Goal: Task Accomplishment & Management: Manage account settings

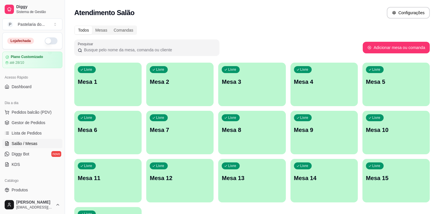
click at [48, 39] on button "button" at bounding box center [51, 40] width 13 height 7
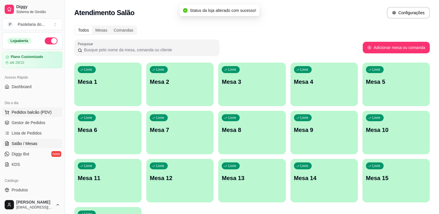
click at [36, 114] on span "Pedidos balcão (PDV)" at bounding box center [32, 112] width 40 height 6
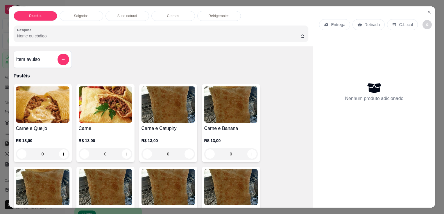
click at [54, 112] on img at bounding box center [42, 105] width 53 height 36
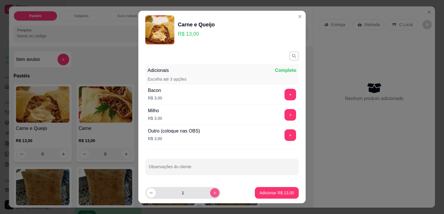
click at [213, 192] on icon "increase-product-quantity" at bounding box center [215, 193] width 4 height 4
type input "2"
click at [285, 91] on button "+" at bounding box center [290, 94] width 11 height 11
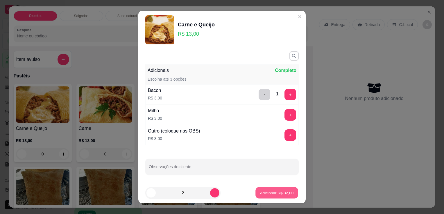
click at [271, 196] on button "Adicionar R$ 32,00" at bounding box center [276, 193] width 43 height 11
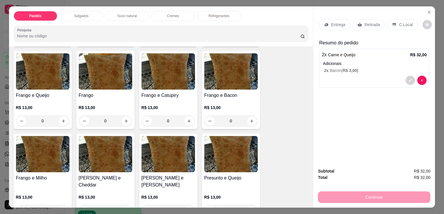
scroll to position [174, 0]
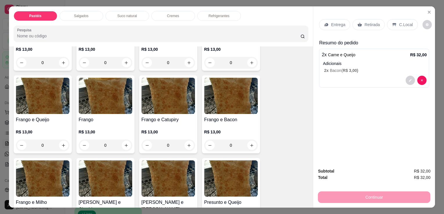
click at [62, 143] on div "0" at bounding box center [42, 146] width 53 height 12
click at [39, 94] on img at bounding box center [42, 96] width 53 height 36
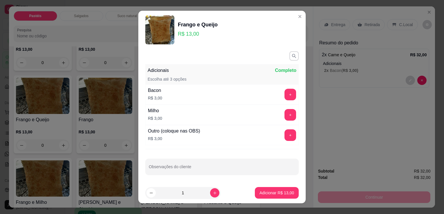
click at [284, 97] on button "+" at bounding box center [290, 95] width 12 height 12
click at [267, 195] on p "Adicionar R$ 16,00" at bounding box center [276, 193] width 35 height 6
click at [267, 195] on div "Carne e Queijo R$ 13,00 0 Carne R$ 13,00 0 Carne e Catupiry R$ 13,00 0 Carne e …" at bounding box center [161, 201] width 295 height 582
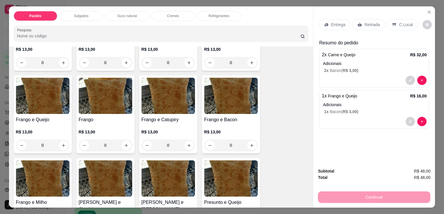
click at [366, 68] on p "2 x Bacon ( R$ 3,00 )" at bounding box center [375, 71] width 103 height 6
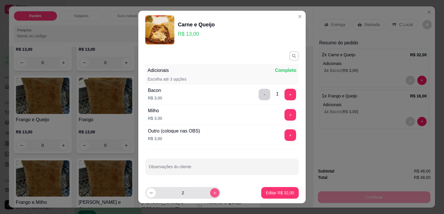
click at [213, 192] on icon "increase-product-quantity" at bounding box center [215, 193] width 4 height 4
type input "3"
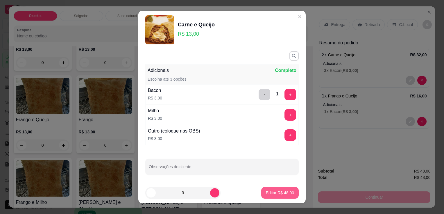
click at [266, 193] on p "Editar R$ 48,00" at bounding box center [280, 193] width 28 height 6
click at [265, 193] on div "Carne e Queijo R$ 13,00 0 Carne R$ 13,00 0 Carne e Catupiry R$ 13,00 0 Carne e …" at bounding box center [161, 201] width 295 height 582
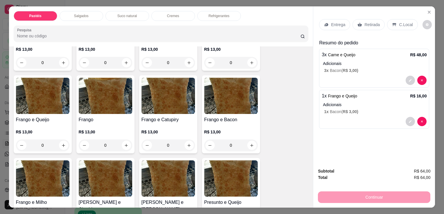
click at [364, 102] on p "Adicionais" at bounding box center [375, 105] width 104 height 6
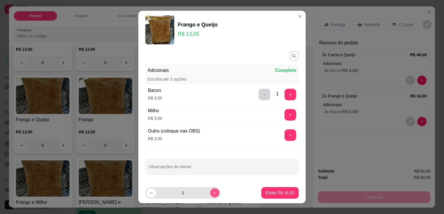
click at [213, 194] on icon "increase-product-quantity" at bounding box center [215, 193] width 4 height 4
type input "2"
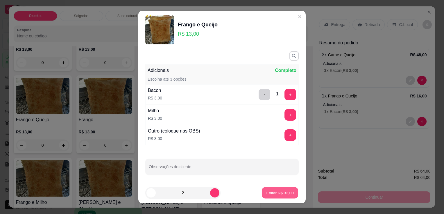
click at [267, 191] on p "Editar R$ 32,00" at bounding box center [279, 193] width 27 height 6
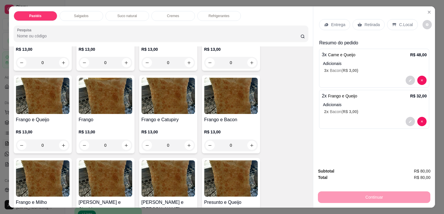
click at [376, 24] on p "Retirada" at bounding box center [371, 25] width 15 height 6
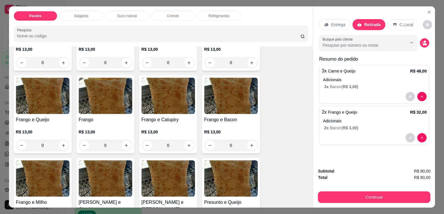
click at [374, 22] on p "Retirada" at bounding box center [372, 25] width 16 height 6
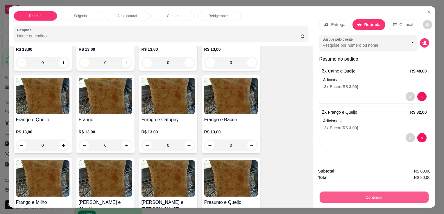
click at [344, 192] on button "Continuar" at bounding box center [373, 197] width 109 height 11
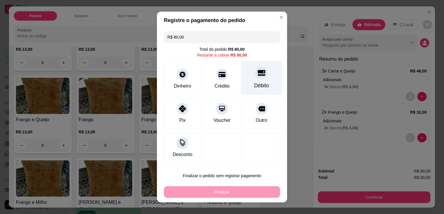
click at [259, 82] on div "Débito" at bounding box center [261, 78] width 41 height 34
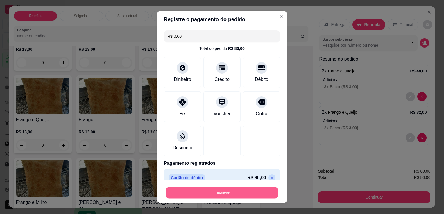
click at [238, 195] on button "Finalizar" at bounding box center [222, 193] width 113 height 11
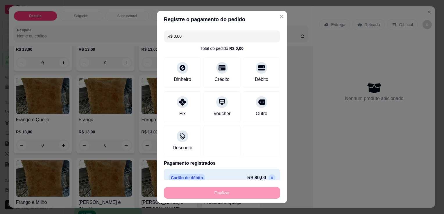
type input "-R$ 80,00"
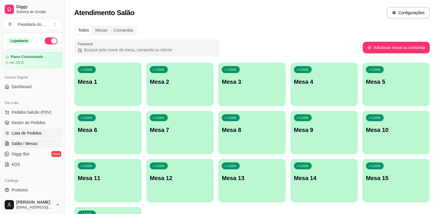
click at [27, 134] on span "Lista de Pedidos" at bounding box center [27, 133] width 30 height 6
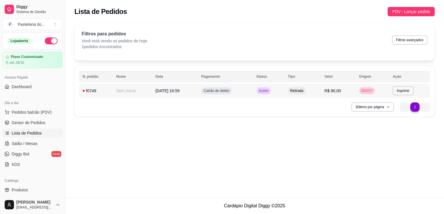
click at [333, 89] on span "R$ 80,00" at bounding box center [332, 91] width 17 height 5
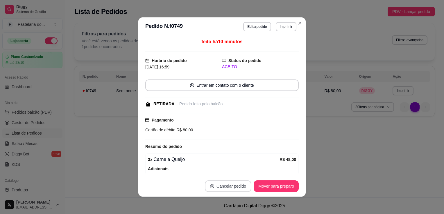
click at [224, 182] on button "Cancelar pedido" at bounding box center [228, 187] width 46 height 12
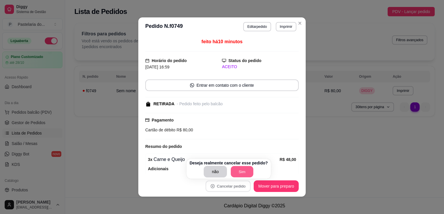
click at [242, 169] on button "Sim" at bounding box center [242, 171] width 23 height 11
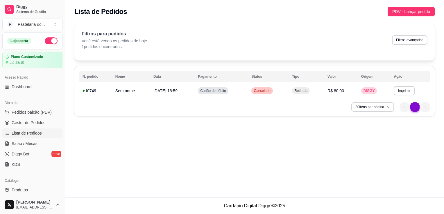
click at [17, 118] on ul "Pedidos balcão (PDV) Gestor de Pedidos Lista de Pedidos Salão / Mesas Diggy Bot…" at bounding box center [32, 139] width 60 height 62
click at [18, 114] on span "Pedidos balcão (PDV)" at bounding box center [32, 112] width 40 height 6
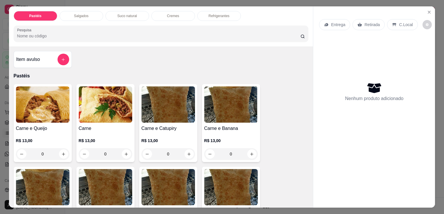
click at [41, 107] on img at bounding box center [42, 105] width 53 height 36
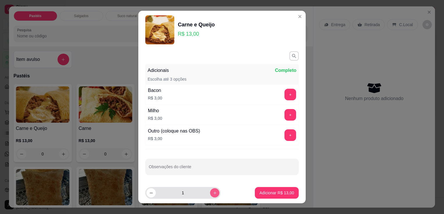
click at [213, 193] on icon "increase-product-quantity" at bounding box center [215, 193] width 4 height 4
click at [151, 191] on button "decrease-product-quantity" at bounding box center [150, 192] width 9 height 9
type input "3"
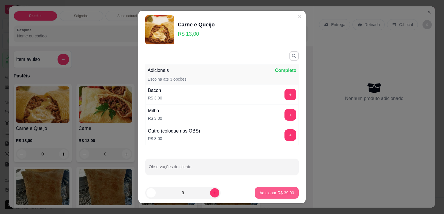
click at [265, 192] on p "Adicionar R$ 39,00" at bounding box center [276, 193] width 35 height 6
type input "3"
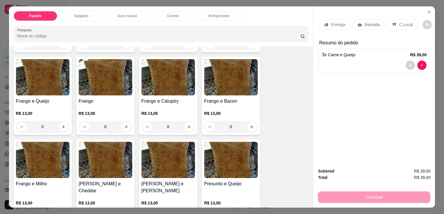
scroll to position [203, 0]
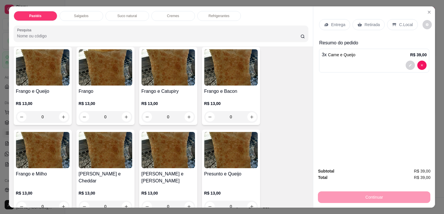
click at [60, 95] on div "R$ 13,00 0" at bounding box center [42, 109] width 53 height 28
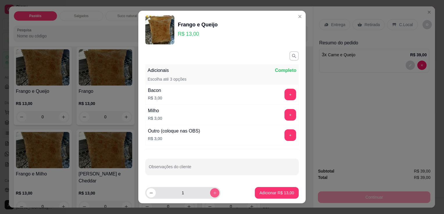
click at [210, 193] on button "increase-product-quantity" at bounding box center [214, 192] width 9 height 9
type input "2"
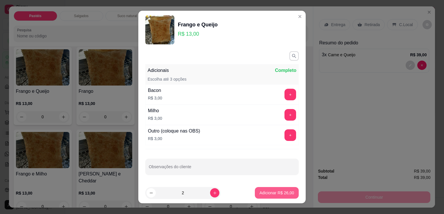
click at [281, 193] on p "Adicionar R$ 26,00" at bounding box center [276, 193] width 35 height 6
type input "2"
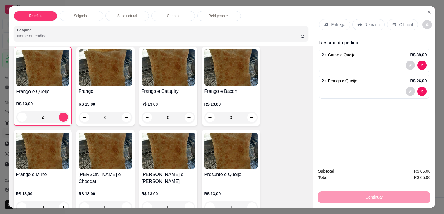
click at [362, 26] on div "Retirada" at bounding box center [368, 24] width 32 height 11
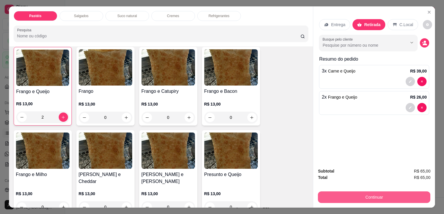
click at [337, 193] on button "Continuar" at bounding box center [374, 198] width 112 height 12
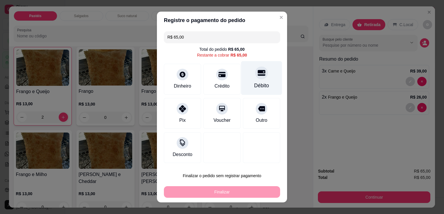
click at [252, 81] on div "Débito" at bounding box center [261, 78] width 41 height 34
type input "R$ 0,00"
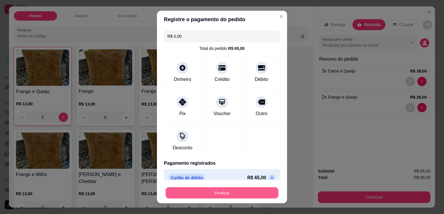
click at [200, 195] on button "Finalizar" at bounding box center [222, 193] width 113 height 11
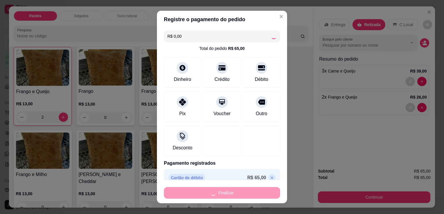
type input "0"
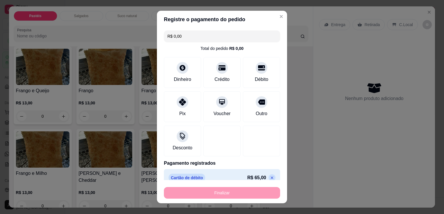
type input "-R$ 65,00"
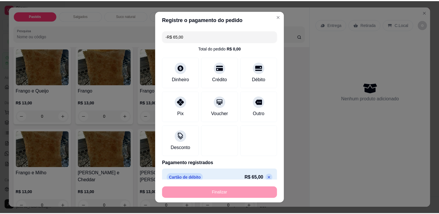
scroll to position [203, 0]
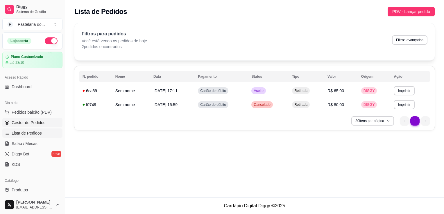
click at [32, 123] on span "Gestor de Pedidos" at bounding box center [29, 123] width 34 height 6
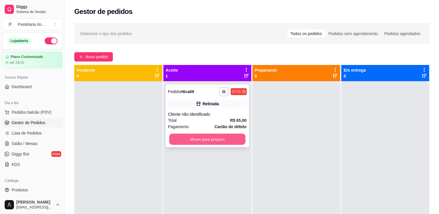
click at [224, 140] on button "Mover para preparo" at bounding box center [207, 139] width 76 height 11
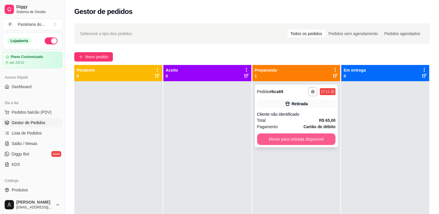
click at [310, 143] on button "Mover para retirada disponível" at bounding box center [296, 140] width 79 height 12
click at [310, 143] on div "Mover para retirada disponível" at bounding box center [296, 140] width 79 height 12
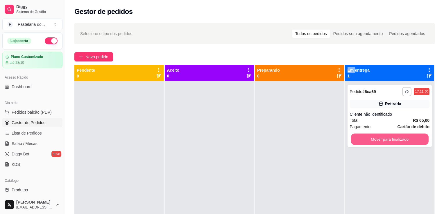
click at [379, 142] on button "Mover para finalizado" at bounding box center [389, 139] width 77 height 11
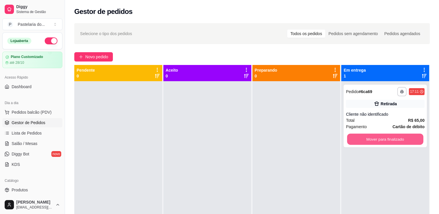
click at [379, 142] on div "Mover para finalizado" at bounding box center [385, 140] width 79 height 12
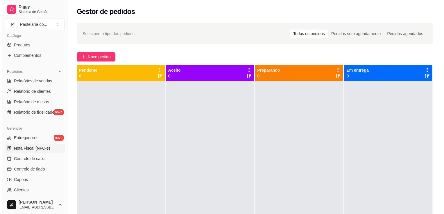
scroll to position [203, 0]
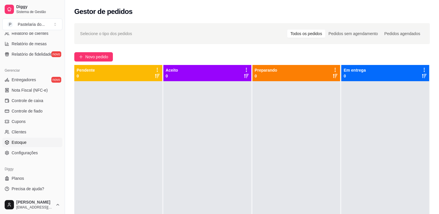
click at [29, 140] on link "Estoque" at bounding box center [32, 142] width 60 height 9
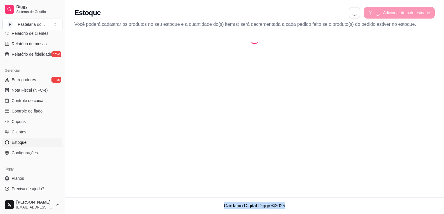
select select "QUANTITY_ORDER"
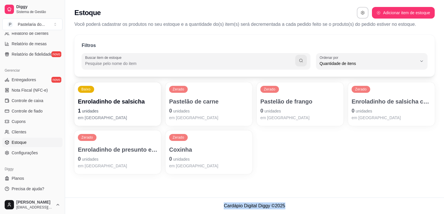
scroll to position [6, 0]
click at [124, 103] on p "Enroladinho de salsicha" at bounding box center [118, 102] width 80 height 8
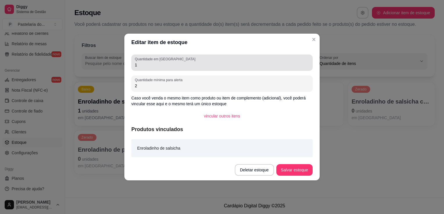
click at [157, 57] on label "Quantidade em [GEOGRAPHIC_DATA]" at bounding box center [166, 59] width 62 height 5
click at [157, 62] on input "1" at bounding box center [222, 65] width 174 height 6
click at [158, 61] on label "Quantidade em [GEOGRAPHIC_DATA]" at bounding box center [166, 59] width 62 height 5
click at [158, 62] on input "1" at bounding box center [222, 65] width 174 height 6
click at [158, 61] on label "Quantidade em [GEOGRAPHIC_DATA]" at bounding box center [166, 59] width 62 height 5
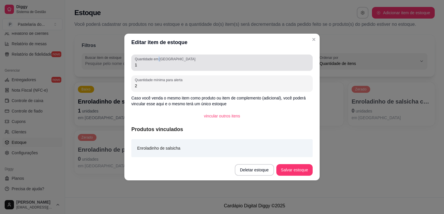
click at [158, 62] on input "1" at bounding box center [222, 65] width 174 height 6
click at [158, 61] on label "Quantidade em [GEOGRAPHIC_DATA]" at bounding box center [166, 59] width 62 height 5
click at [158, 62] on input "1" at bounding box center [222, 65] width 174 height 6
click at [160, 62] on input "1" at bounding box center [222, 65] width 174 height 6
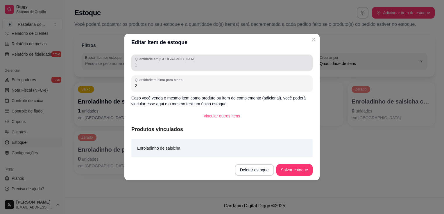
click at [160, 62] on input "1" at bounding box center [222, 65] width 174 height 6
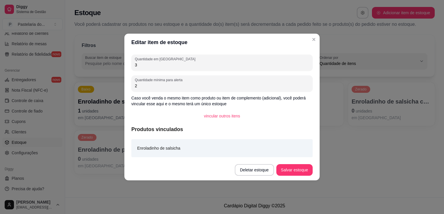
type input "3"
click at [296, 170] on button "Salvar estoque" at bounding box center [294, 170] width 36 height 12
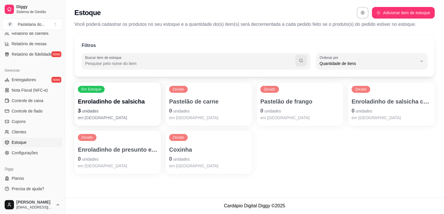
click at [367, 113] on span "unidades" at bounding box center [363, 111] width 17 height 5
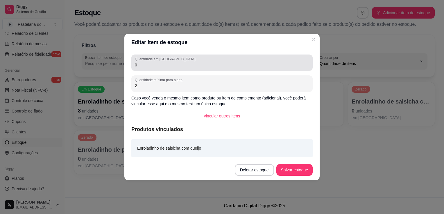
click at [194, 68] on input "0" at bounding box center [222, 65] width 174 height 6
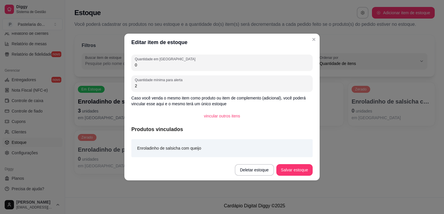
click at [194, 68] on input "0" at bounding box center [222, 65] width 174 height 6
type input "3"
click at [291, 166] on button "Salvar estoque" at bounding box center [294, 170] width 36 height 12
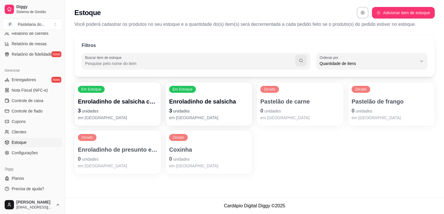
click at [301, 100] on p "Pastelão de carne" at bounding box center [300, 102] width 80 height 8
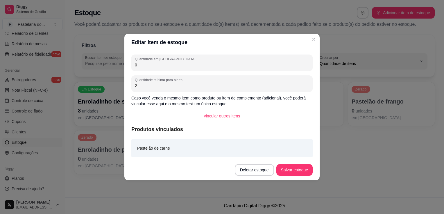
click at [131, 53] on div "Quantidade em estoque 0 Quantidade mínima para alerta 2 Caso você venda o mesmo…" at bounding box center [221, 105] width 195 height 109
click at [153, 74] on div "Quantidade em estoque 0 Quantidade mínima para alerta 2 Caso você venda o mesmo…" at bounding box center [221, 105] width 195 height 109
click at [153, 68] on div "0" at bounding box center [222, 63] width 174 height 12
click at [153, 67] on input "0" at bounding box center [222, 65] width 174 height 6
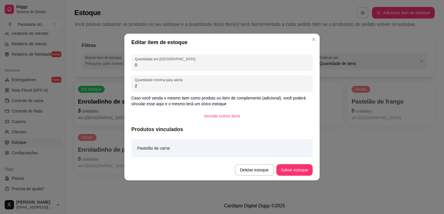
drag, startPoint x: 153, startPoint y: 67, endPoint x: 151, endPoint y: 57, distance: 10.7
click at [153, 64] on input "0" at bounding box center [222, 65] width 174 height 6
type input "7"
click at [311, 169] on button "Salvar estoque" at bounding box center [293, 170] width 35 height 11
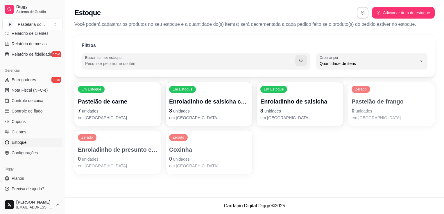
click at [362, 122] on div "Zerado Pastelão de frango 0 unidades em [GEOGRAPHIC_DATA]" at bounding box center [391, 104] width 87 height 44
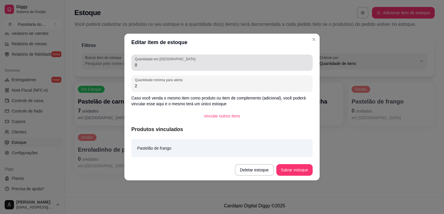
click at [142, 61] on label "Quantidade em [GEOGRAPHIC_DATA]" at bounding box center [166, 59] width 62 height 5
click at [142, 62] on input "0" at bounding box center [222, 65] width 174 height 6
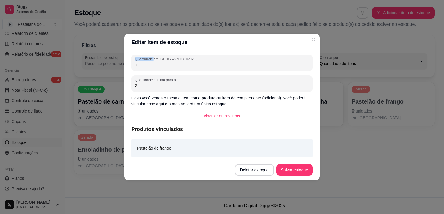
click at [141, 61] on label "Quantidade em [GEOGRAPHIC_DATA]" at bounding box center [166, 59] width 62 height 5
click at [141, 62] on input "0" at bounding box center [222, 65] width 174 height 6
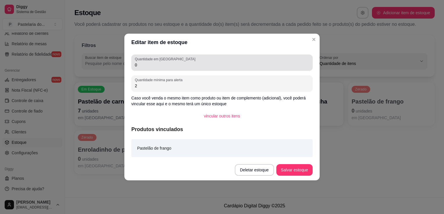
click at [141, 62] on input "0" at bounding box center [222, 65] width 174 height 6
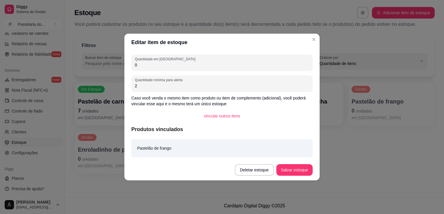
click at [141, 63] on input "0" at bounding box center [222, 65] width 174 height 6
type input "7"
click at [294, 171] on button "Salvar estoque" at bounding box center [294, 170] width 36 height 12
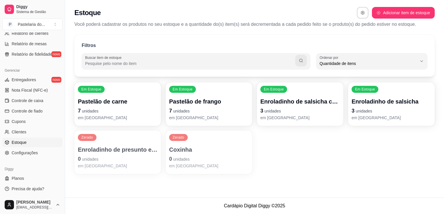
click at [132, 149] on p "Enroladinho de presunto e queijo" at bounding box center [118, 150] width 80 height 8
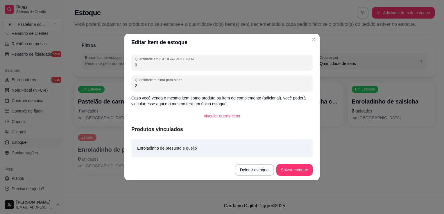
click at [152, 64] on input "0" at bounding box center [222, 65] width 174 height 6
type input "14"
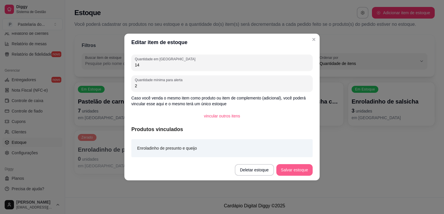
click at [293, 168] on button "Salvar estoque" at bounding box center [294, 170] width 36 height 12
click at [293, 168] on div "Deletar estoque Salvar estoque" at bounding box center [265, 170] width 94 height 12
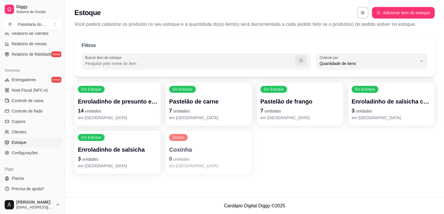
click at [174, 154] on p "Coxinha" at bounding box center [209, 150] width 80 height 8
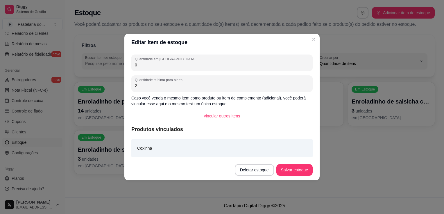
click at [170, 66] on input "0" at bounding box center [222, 65] width 174 height 6
type input "8"
click at [293, 167] on button "Salvar estoque" at bounding box center [293, 170] width 35 height 11
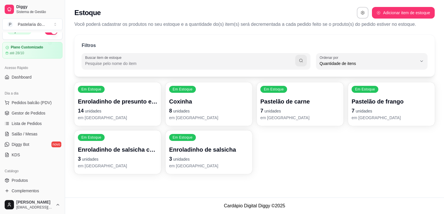
scroll to position [0, 0]
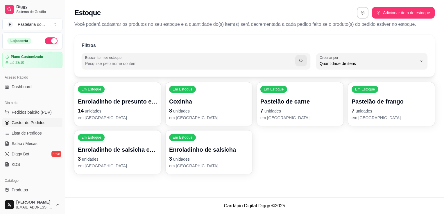
click at [19, 120] on span "Gestor de Pedidos" at bounding box center [29, 123] width 34 height 6
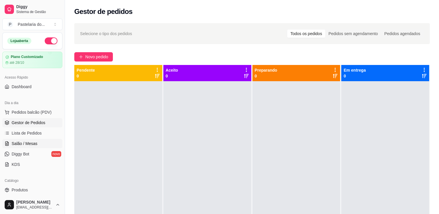
drag, startPoint x: 31, startPoint y: 136, endPoint x: 30, endPoint y: 141, distance: 4.4
click at [31, 137] on link "Lista de Pedidos" at bounding box center [32, 133] width 60 height 9
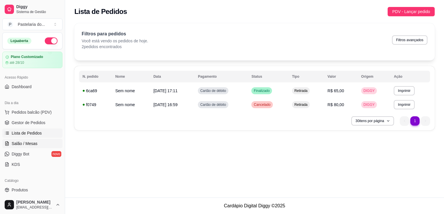
click at [23, 141] on span "Salão / Mesas" at bounding box center [25, 144] width 26 height 6
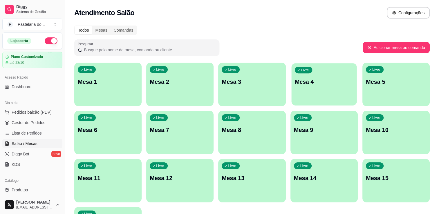
click at [314, 85] on p "Mesa 4" at bounding box center [324, 82] width 59 height 8
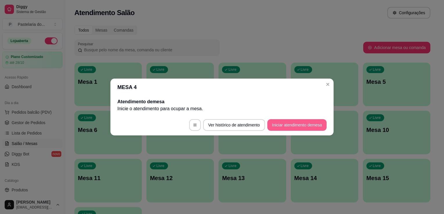
click at [300, 126] on button "Iniciar atendimento de mesa" at bounding box center [296, 125] width 59 height 12
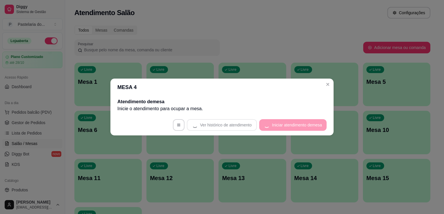
click at [300, 126] on footer "Ver histórico de atendimento Iniciar atendimento de mesa" at bounding box center [221, 125] width 223 height 21
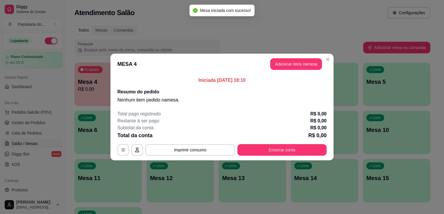
click at [286, 69] on button "Adicionar itens na mesa" at bounding box center [296, 64] width 52 height 12
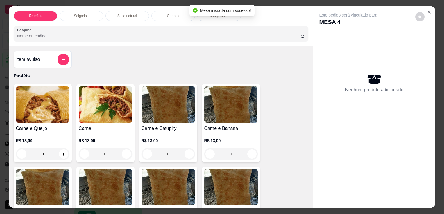
click at [75, 14] on p "Salgados" at bounding box center [81, 16] width 15 height 5
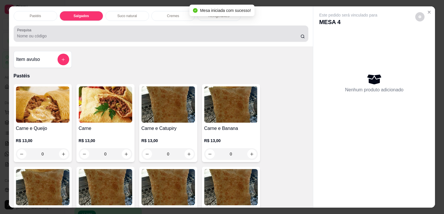
scroll to position [14, 0]
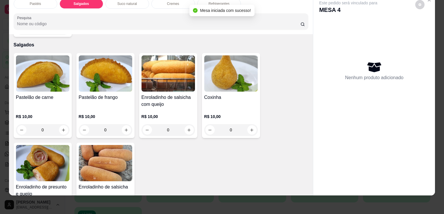
click at [57, 94] on div "Pastelão de carne" at bounding box center [42, 101] width 53 height 14
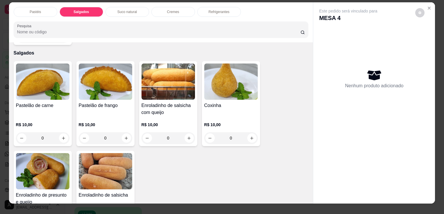
click at [28, 103] on div "Pastelão de carne" at bounding box center [42, 109] width 53 height 14
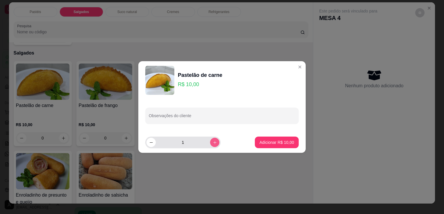
click at [213, 141] on button "increase-product-quantity" at bounding box center [214, 142] width 9 height 9
type input "3"
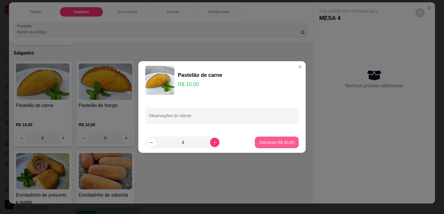
click at [266, 139] on button "Adicionar R$ 30,00" at bounding box center [277, 143] width 44 height 12
type input "3"
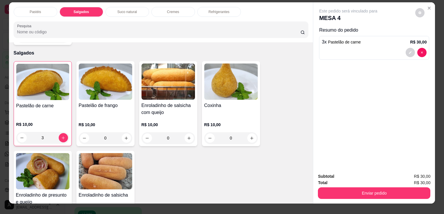
click at [369, 195] on button "Enviar pedido" at bounding box center [374, 194] width 112 height 12
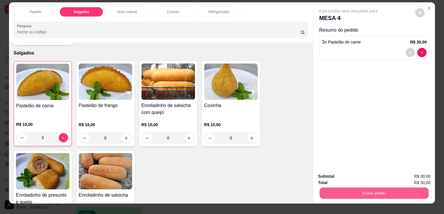
click at [370, 193] on button "Enviar pedido" at bounding box center [373, 193] width 109 height 11
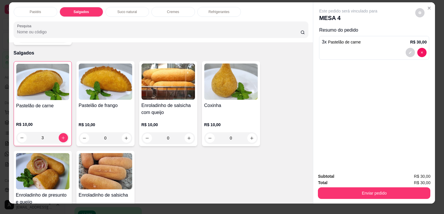
click at [402, 188] on button "Enviar pedido" at bounding box center [374, 194] width 112 height 12
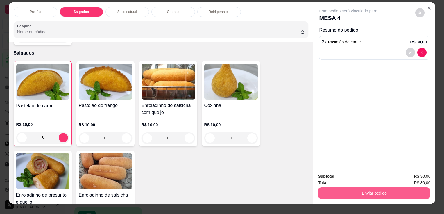
click at [409, 188] on button "Enviar pedido" at bounding box center [374, 194] width 112 height 12
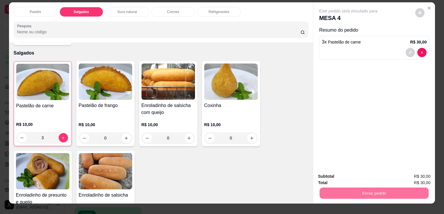
click at [415, 179] on button "Enviar pedido" at bounding box center [415, 176] width 33 height 11
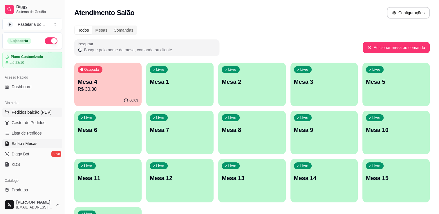
click at [26, 110] on span "Pedidos balcão (PDV)" at bounding box center [32, 112] width 40 height 6
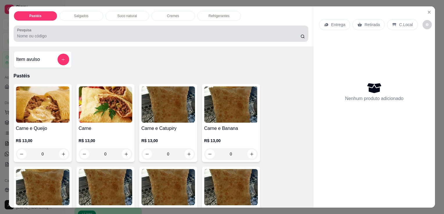
click at [76, 15] on p "Salgados" at bounding box center [81, 16] width 15 height 5
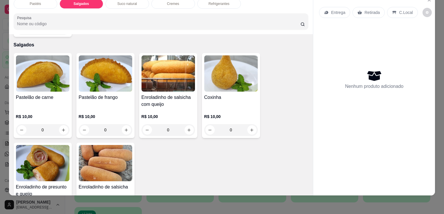
click at [41, 156] on img at bounding box center [42, 163] width 53 height 36
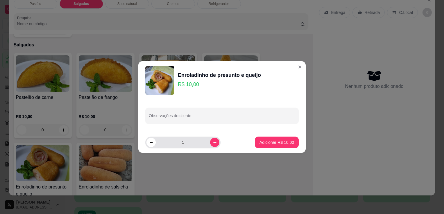
click at [214, 143] on div "1" at bounding box center [182, 143] width 75 height 12
click at [213, 143] on icon "increase-product-quantity" at bounding box center [215, 143] width 4 height 4
type input "3"
click at [258, 146] on button "Adicionar R$ 30,00" at bounding box center [277, 143] width 44 height 12
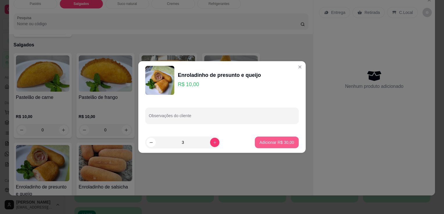
type input "3"
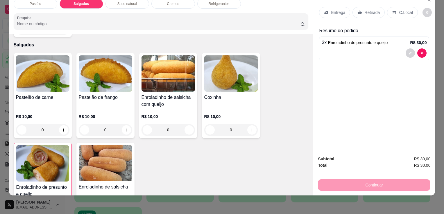
click at [56, 78] on img at bounding box center [42, 73] width 53 height 36
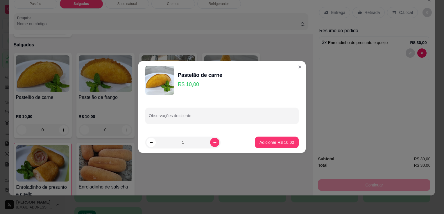
click at [213, 145] on icon "increase-product-quantity" at bounding box center [215, 143] width 4 height 4
type input "2"
click at [255, 147] on button "Adicionar R$ 20,00" at bounding box center [277, 143] width 44 height 12
type input "2"
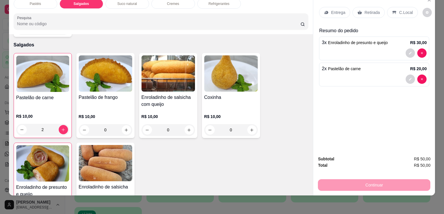
click at [360, 10] on div "Retirada" at bounding box center [368, 12] width 32 height 11
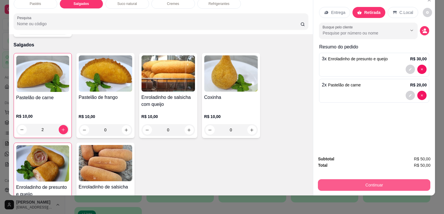
click at [385, 179] on button "Continuar" at bounding box center [374, 185] width 112 height 12
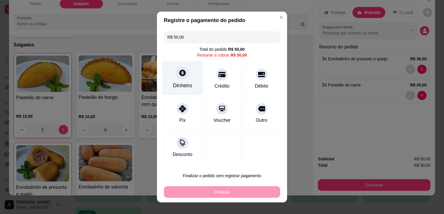
click at [178, 85] on div "Dinheiro" at bounding box center [182, 86] width 19 height 8
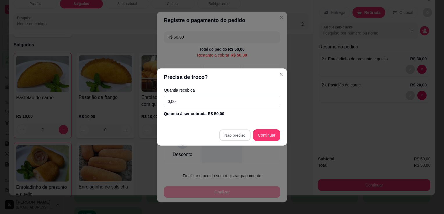
type input "R$ 0,00"
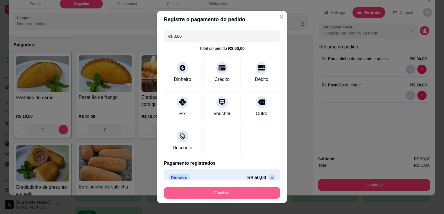
click at [231, 197] on button "Finalizar" at bounding box center [222, 193] width 116 height 12
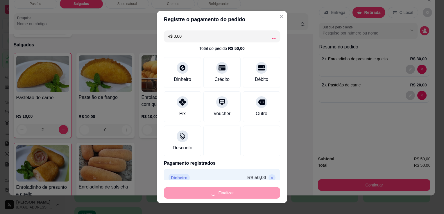
type input "0"
type input "-R$ 50,00"
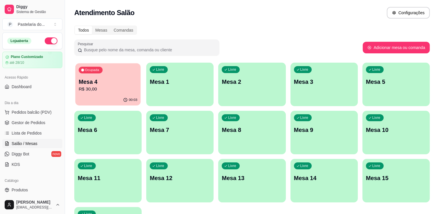
click at [104, 92] on p "R$ 30,00" at bounding box center [108, 89] width 59 height 7
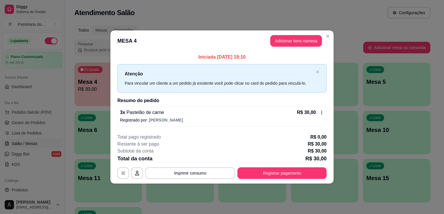
click at [309, 109] on p "R$ 30,00" at bounding box center [306, 112] width 19 height 7
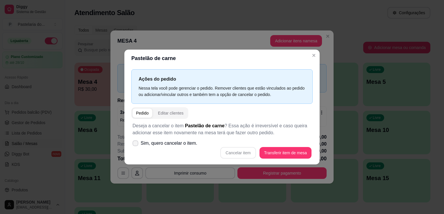
click at [157, 140] on span "Sim, quero cancelar o item." at bounding box center [169, 143] width 57 height 7
click at [136, 145] on input "Sim, quero cancelar o item." at bounding box center [134, 147] width 4 height 4
checkbox input "true"
click at [235, 152] on button "Cancelar item" at bounding box center [237, 153] width 35 height 12
click at [235, 152] on div "Cancelar item Transferir item de mesa" at bounding box center [221, 153] width 179 height 12
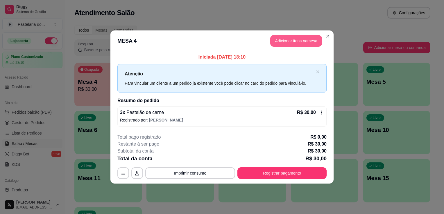
click at [282, 44] on button "Adicionar itens na mesa" at bounding box center [296, 41] width 52 height 12
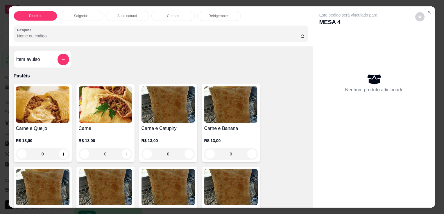
click at [89, 12] on div "Salgados" at bounding box center [82, 16] width 44 height 10
click at [89, 28] on div at bounding box center [161, 34] width 288 height 12
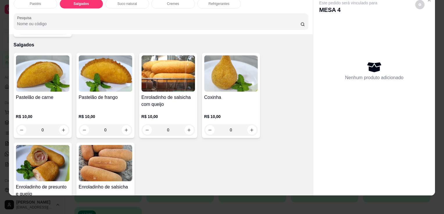
click at [52, 108] on div "R$ 10,00 0" at bounding box center [42, 122] width 53 height 28
click at [53, 97] on h4 "Pastelão de carne" at bounding box center [42, 97] width 53 height 7
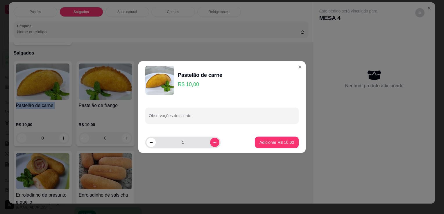
click at [210, 145] on button "increase-product-quantity" at bounding box center [214, 142] width 9 height 9
type input "2"
click at [267, 141] on p "Adicionar R$ 20,00" at bounding box center [276, 143] width 35 height 6
type input "2"
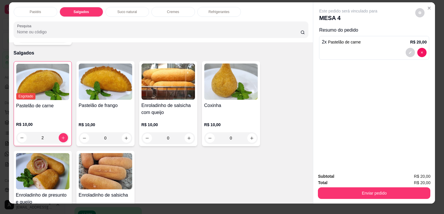
click at [215, 10] on p "Refrigerantes" at bounding box center [219, 12] width 21 height 5
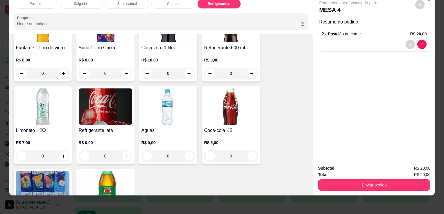
scroll to position [1603, 0]
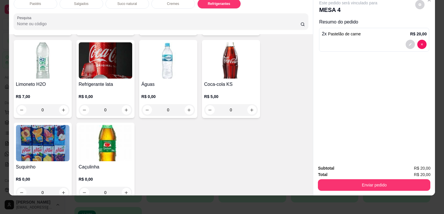
click at [59, 164] on h4 "Suquinho" at bounding box center [42, 167] width 53 height 7
click at [89, 147] on img at bounding box center [105, 143] width 53 height 36
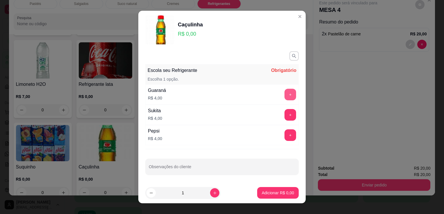
click at [284, 98] on button "+" at bounding box center [290, 95] width 12 height 12
click at [282, 98] on div "+" at bounding box center [290, 95] width 16 height 12
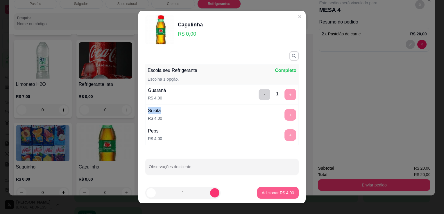
click at [266, 192] on p "Adicionar R$ 4,00" at bounding box center [278, 193] width 32 height 6
click at [266, 192] on div "Pastéis Salgados Suco natural Cremes Refrigerantes Pesquisa Item avulso Pastéis…" at bounding box center [222, 107] width 444 height 214
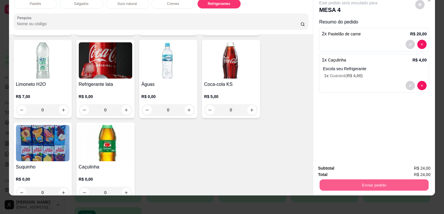
click at [359, 179] on button "Enviar pedido" at bounding box center [373, 184] width 109 height 11
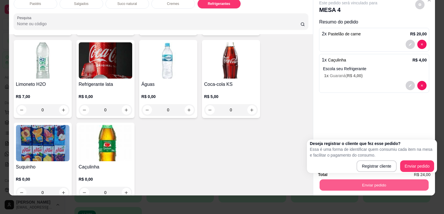
click at [408, 173] on div "Deseja registrar o cliente que fez esse pedido? Essa é uma forma de identificar…" at bounding box center [372, 157] width 130 height 34
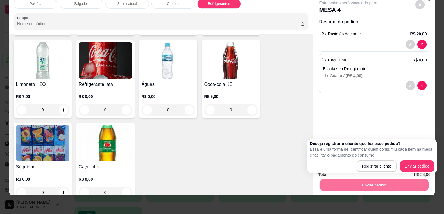
click at [408, 172] on div "Deseja registrar o cliente que fez esse pedido? Essa é uma forma de identificar…" at bounding box center [372, 157] width 130 height 34
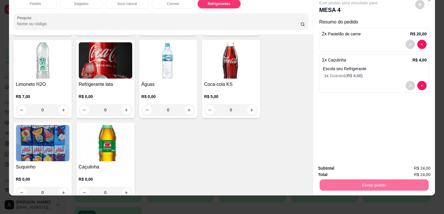
click at [408, 169] on button "Enviar pedido" at bounding box center [415, 166] width 33 height 11
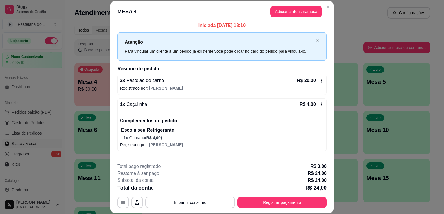
scroll to position [0, 0]
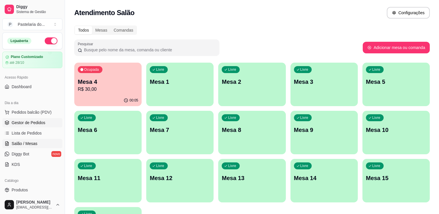
click at [37, 123] on span "Gestor de Pedidos" at bounding box center [29, 123] width 34 height 6
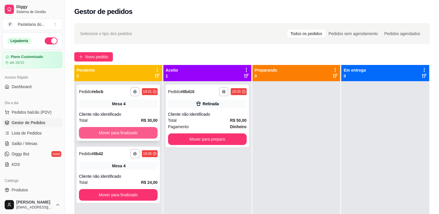
click at [101, 136] on button "Mover para finalizado" at bounding box center [118, 133] width 79 height 12
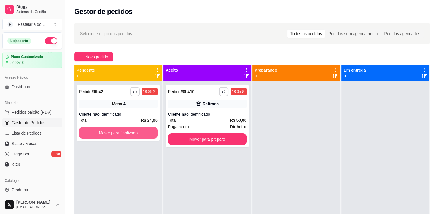
click at [101, 136] on button "Mover para finalizado" at bounding box center [118, 133] width 79 height 12
click at [101, 136] on div "Mover para finalizado" at bounding box center [118, 133] width 79 height 12
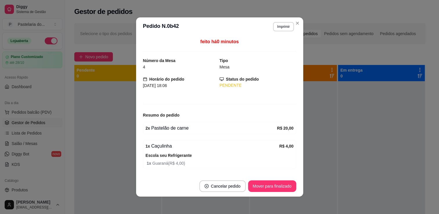
drag, startPoint x: 317, startPoint y: 165, endPoint x: 313, endPoint y: 162, distance: 4.5
click at [317, 164] on div at bounding box center [293, 188] width 87 height 214
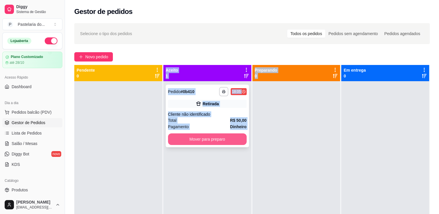
click at [225, 145] on button "Mover para preparo" at bounding box center [207, 140] width 79 height 12
click at [225, 145] on div "Mover para preparo" at bounding box center [207, 140] width 79 height 12
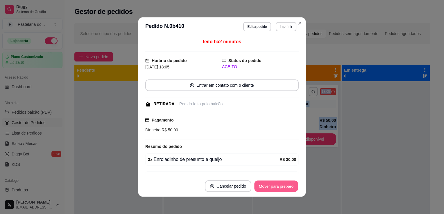
click at [283, 183] on button "Mover para preparo" at bounding box center [276, 186] width 44 height 11
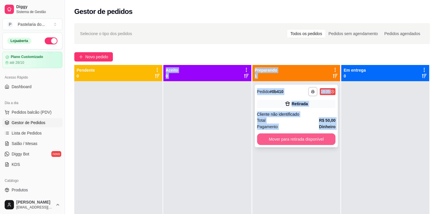
click at [321, 139] on button "Mover para retirada disponível" at bounding box center [296, 140] width 79 height 12
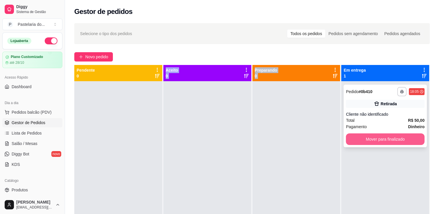
click at [349, 144] on button "Mover para finalizado" at bounding box center [385, 140] width 79 height 12
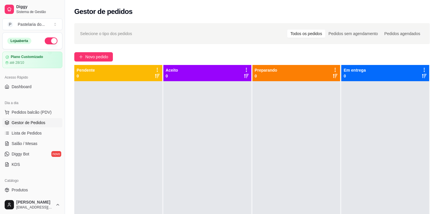
click at [178, 55] on div "Novo pedido" at bounding box center [252, 56] width 356 height 9
click at [36, 140] on link "Salão / Mesas" at bounding box center [32, 143] width 60 height 9
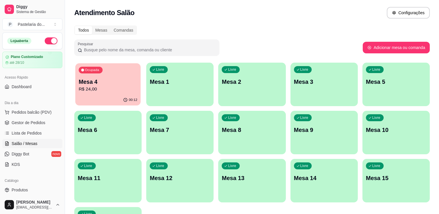
click at [118, 84] on p "Mesa 4" at bounding box center [108, 82] width 59 height 8
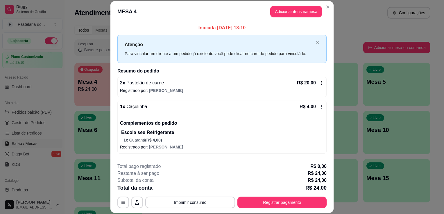
drag, startPoint x: 251, startPoint y: 196, endPoint x: 247, endPoint y: 203, distance: 7.5
click at [251, 197] on div "**********" at bounding box center [221, 185] width 209 height 45
click at [247, 203] on button "Registrar pagamento" at bounding box center [281, 203] width 89 height 12
click at [247, 203] on footer "Taxa de serviço desabilitada Encerrar conta" at bounding box center [221, 183] width 133 height 45
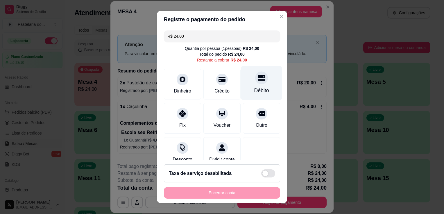
click at [245, 87] on div "Débito" at bounding box center [261, 83] width 41 height 34
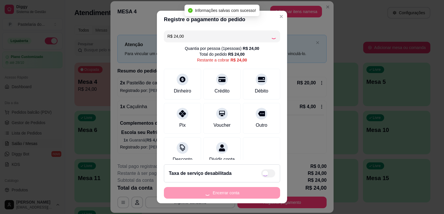
type input "R$ 0,00"
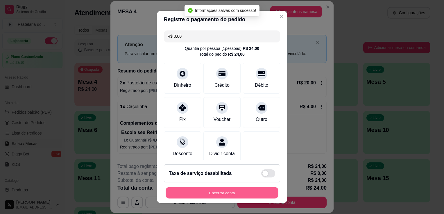
click at [224, 190] on button "Encerrar conta" at bounding box center [222, 193] width 113 height 11
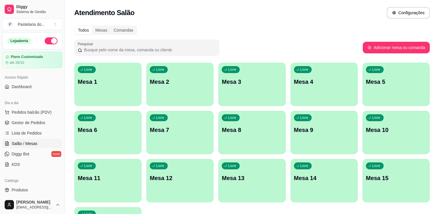
click at [19, 112] on span "Pedidos balcão (PDV)" at bounding box center [32, 112] width 40 height 6
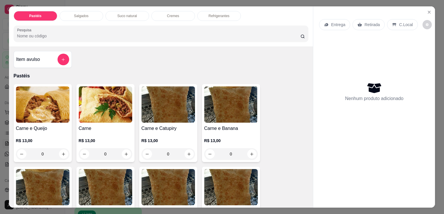
click at [35, 125] on h4 "Carne e Queijo" at bounding box center [42, 128] width 53 height 7
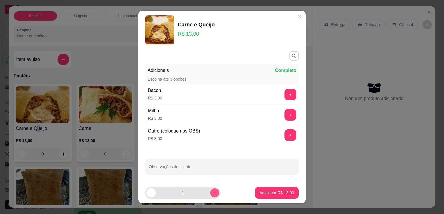
click at [213, 192] on icon "increase-product-quantity" at bounding box center [215, 193] width 4 height 4
type input "2"
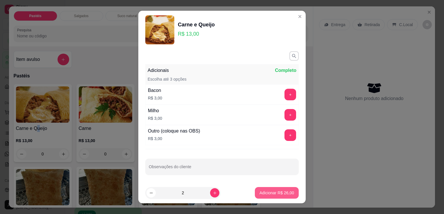
click at [269, 191] on p "Adicionar R$ 26,00" at bounding box center [276, 193] width 35 height 6
type input "2"
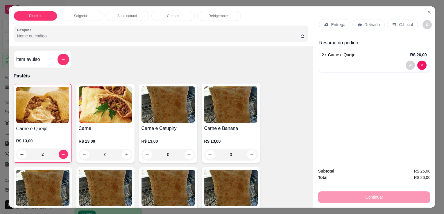
click at [367, 19] on div "Retirada" at bounding box center [368, 24] width 32 height 11
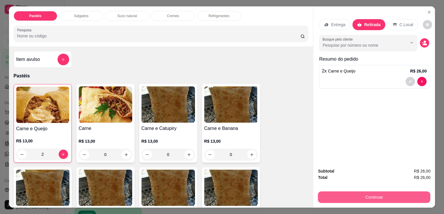
click at [323, 197] on button "Continuar" at bounding box center [374, 198] width 112 height 12
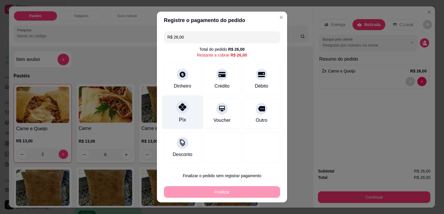
click at [173, 117] on div "Pix" at bounding box center [182, 113] width 41 height 34
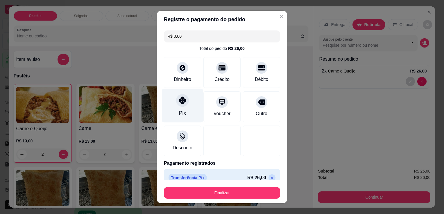
type input "R$ 0,00"
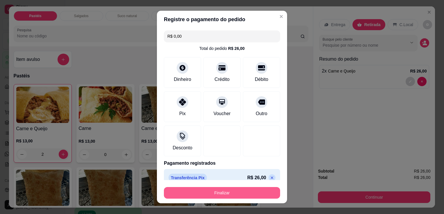
click at [200, 192] on button "Finalizar" at bounding box center [222, 193] width 116 height 12
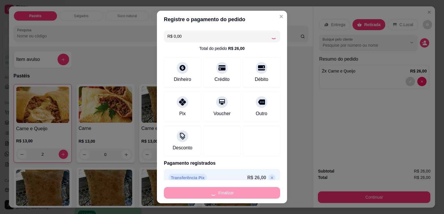
type input "0"
type input "-R$ 26,00"
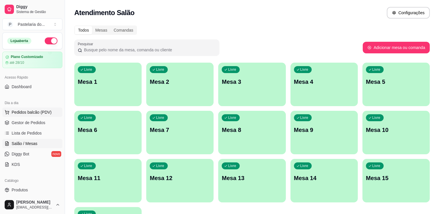
click at [30, 109] on span "Pedidos balcão (PDV)" at bounding box center [32, 112] width 40 height 6
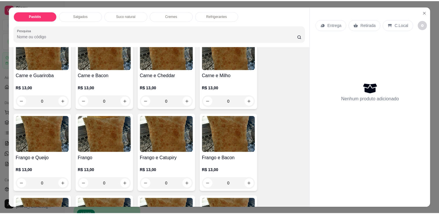
scroll to position [145, 0]
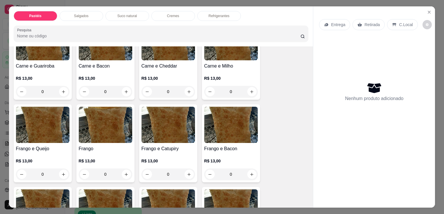
click at [165, 119] on img at bounding box center [167, 125] width 53 height 36
drag, startPoint x: 251, startPoint y: 184, endPoint x: 255, endPoint y: 194, distance: 10.6
click at [255, 194] on footer "1 Adicionar R$ 13,00" at bounding box center [221, 193] width 167 height 21
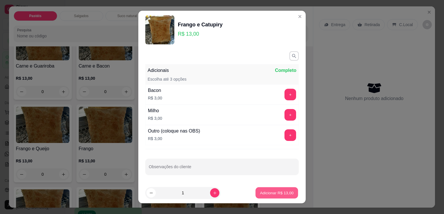
click at [260, 196] on p "Adicionar R$ 13,00" at bounding box center [277, 193] width 34 height 6
type input "1"
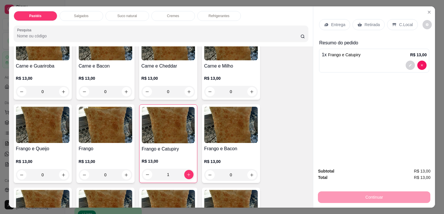
click at [374, 26] on div "Retirada" at bounding box center [368, 24] width 32 height 11
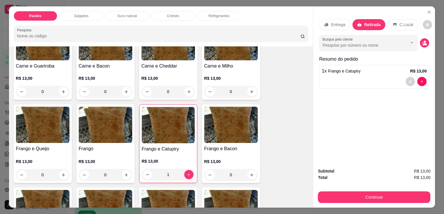
click at [330, 195] on button "Continuar" at bounding box center [374, 198] width 112 height 12
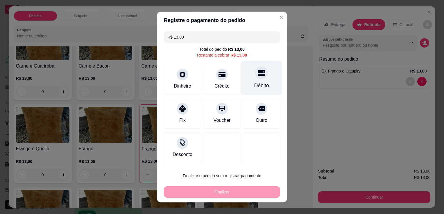
click at [248, 76] on div "Débito" at bounding box center [261, 78] width 41 height 34
type input "R$ 0,00"
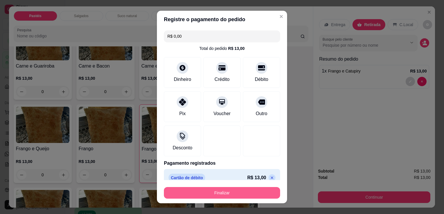
click at [227, 192] on button "Finalizar" at bounding box center [222, 193] width 116 height 12
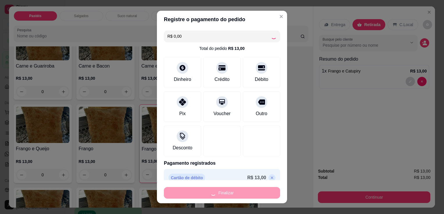
type input "0"
type input "-R$ 13,00"
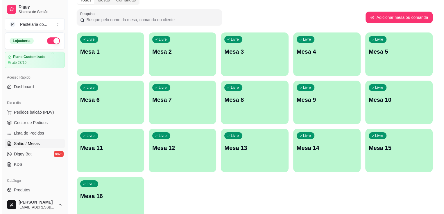
scroll to position [60, 0]
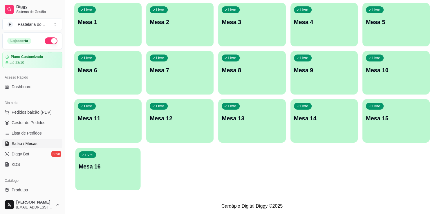
click at [132, 176] on div "Livre Mesa 16" at bounding box center [107, 165] width 65 height 35
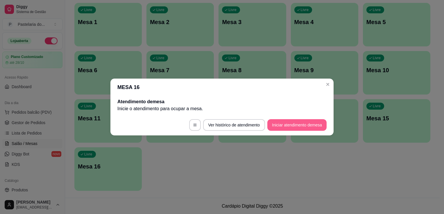
click at [289, 119] on button "Iniciar atendimento de mesa" at bounding box center [296, 125] width 59 height 12
click at [289, 120] on footer "Ver histórico de atendimento Iniciar atendimento de mesa" at bounding box center [221, 125] width 223 height 21
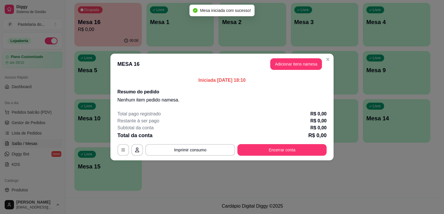
click at [269, 67] on header "MESA 16 Adicionar itens na mesa" at bounding box center [221, 64] width 223 height 21
click at [283, 65] on button "Adicionar itens na mesa" at bounding box center [296, 64] width 52 height 12
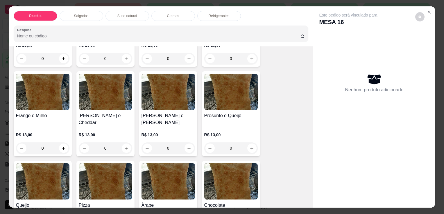
scroll to position [290, 0]
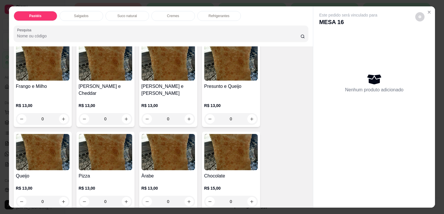
click at [43, 149] on img at bounding box center [42, 152] width 53 height 36
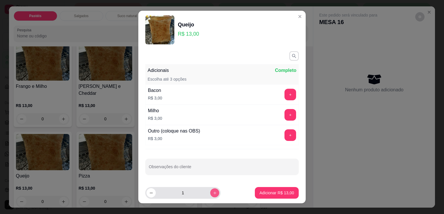
click at [213, 194] on icon "increase-product-quantity" at bounding box center [215, 193] width 4 height 4
type input "2"
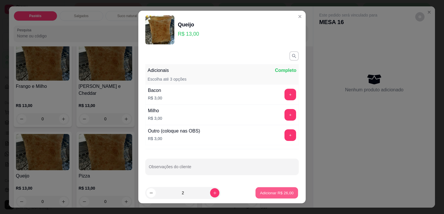
click at [255, 194] on button "Adicionar R$ 26,00" at bounding box center [276, 193] width 43 height 11
type input "2"
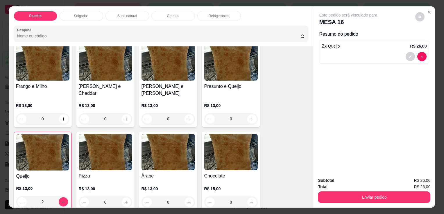
click at [126, 14] on p "Suco natural" at bounding box center [126, 16] width 19 height 5
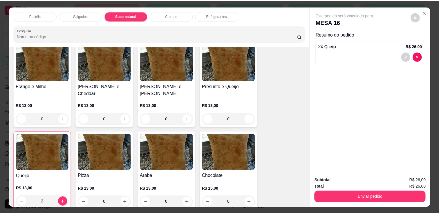
scroll to position [14, 0]
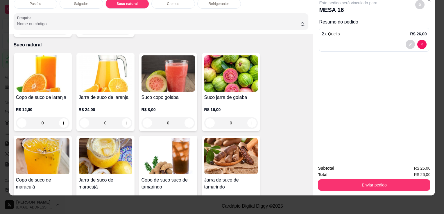
click at [47, 94] on h4 "Copo de suco de laranja" at bounding box center [42, 97] width 53 height 7
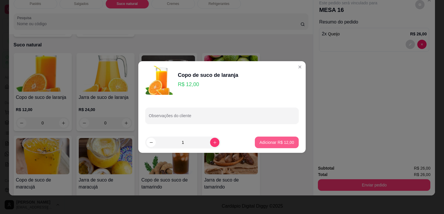
click at [258, 146] on button "Adicionar R$ 12,00" at bounding box center [277, 143] width 44 height 12
type input "1"
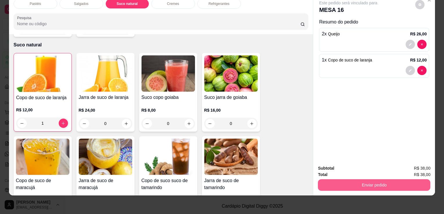
click at [341, 181] on button "Enviar pedido" at bounding box center [374, 185] width 112 height 12
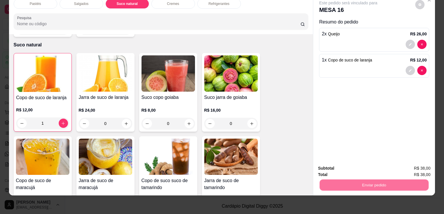
click at [410, 162] on button "Enviar pedido" at bounding box center [415, 166] width 33 height 11
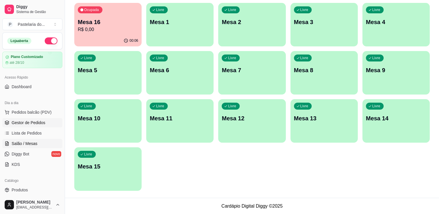
click at [22, 126] on link "Gestor de Pedidos" at bounding box center [32, 122] width 60 height 9
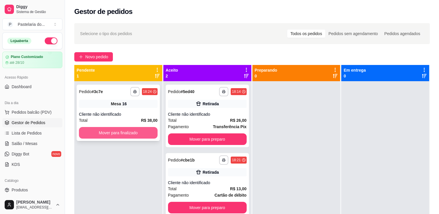
click at [142, 132] on button "Mover para finalizado" at bounding box center [118, 133] width 79 height 12
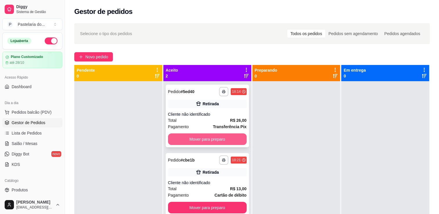
click at [183, 137] on button "Mover para preparo" at bounding box center [207, 140] width 79 height 12
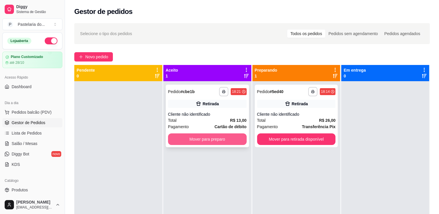
click at [218, 135] on button "Mover para preparo" at bounding box center [207, 140] width 79 height 12
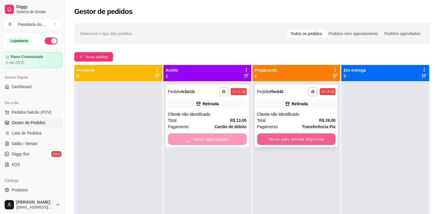
click at [268, 136] on button "Mover para retirada disponível" at bounding box center [296, 140] width 79 height 12
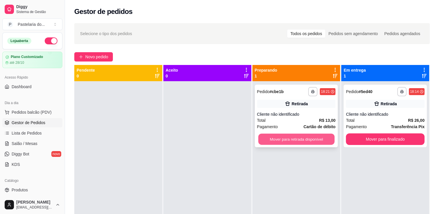
click at [295, 139] on button "Mover para retirada disponível" at bounding box center [296, 139] width 76 height 11
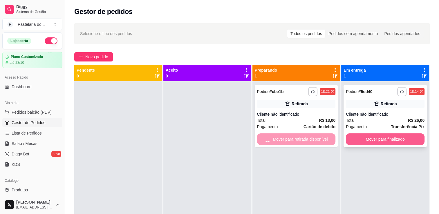
click at [390, 138] on button "Mover para finalizado" at bounding box center [385, 140] width 79 height 12
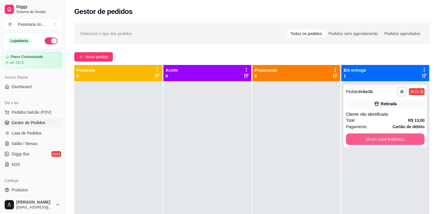
click at [390, 138] on button "Mover para finalizado" at bounding box center [385, 140] width 79 height 12
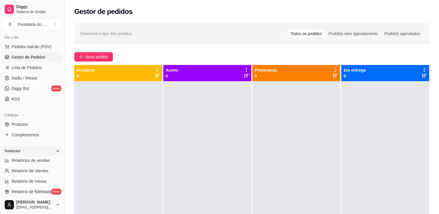
scroll to position [87, 0]
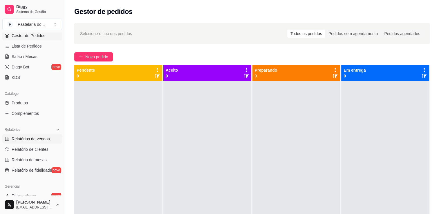
click at [22, 141] on span "Relatórios de vendas" at bounding box center [31, 139] width 38 height 6
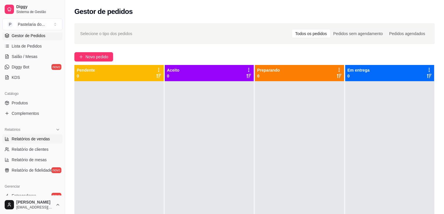
select select "ALL"
select select "0"
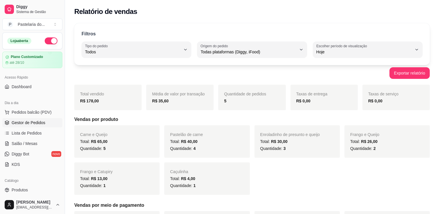
click at [26, 125] on link "Gestor de Pedidos" at bounding box center [32, 122] width 60 height 9
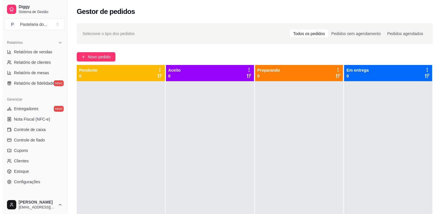
scroll to position [203, 0]
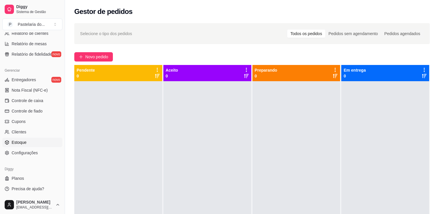
click at [17, 146] on link "Estoque" at bounding box center [32, 142] width 60 height 9
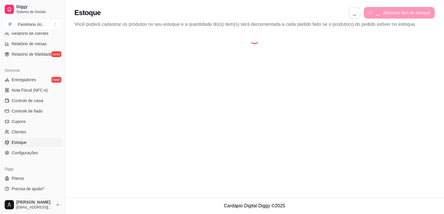
select select "QUANTITY_ORDER"
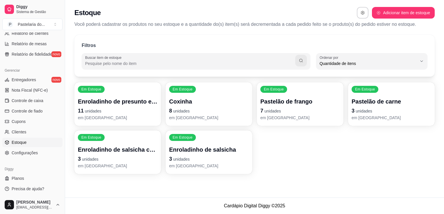
scroll to position [6, 0]
click at [105, 99] on p "Enroladinho de presunto e queijo" at bounding box center [117, 102] width 77 height 8
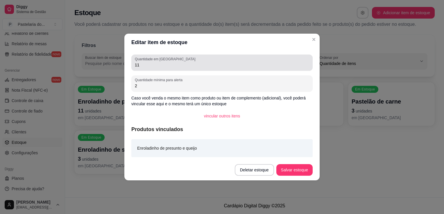
click at [143, 65] on input "11" at bounding box center [222, 65] width 174 height 6
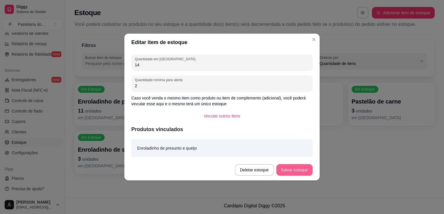
type input "14"
click at [310, 169] on button "Salvar estoque" at bounding box center [294, 170] width 36 height 12
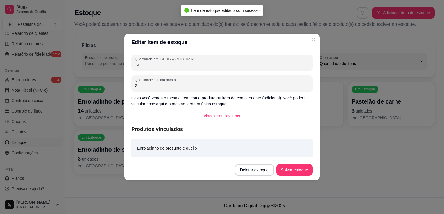
click at [334, 150] on div "Em Estoque Enroladinho de presunto e queijo 14 unidades em estoque Em Estoque C…" at bounding box center [254, 128] width 360 height 92
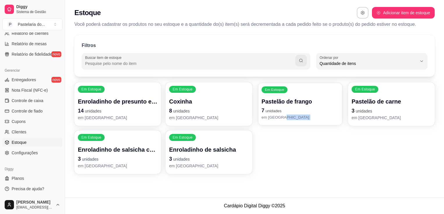
click at [292, 106] on div "Pastelão de frango 7 unidades em [GEOGRAPHIC_DATA]" at bounding box center [299, 109] width 77 height 23
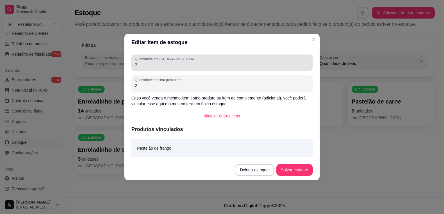
click at [201, 69] on div "Quantidade em estoque 7" at bounding box center [221, 63] width 181 height 16
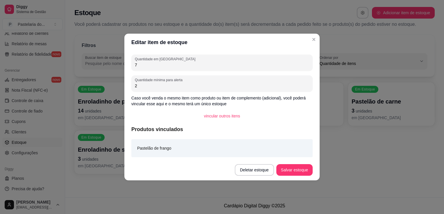
click at [201, 69] on div "Quantidade em estoque 7" at bounding box center [221, 63] width 181 height 16
type input "4"
click at [300, 171] on button "Salvar estoque" at bounding box center [294, 170] width 36 height 12
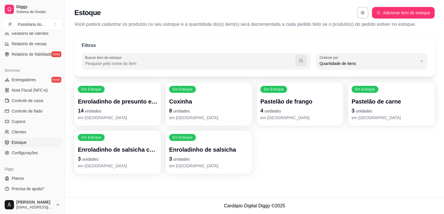
click at [373, 100] on p "Pastelão de carne" at bounding box center [391, 102] width 80 height 8
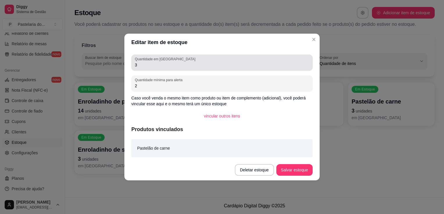
click at [158, 61] on label "Quantidade em [GEOGRAPHIC_DATA]" at bounding box center [166, 59] width 62 height 5
click at [158, 62] on input "3" at bounding box center [222, 65] width 174 height 6
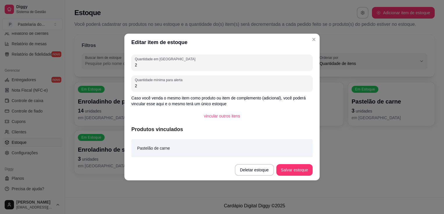
type input "2"
click at [289, 167] on button "Salvar estoque" at bounding box center [293, 170] width 35 height 11
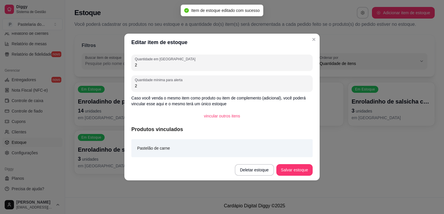
click at [344, 132] on div "Em Estoque Enroladinho de presunto e queijo 14 unidades em estoque Em Estoque C…" at bounding box center [254, 128] width 360 height 92
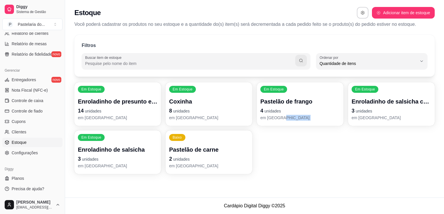
click at [131, 157] on p "3 unidades" at bounding box center [118, 159] width 80 height 8
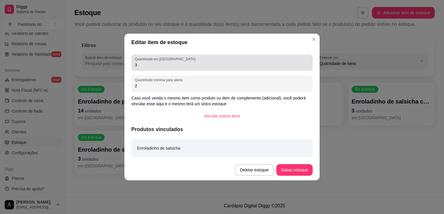
click at [206, 62] on input "3" at bounding box center [222, 65] width 174 height 6
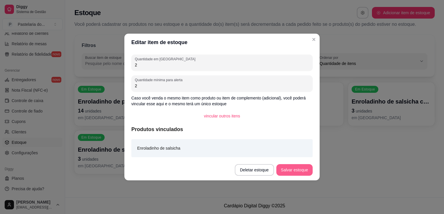
type input "2"
click at [302, 170] on button "Salvar estoque" at bounding box center [294, 170] width 36 height 12
click at [302, 170] on div "Deletar estoque Salvar estoque" at bounding box center [274, 170] width 78 height 12
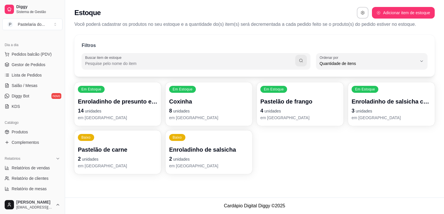
scroll to position [29, 0]
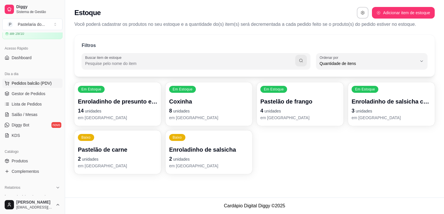
click at [29, 86] on button "Pedidos balcão (PDV)" at bounding box center [32, 83] width 60 height 9
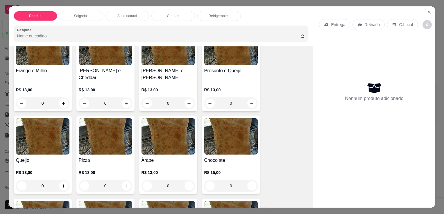
scroll to position [319, 0]
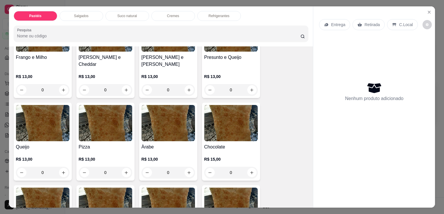
click at [38, 133] on div "Queijo R$ 13,00 0" at bounding box center [43, 142] width 58 height 78
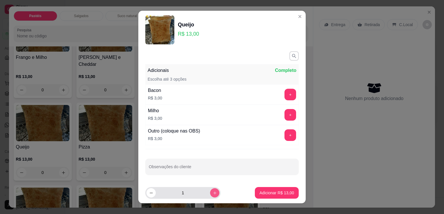
click at [210, 189] on button "increase-product-quantity" at bounding box center [214, 192] width 9 height 9
type input "2"
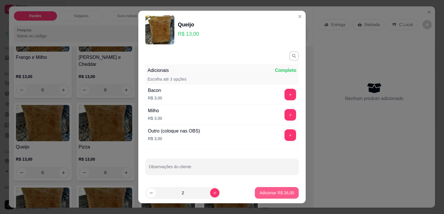
click at [255, 189] on button "Adicionar R$ 26,00" at bounding box center [277, 193] width 44 height 12
click at [254, 189] on img at bounding box center [230, 206] width 53 height 36
type input "2"
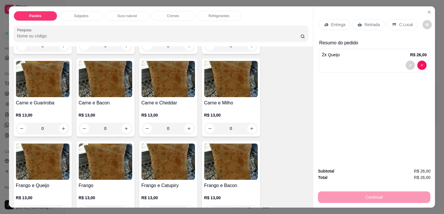
scroll to position [29, 0]
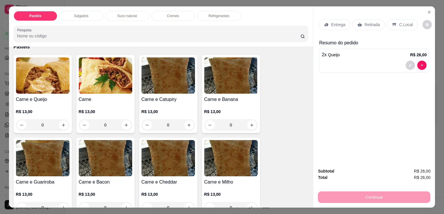
click at [29, 103] on div "R$ 13,00 0" at bounding box center [42, 117] width 53 height 28
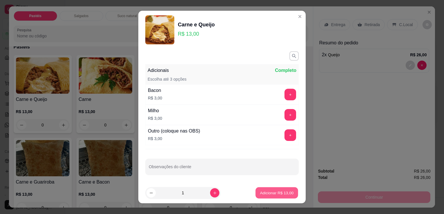
click at [264, 191] on p "Adicionar R$ 13,00" at bounding box center [277, 193] width 34 height 6
type input "1"
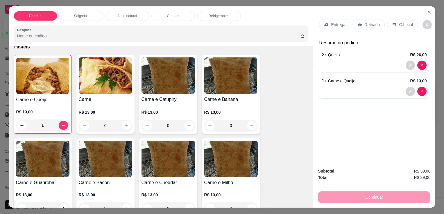
click at [94, 96] on h4 "Carne" at bounding box center [105, 99] width 53 height 7
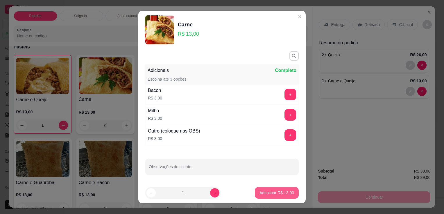
click at [275, 197] on button "Adicionar R$ 13,00" at bounding box center [277, 193] width 44 height 12
type input "1"
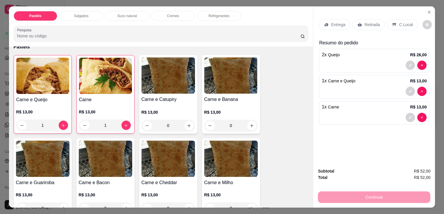
click at [352, 25] on div "Retirada" at bounding box center [368, 24] width 32 height 11
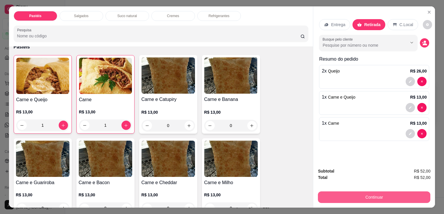
click at [371, 198] on button "Continuar" at bounding box center [374, 198] width 112 height 12
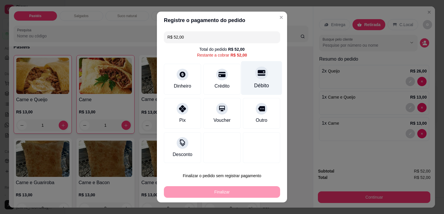
click at [255, 79] on div at bounding box center [261, 73] width 13 height 13
type input "R$ 0,00"
click at [254, 82] on div "Débito" at bounding box center [261, 86] width 15 height 8
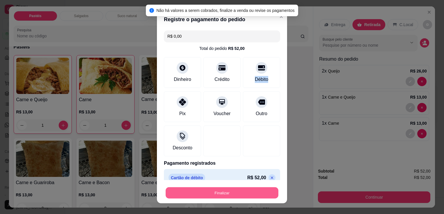
click at [232, 193] on button "Finalizar" at bounding box center [222, 193] width 113 height 11
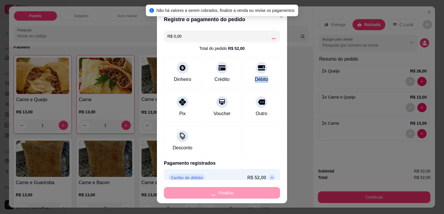
type input "0"
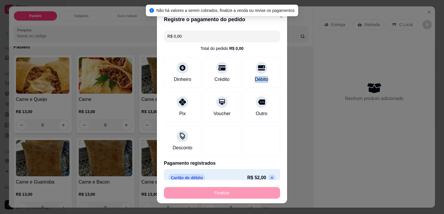
type input "-R$ 52,00"
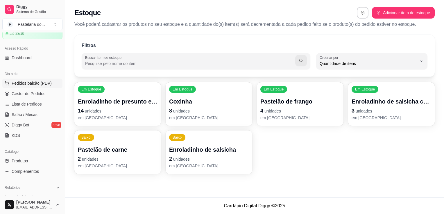
click at [33, 83] on span "Pedidos balcão (PDV)" at bounding box center [32, 83] width 40 height 6
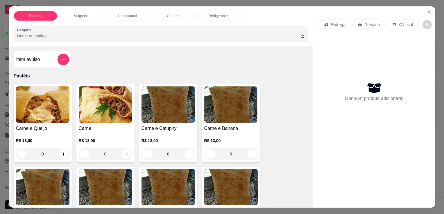
click at [77, 14] on p "Salgados" at bounding box center [81, 16] width 15 height 5
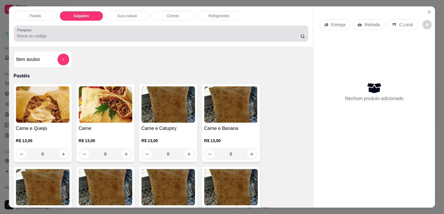
scroll to position [14, 0]
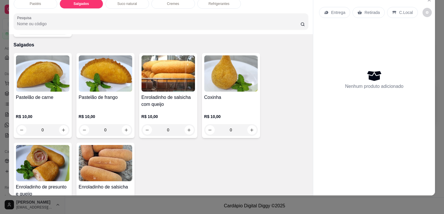
click at [43, 151] on img at bounding box center [42, 163] width 53 height 36
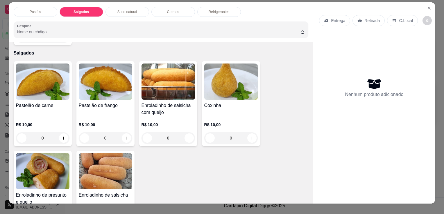
click at [28, 167] on img at bounding box center [42, 171] width 53 height 36
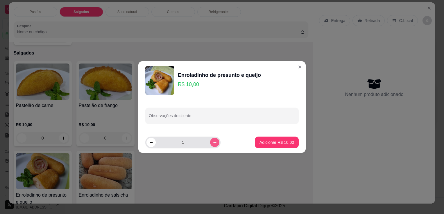
click at [213, 144] on icon "increase-product-quantity" at bounding box center [215, 143] width 4 height 4
type input "2"
click at [280, 136] on footer "2 Adicionar R$ 20,00" at bounding box center [221, 142] width 167 height 21
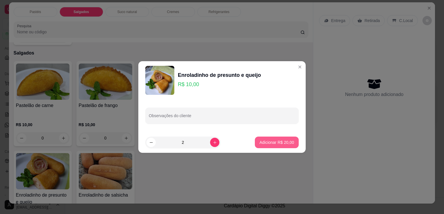
click at [277, 142] on p "Adicionar R$ 20,00" at bounding box center [276, 143] width 35 height 6
type input "2"
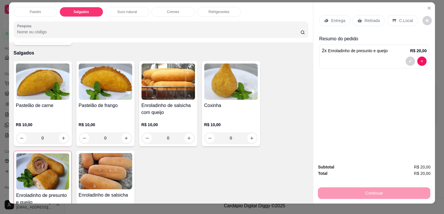
click at [225, 102] on h4 "Coxinha" at bounding box center [230, 105] width 53 height 7
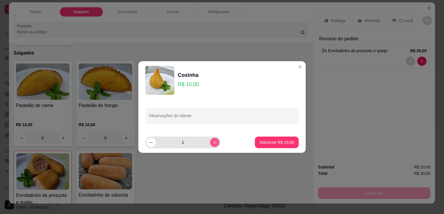
click at [211, 147] on button "increase-product-quantity" at bounding box center [214, 142] width 9 height 9
type input "2"
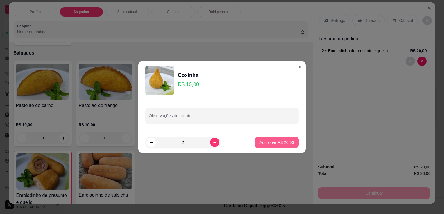
click at [269, 142] on p "Adicionar R$ 20,00" at bounding box center [276, 143] width 35 height 6
type input "2"
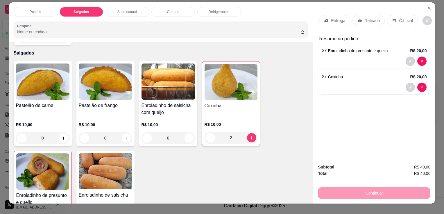
click at [364, 18] on p "Retirada" at bounding box center [371, 21] width 15 height 6
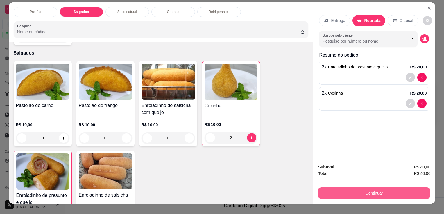
click at [398, 194] on button "Continuar" at bounding box center [374, 194] width 112 height 12
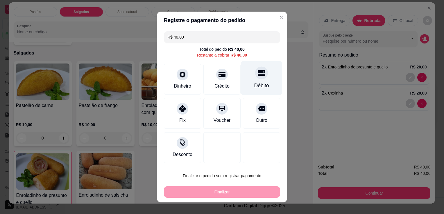
click at [260, 75] on div at bounding box center [261, 73] width 13 height 13
type input "R$ 0,00"
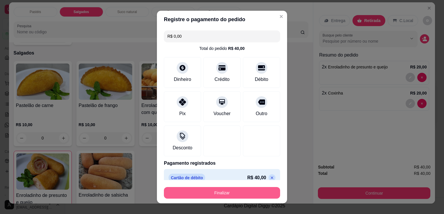
click at [242, 194] on button "Finalizar" at bounding box center [222, 193] width 116 height 12
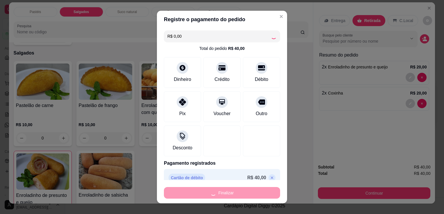
type input "0"
type input "-R$ 40,00"
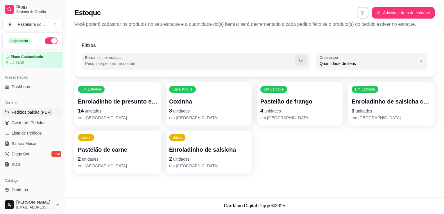
click at [30, 112] on span "Pedidos balcão (PDV)" at bounding box center [32, 112] width 40 height 6
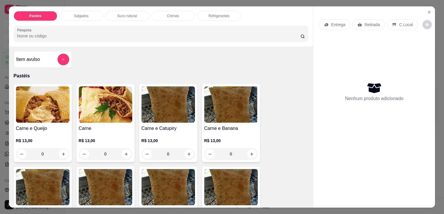
click at [87, 16] on div "Salgados" at bounding box center [82, 16] width 44 height 10
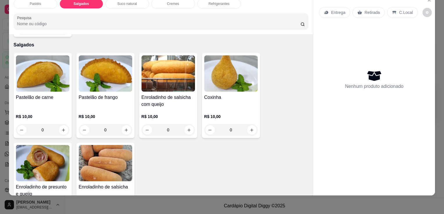
click at [222, 94] on h4 "Coxinha" at bounding box center [230, 97] width 53 height 7
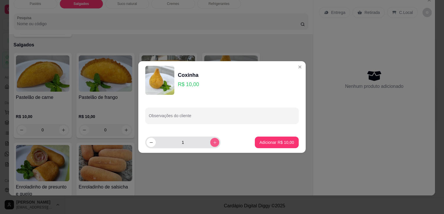
click at [213, 143] on icon "increase-product-quantity" at bounding box center [215, 143] width 4 height 4
click at [214, 145] on div "4" at bounding box center [182, 143] width 73 height 12
click at [211, 146] on button "increase-product-quantity" at bounding box center [214, 142] width 9 height 9
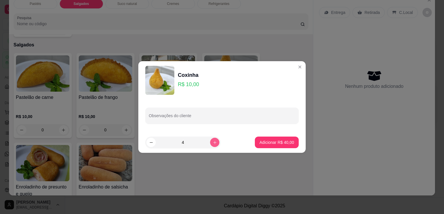
type input "5"
click at [263, 143] on p "Adicionar R$ 50,00" at bounding box center [276, 143] width 35 height 6
type input "5"
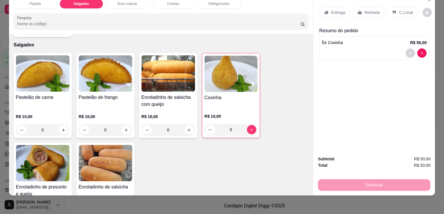
click at [180, 67] on img at bounding box center [167, 73] width 53 height 36
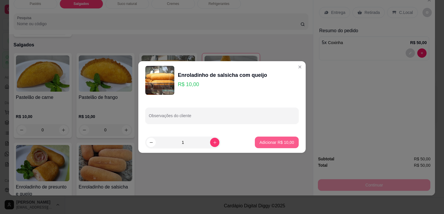
click at [255, 145] on button "Adicionar R$ 10,00" at bounding box center [277, 143] width 44 height 12
type input "1"
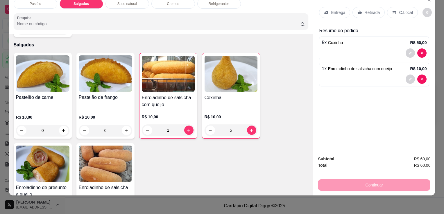
click at [358, 10] on icon at bounding box center [359, 12] width 5 height 5
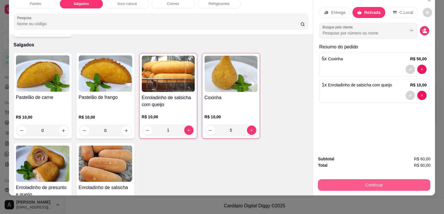
click at [351, 179] on button "Continuar" at bounding box center [374, 185] width 112 height 12
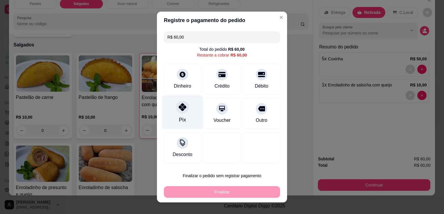
click at [177, 114] on div "Pix" at bounding box center [182, 113] width 41 height 34
type input "R$ 0,00"
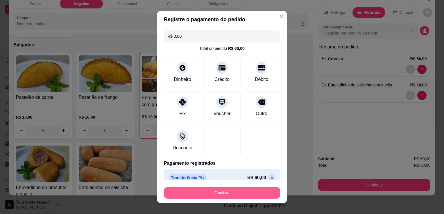
click at [197, 192] on button "Finalizar" at bounding box center [222, 193] width 116 height 12
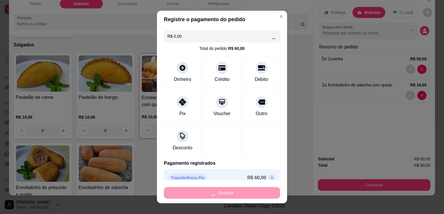
type input "0"
type input "-R$ 60,00"
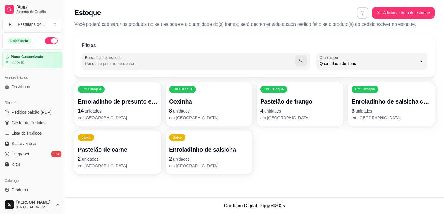
click at [97, 98] on p "Enroladinho de presunto e queijo" at bounding box center [118, 102] width 80 height 8
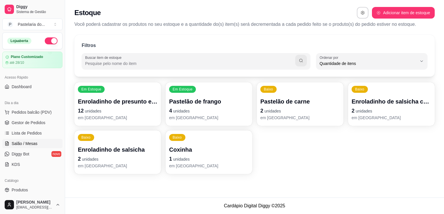
click at [36, 143] on span "Salão / Mesas" at bounding box center [25, 144] width 26 height 6
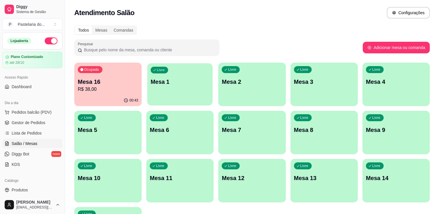
click at [158, 74] on div "Livre Mesa 1" at bounding box center [180, 80] width 65 height 35
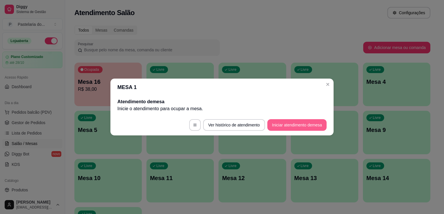
click at [278, 121] on button "Iniciar atendimento de mesa" at bounding box center [296, 125] width 59 height 12
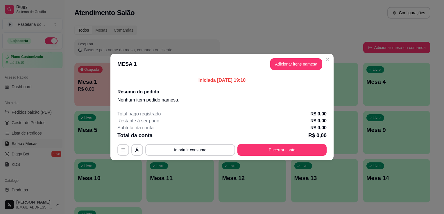
click at [278, 66] on button "Adicionar itens na mesa" at bounding box center [296, 64] width 52 height 12
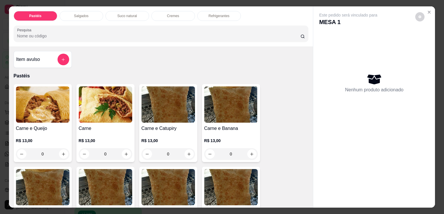
click at [80, 16] on p "Salgados" at bounding box center [81, 16] width 15 height 5
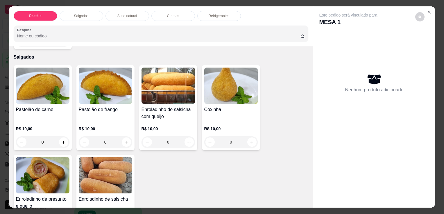
scroll to position [14, 0]
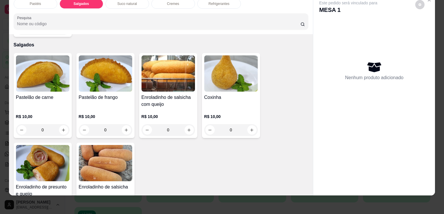
click at [86, 94] on h4 "Pastelão de frango" at bounding box center [105, 97] width 53 height 7
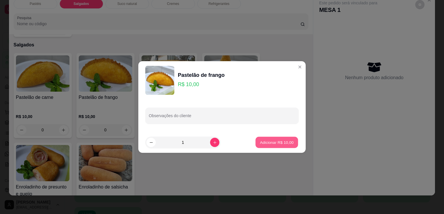
click at [264, 141] on p "Adicionar R$ 10,00" at bounding box center [277, 143] width 34 height 6
type input "1"
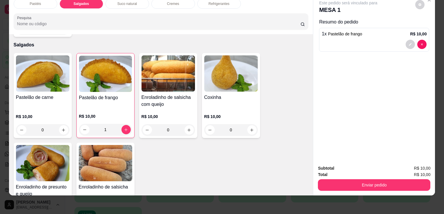
click at [220, 1] on p "Refrigerantes" at bounding box center [219, 3] width 21 height 5
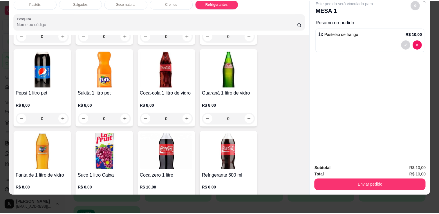
scroll to position [1545, 0]
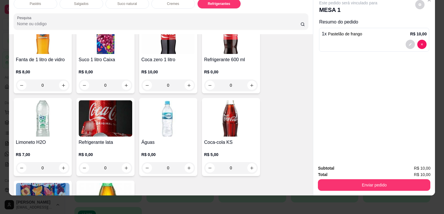
click at [110, 101] on img at bounding box center [105, 118] width 53 height 36
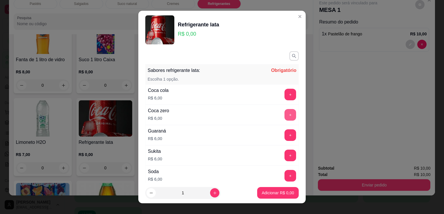
click at [284, 114] on button "+" at bounding box center [290, 115] width 12 height 12
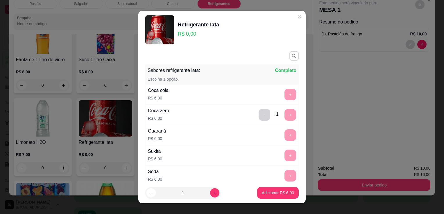
click at [282, 200] on footer "1 Adicionar R$ 6,00" at bounding box center [221, 193] width 167 height 21
click at [283, 195] on p "Adicionar R$ 6,00" at bounding box center [277, 193] width 31 height 6
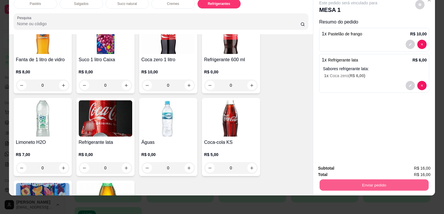
click at [338, 182] on button "Enviar pedido" at bounding box center [373, 184] width 109 height 11
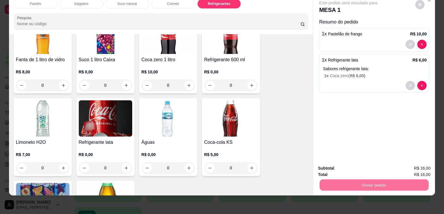
click at [424, 166] on button "Enviar pedido" at bounding box center [415, 166] width 32 height 11
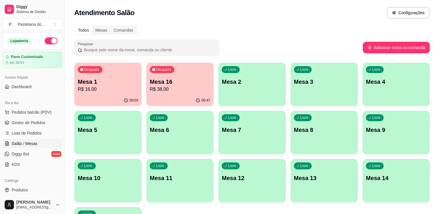
click at [174, 92] on p "R$ 38,00" at bounding box center [180, 89] width 60 height 7
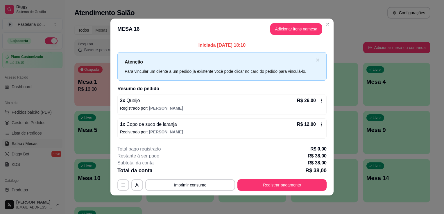
click at [251, 190] on button "Registrar pagamento" at bounding box center [281, 185] width 89 height 12
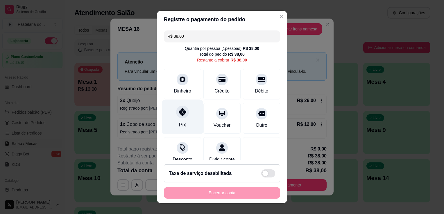
click at [179, 114] on icon at bounding box center [183, 112] width 8 height 8
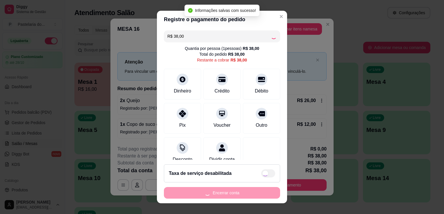
type input "R$ 0,00"
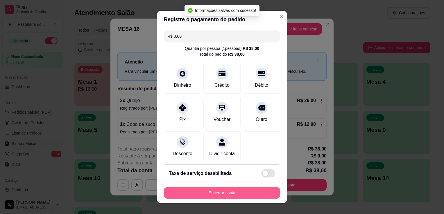
click at [188, 191] on button "Encerrar conta" at bounding box center [222, 193] width 116 height 12
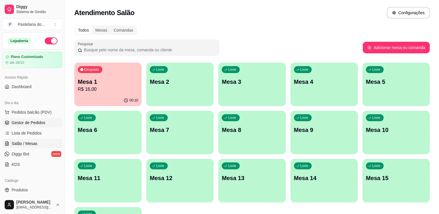
click at [43, 123] on span "Gestor de Pedidos" at bounding box center [29, 123] width 34 height 6
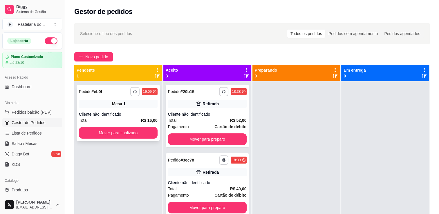
click at [139, 137] on button "Mover para finalizado" at bounding box center [118, 133] width 79 height 12
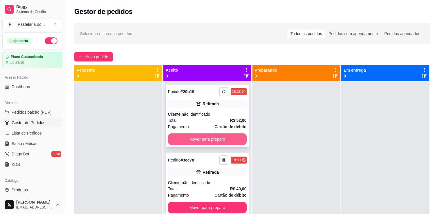
click at [194, 142] on button "Mover para preparo" at bounding box center [207, 140] width 79 height 12
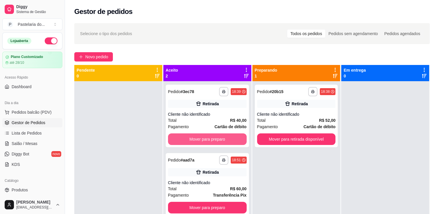
click at [194, 142] on button "Mover para preparo" at bounding box center [207, 140] width 79 height 12
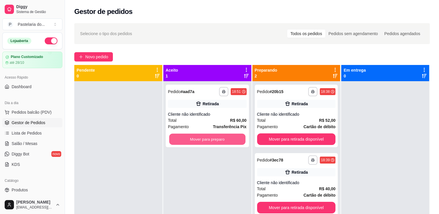
click at [194, 142] on button "Mover para preparo" at bounding box center [207, 139] width 76 height 11
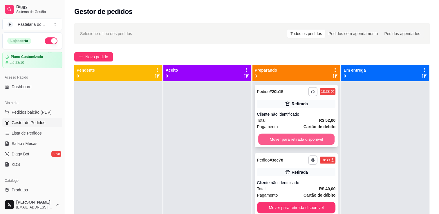
click at [294, 145] on button "Mover para retirada disponível" at bounding box center [296, 139] width 76 height 11
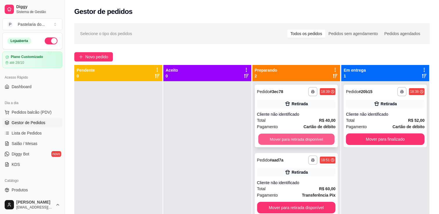
click at [316, 142] on button "Mover para retirada disponível" at bounding box center [296, 139] width 76 height 11
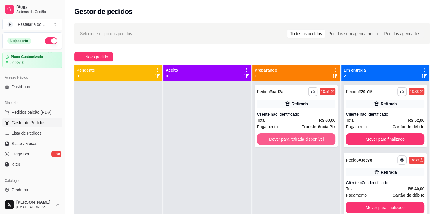
click at [316, 141] on button "Mover para retirada disponível" at bounding box center [296, 140] width 79 height 12
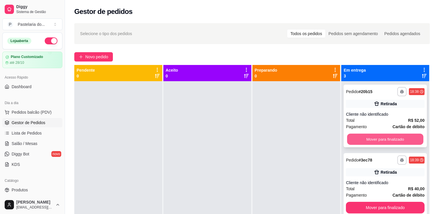
click at [372, 142] on button "Mover para finalizado" at bounding box center [385, 139] width 76 height 11
click at [372, 142] on button "Mover para finalizado" at bounding box center [385, 140] width 79 height 12
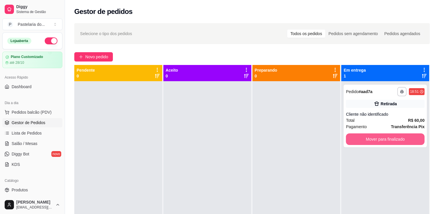
click at [372, 142] on button "Mover para finalizado" at bounding box center [385, 140] width 79 height 12
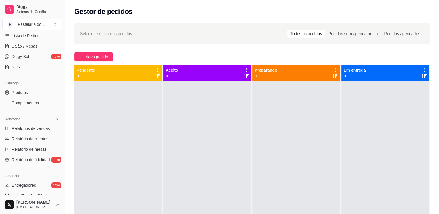
scroll to position [116, 0]
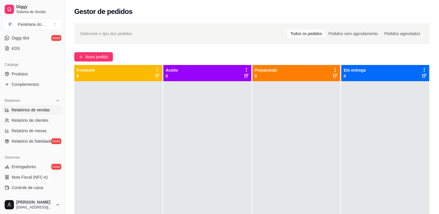
click at [26, 107] on span "Relatórios de vendas" at bounding box center [31, 110] width 38 height 6
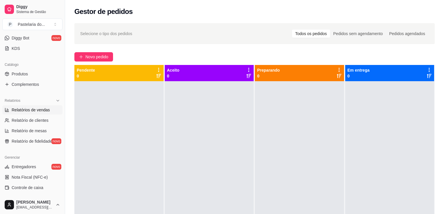
select select "ALL"
select select "0"
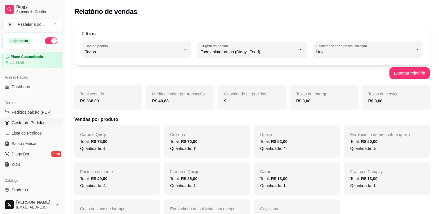
click at [22, 121] on span "Gestor de Pedidos" at bounding box center [29, 123] width 34 height 6
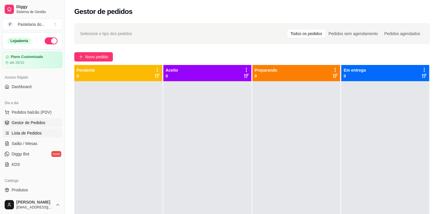
click at [31, 133] on span "Lista de Pedidos" at bounding box center [27, 133] width 30 height 6
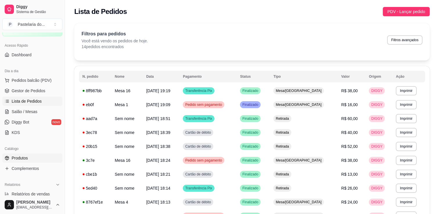
scroll to position [87, 0]
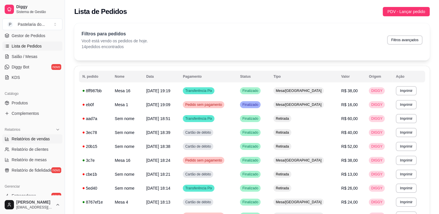
click at [19, 140] on span "Relatórios de vendas" at bounding box center [31, 139] width 38 height 6
select select "ALL"
select select "0"
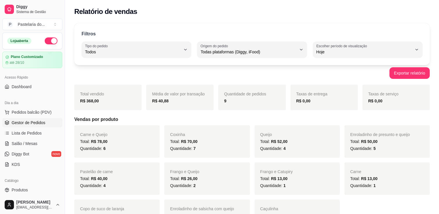
click at [30, 123] on span "Gestor de Pedidos" at bounding box center [29, 123] width 34 height 6
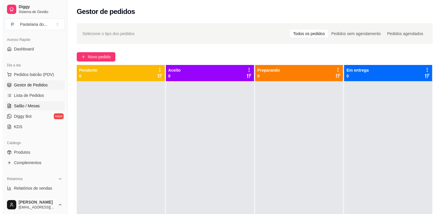
scroll to position [29, 0]
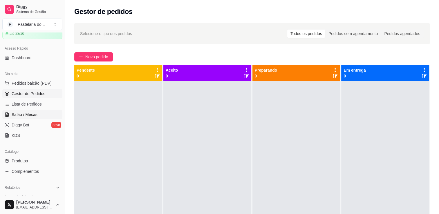
click at [28, 112] on span "Salão / Mesas" at bounding box center [25, 115] width 26 height 6
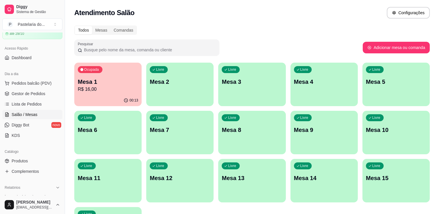
click at [98, 93] on p "R$ 16,00" at bounding box center [108, 89] width 60 height 7
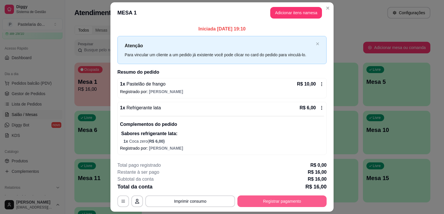
click at [260, 206] on button "Registrar pagamento" at bounding box center [281, 202] width 89 height 12
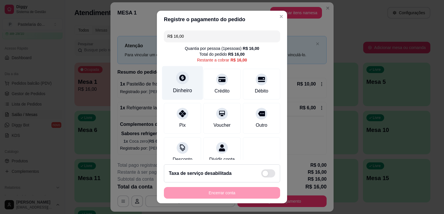
click at [188, 82] on div "Dinheiro" at bounding box center [182, 83] width 41 height 34
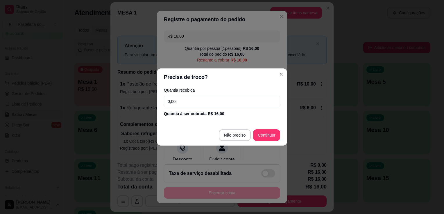
click at [222, 104] on input "0,00" at bounding box center [222, 102] width 116 height 12
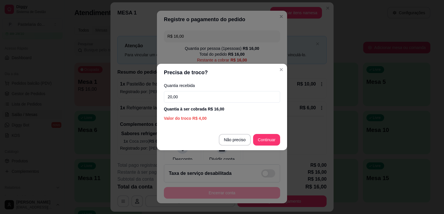
type input "20,00"
click at [273, 146] on footer "Não preciso Continuar" at bounding box center [222, 140] width 130 height 21
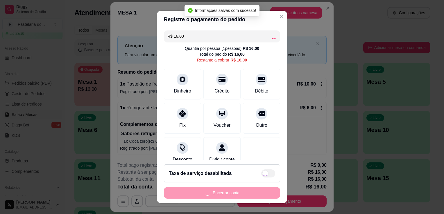
type input "R$ 0,00"
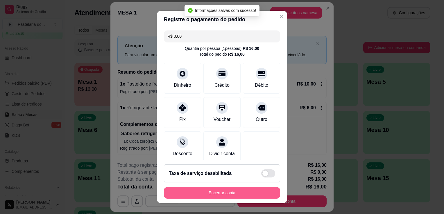
click at [213, 195] on button "Encerrar conta" at bounding box center [222, 193] width 116 height 12
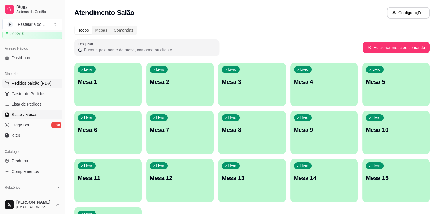
click at [27, 85] on span "Pedidos balcão (PDV)" at bounding box center [32, 83] width 40 height 6
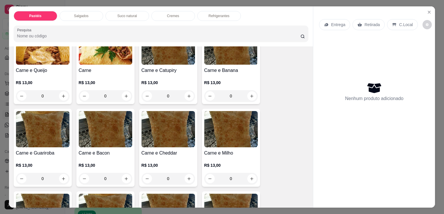
scroll to position [232, 0]
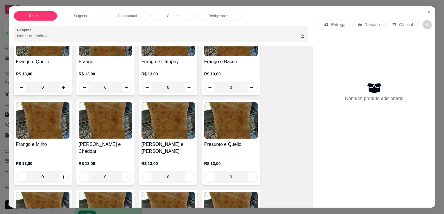
click at [156, 61] on h4 "Frango e Catupiry" at bounding box center [167, 61] width 53 height 7
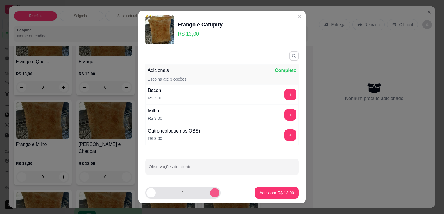
click at [213, 193] on icon "increase-product-quantity" at bounding box center [214, 193] width 3 height 3
type input "2"
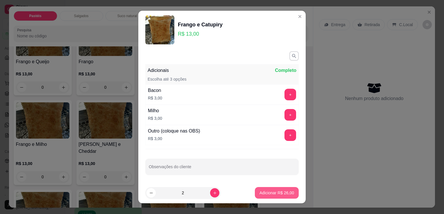
click at [271, 194] on p "Adicionar R$ 26,00" at bounding box center [276, 193] width 35 height 6
type input "2"
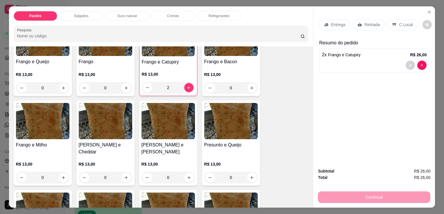
click at [372, 25] on p "Retirada" at bounding box center [371, 25] width 15 height 6
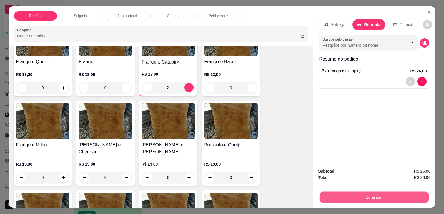
click at [348, 200] on button "Continuar" at bounding box center [373, 197] width 109 height 11
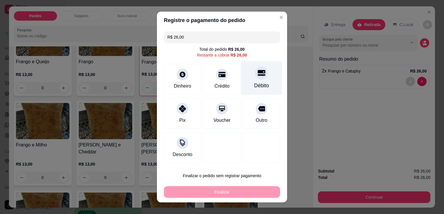
click at [243, 75] on div "Débito" at bounding box center [261, 78] width 41 height 34
type input "R$ 0,00"
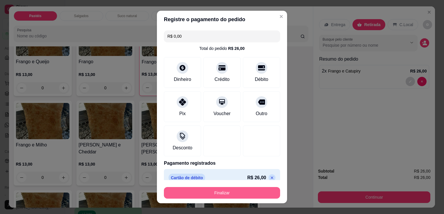
click at [218, 195] on button "Finalizar" at bounding box center [222, 193] width 116 height 12
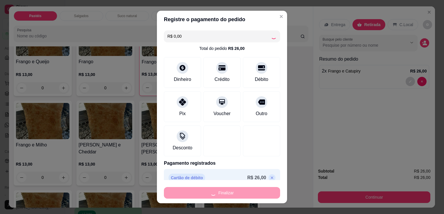
type input "0"
type input "-R$ 26,00"
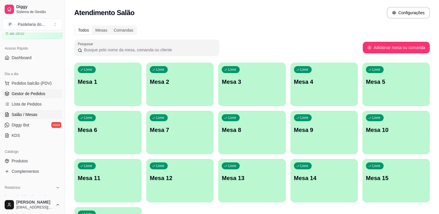
click at [37, 94] on span "Gestor de Pedidos" at bounding box center [29, 94] width 34 height 6
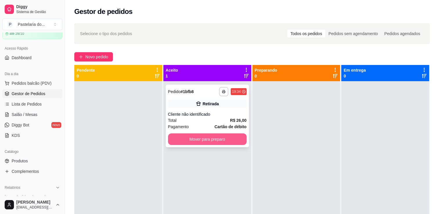
click at [194, 143] on button "Mover para preparo" at bounding box center [207, 140] width 79 height 12
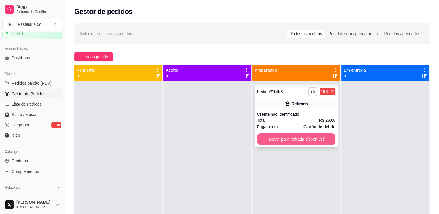
click at [297, 143] on button "Mover para retirada disponível" at bounding box center [296, 140] width 79 height 12
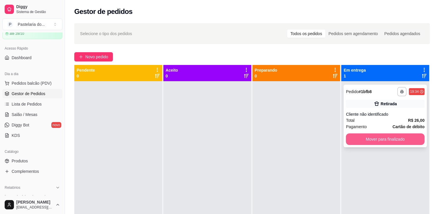
click at [403, 139] on button "Mover para finalizado" at bounding box center [385, 140] width 79 height 12
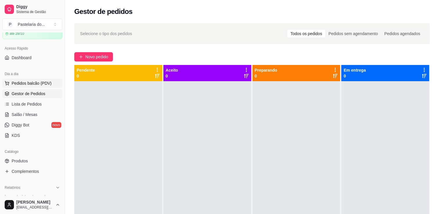
click at [29, 83] on span "Pedidos balcão (PDV)" at bounding box center [32, 83] width 40 height 6
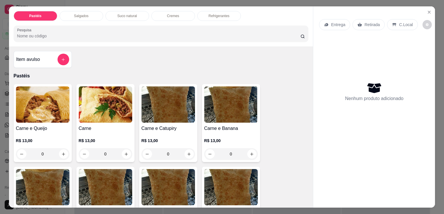
drag, startPoint x: 228, startPoint y: 8, endPoint x: 224, endPoint y: 17, distance: 9.4
click at [227, 10] on div "Pastéis Salgados Suco natural Cremes Refrigerantes Pesquisa" at bounding box center [161, 26] width 304 height 40
click at [224, 17] on div "Refrigerantes" at bounding box center [219, 16] width 44 height 10
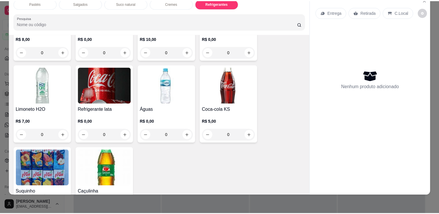
scroll to position [1603, 0]
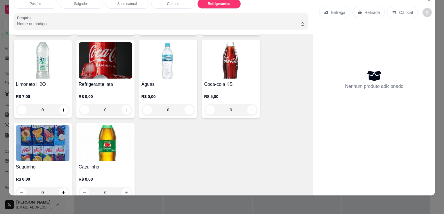
click at [54, 130] on img at bounding box center [42, 143] width 53 height 36
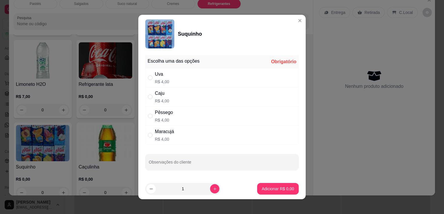
click at [178, 78] on div "Uva R$ 4,00" at bounding box center [221, 77] width 153 height 19
radio input "true"
click at [262, 190] on p "Adicionar R$ 4,00" at bounding box center [278, 189] width 32 height 6
type input "1"
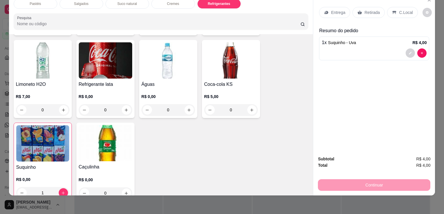
click at [353, 8] on div "Retirada" at bounding box center [368, 12] width 32 height 11
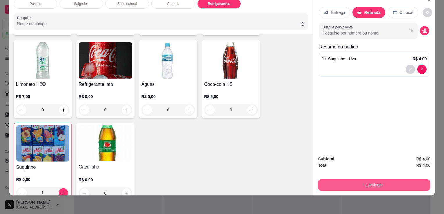
click at [357, 179] on button "Continuar" at bounding box center [374, 185] width 112 height 12
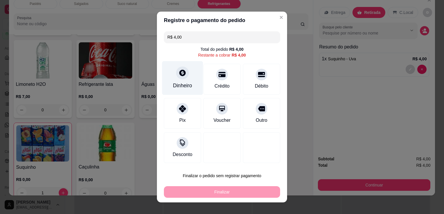
click at [179, 75] on icon at bounding box center [182, 73] width 6 height 6
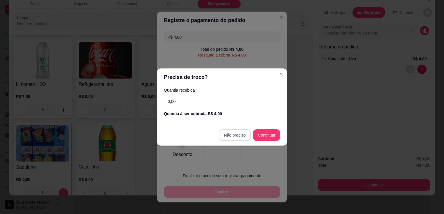
type input "R$ 0,00"
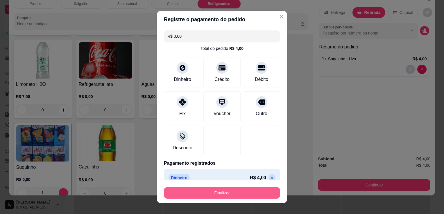
click at [221, 193] on button "Finalizar" at bounding box center [222, 193] width 116 height 12
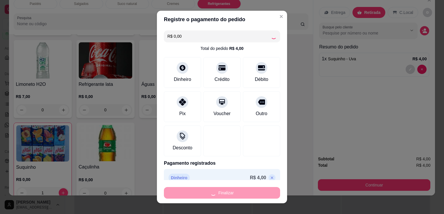
type input "0"
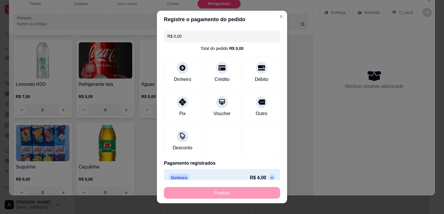
type input "-R$ 4,00"
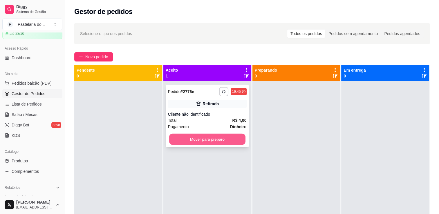
click at [213, 143] on button "Mover para preparo" at bounding box center [207, 139] width 76 height 11
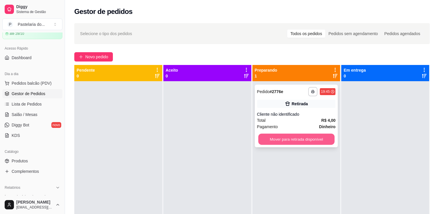
click at [301, 139] on button "Mover para retirada disponível" at bounding box center [296, 139] width 76 height 11
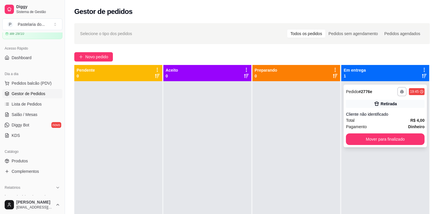
click at [400, 134] on button "Mover para finalizado" at bounding box center [385, 140] width 79 height 12
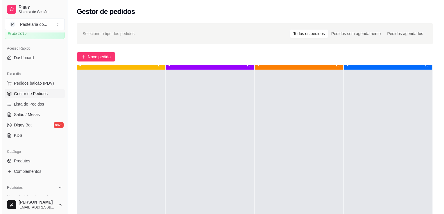
scroll to position [16, 0]
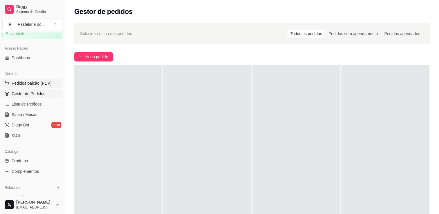
click at [41, 83] on span "Pedidos balcão (PDV)" at bounding box center [32, 83] width 40 height 6
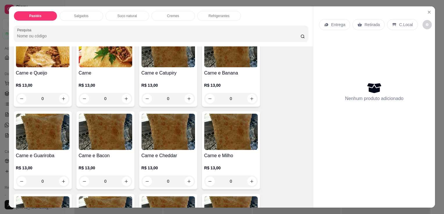
scroll to position [116, 0]
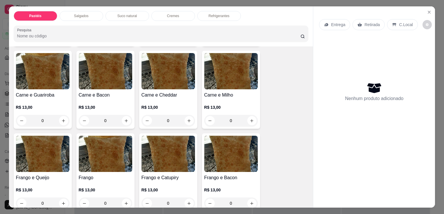
click at [150, 175] on h4 "Frango e Catupiry" at bounding box center [167, 178] width 53 height 7
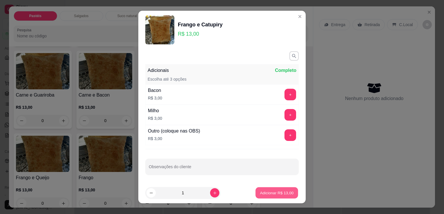
click at [266, 194] on p "Adicionar R$ 13,00" at bounding box center [277, 193] width 34 height 6
type input "1"
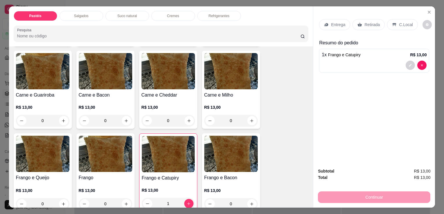
scroll to position [0, 0]
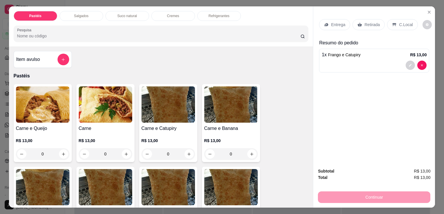
click at [56, 127] on h4 "Carne e Queijo" at bounding box center [42, 128] width 53 height 7
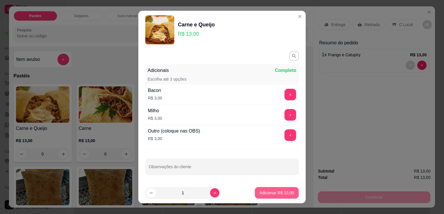
click at [265, 193] on p "Adicionar R$ 13,00" at bounding box center [276, 193] width 35 height 6
type input "1"
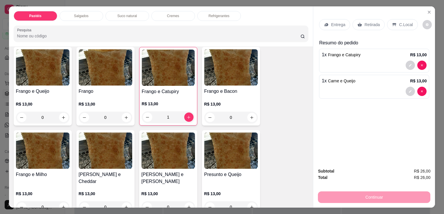
scroll to position [232, 0]
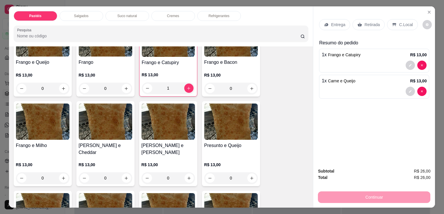
click at [172, 139] on div "[PERSON_NAME] e [PERSON_NAME] R$ 13,00 0" at bounding box center [168, 143] width 58 height 85
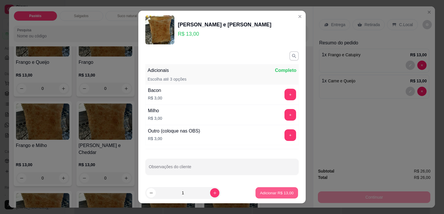
click at [270, 195] on p "Adicionar R$ 13,00" at bounding box center [277, 193] width 34 height 6
type input "1"
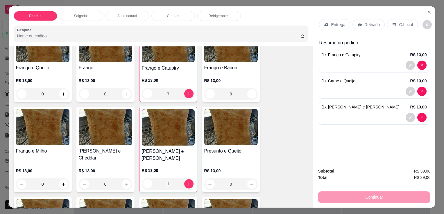
scroll to position [261, 0]
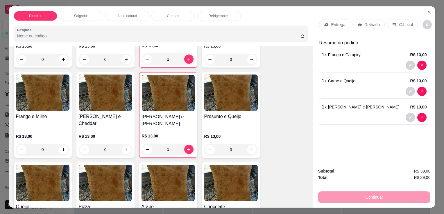
click at [219, 113] on h4 "Presunto e Queijo" at bounding box center [230, 116] width 53 height 7
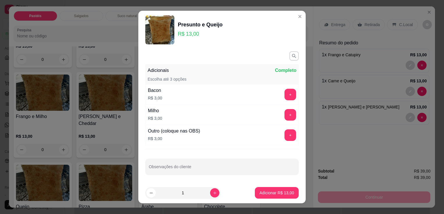
click at [263, 184] on footer "1 Adicionar R$ 13,00" at bounding box center [221, 193] width 167 height 21
click at [264, 197] on button "Adicionar R$ 13,00" at bounding box center [277, 193] width 44 height 12
type input "1"
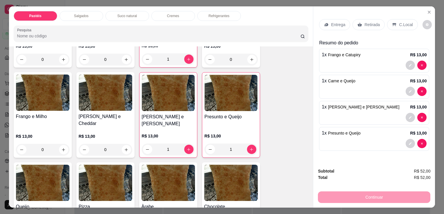
click at [367, 24] on p "Retirada" at bounding box center [371, 25] width 15 height 6
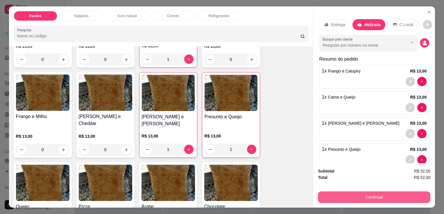
click at [399, 199] on button "Continuar" at bounding box center [374, 198] width 112 height 12
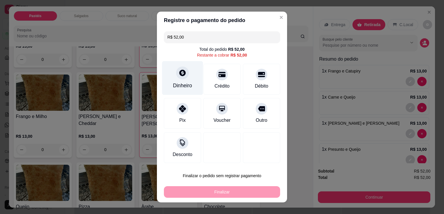
click at [173, 78] on div "Dinheiro" at bounding box center [182, 78] width 41 height 34
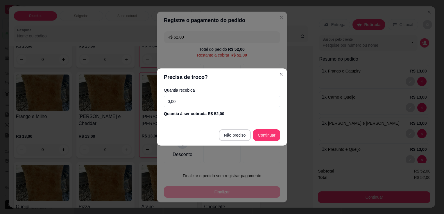
click at [223, 89] on label "Quantia recebida" at bounding box center [222, 90] width 116 height 4
click at [220, 95] on div "Quantia recebida 0,00 Quantia à ser cobrada R$ 52,00" at bounding box center [222, 102] width 130 height 33
click at [219, 100] on input "0,00" at bounding box center [222, 102] width 116 height 12
type input "R$ 0,00"
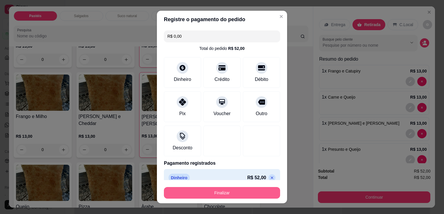
click at [194, 190] on button "Finalizar" at bounding box center [222, 193] width 116 height 12
click at [194, 190] on div "Finalizar" at bounding box center [222, 193] width 116 height 12
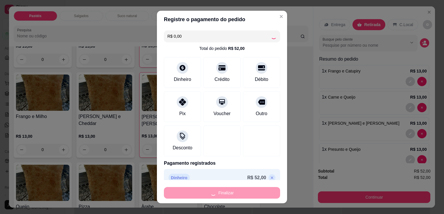
type input "0"
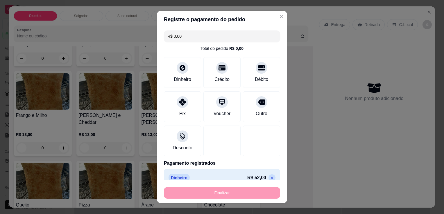
type input "-R$ 52,00"
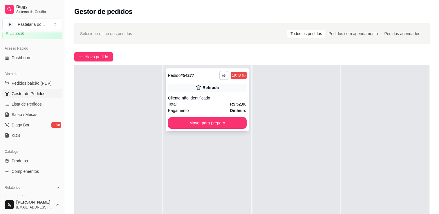
click at [202, 91] on div "Retirada" at bounding box center [207, 88] width 79 height 8
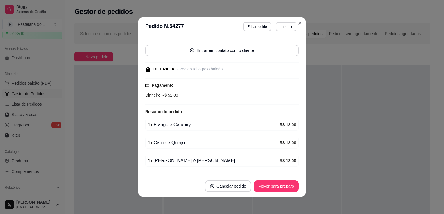
scroll to position [67, 0]
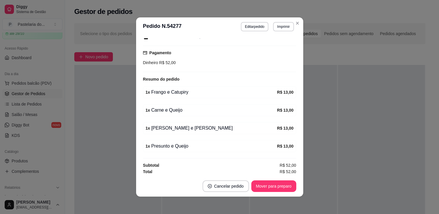
click at [19, 82] on span "Pedidos balcão (PDV)" at bounding box center [32, 83] width 40 height 6
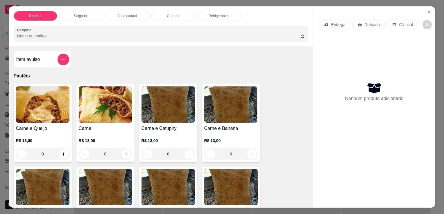
click at [56, 120] on img at bounding box center [42, 105] width 53 height 36
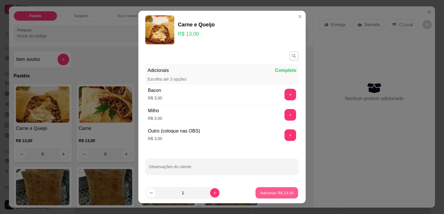
click at [270, 195] on p "Adicionar R$ 13,00" at bounding box center [277, 193] width 34 height 6
type input "1"
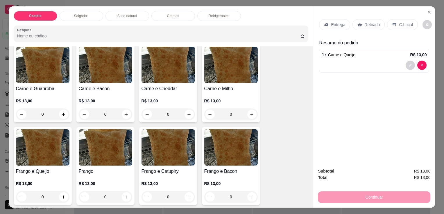
scroll to position [174, 0]
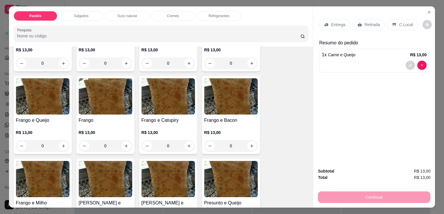
click at [45, 117] on h4 "Frango e Queijo" at bounding box center [42, 120] width 53 height 7
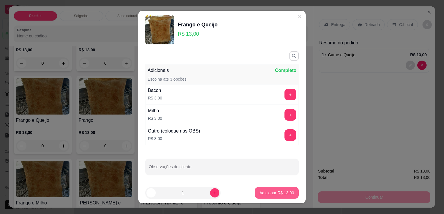
click at [267, 193] on p "Adicionar R$ 13,00" at bounding box center [276, 193] width 35 height 6
type input "1"
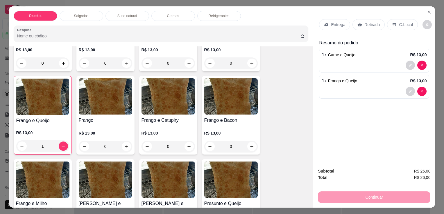
click at [364, 24] on p "Retirada" at bounding box center [371, 25] width 15 height 6
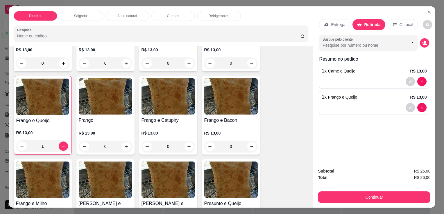
click at [382, 193] on button "Continuar" at bounding box center [374, 198] width 112 height 12
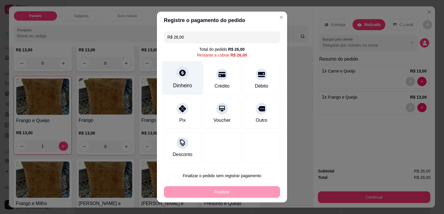
click at [182, 82] on div "Dinheiro" at bounding box center [182, 86] width 19 height 8
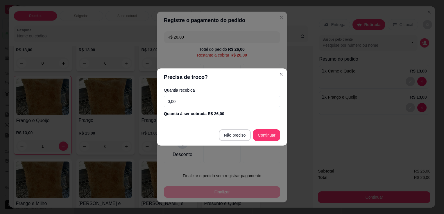
click at [194, 101] on input "0,00" at bounding box center [222, 102] width 116 height 12
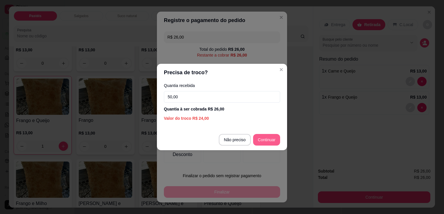
type input "50,00"
type input "R$ 0,00"
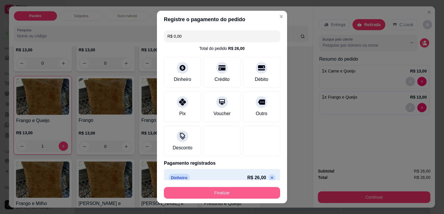
click at [226, 190] on button "Finalizar" at bounding box center [222, 193] width 116 height 12
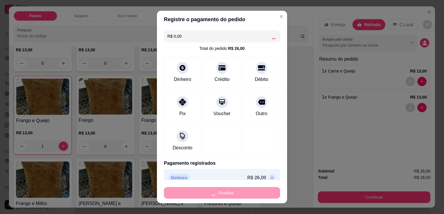
type input "0"
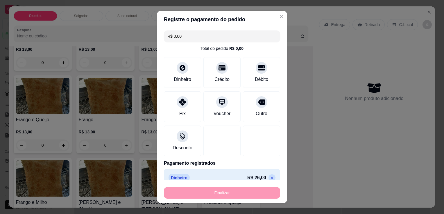
type input "-R$ 26,00"
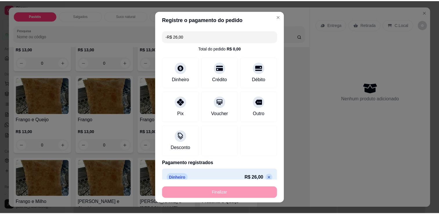
scroll to position [174, 0]
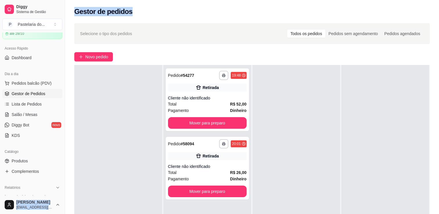
drag, startPoint x: 44, startPoint y: 158, endPoint x: 350, endPoint y: -21, distance: 355.0
click at [350, 0] on html "**********" at bounding box center [219, 107] width 439 height 214
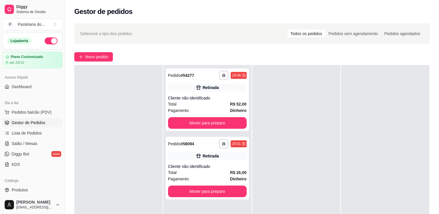
click at [232, 51] on div "**********" at bounding box center [252, 153] width 374 height 267
click at [30, 108] on button "Pedidos balcão (PDV)" at bounding box center [32, 112] width 60 height 9
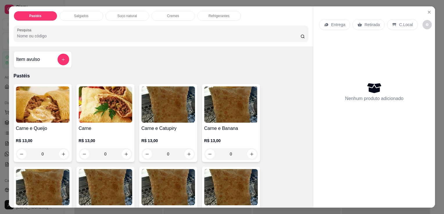
click at [96, 11] on div "Salgados" at bounding box center [82, 16] width 44 height 10
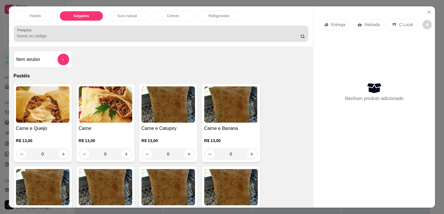
scroll to position [14, 0]
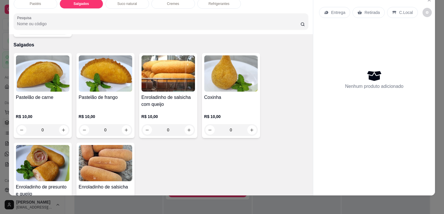
click at [56, 94] on div "Pastelão de carne" at bounding box center [42, 101] width 53 height 14
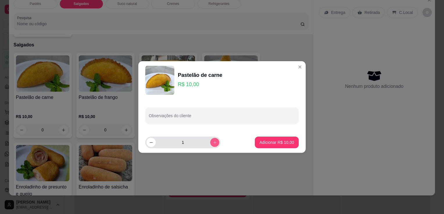
click at [213, 141] on icon "increase-product-quantity" at bounding box center [215, 143] width 4 height 4
type input "2"
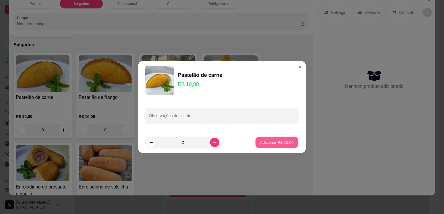
click at [282, 143] on p "Adicionar R$ 20,00" at bounding box center [277, 143] width 34 height 6
type input "2"
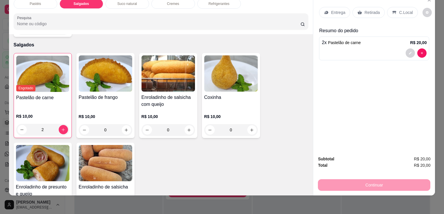
click at [222, 2] on div "Refrigerantes" at bounding box center [219, 4] width 44 height 10
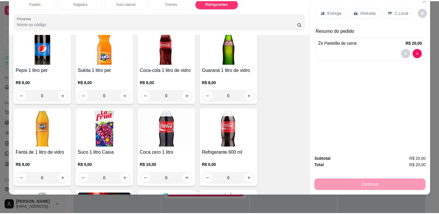
scroll to position [1487, 0]
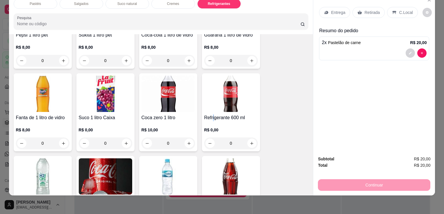
click at [211, 114] on h4 "Refrigerante 600 ml" at bounding box center [230, 117] width 53 height 7
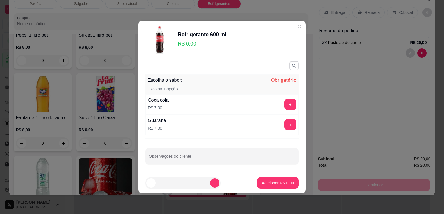
click at [184, 101] on div "Coca cola R$ 7,00 +" at bounding box center [221, 104] width 153 height 20
click at [288, 104] on button "+" at bounding box center [290, 105] width 12 height 12
click at [268, 189] on footer "1 Adicionar R$ 7,00" at bounding box center [221, 183] width 167 height 21
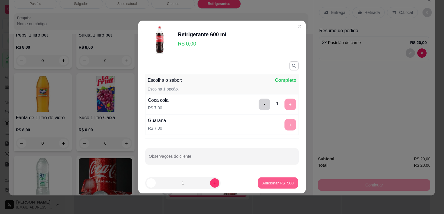
click at [269, 186] on button "Adicionar R$ 7,00" at bounding box center [278, 183] width 40 height 11
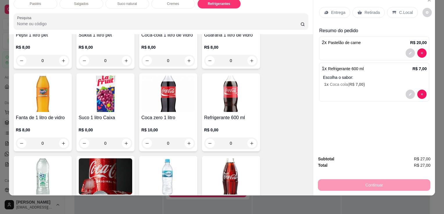
click at [359, 10] on icon at bounding box center [359, 12] width 5 height 5
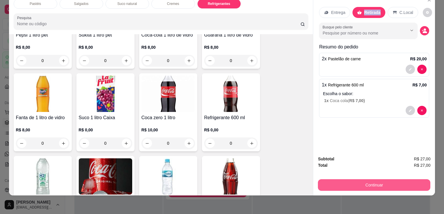
click at [354, 184] on button "Continuar" at bounding box center [374, 185] width 112 height 12
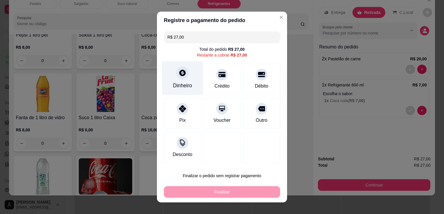
click at [181, 75] on icon at bounding box center [182, 73] width 6 height 6
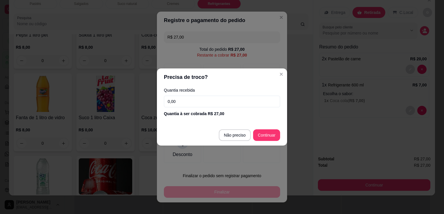
click at [188, 102] on input "0,00" at bounding box center [222, 102] width 116 height 12
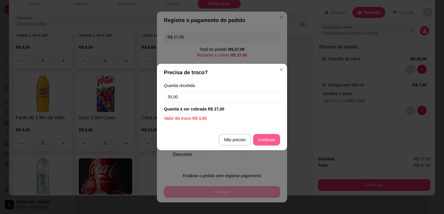
type input "30,00"
type input "R$ 0,00"
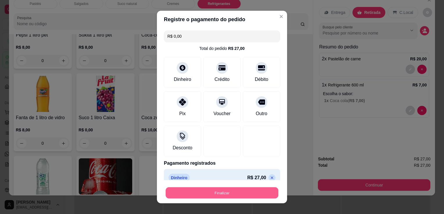
click at [208, 196] on button "Finalizar" at bounding box center [222, 193] width 113 height 11
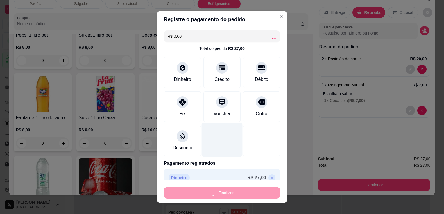
type input "0"
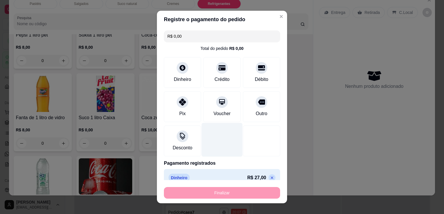
type input "-R$ 27,00"
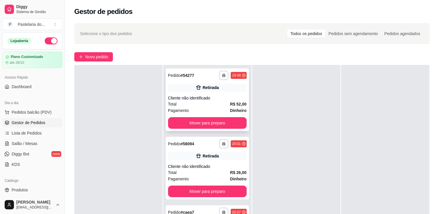
click at [205, 116] on div "**********" at bounding box center [207, 100] width 83 height 63
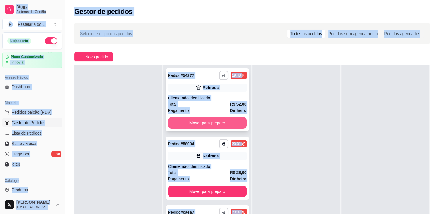
click at [206, 124] on button "Mover para preparo" at bounding box center [207, 123] width 79 height 12
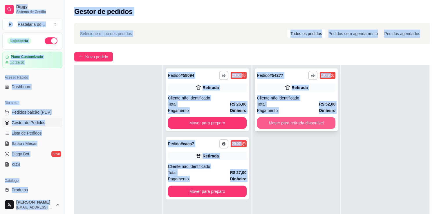
click at [260, 125] on button "Mover para retirada disponível" at bounding box center [296, 123] width 79 height 12
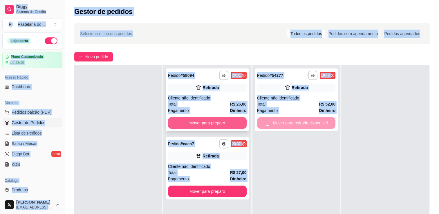
click at [224, 121] on button "Mover para preparo" at bounding box center [207, 123] width 79 height 12
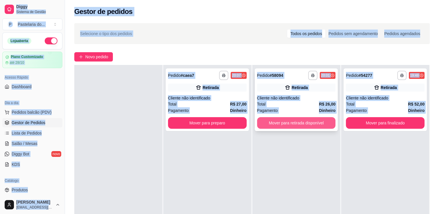
click at [302, 123] on button "Mover para retirada disponível" at bounding box center [296, 123] width 79 height 12
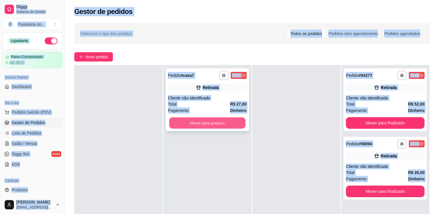
click at [225, 127] on button "Mover para preparo" at bounding box center [207, 123] width 76 height 11
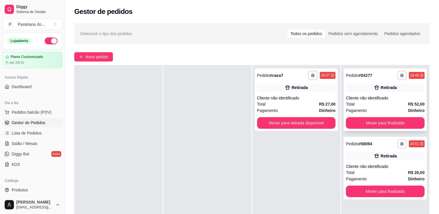
click at [378, 130] on div "**********" at bounding box center [385, 100] width 83 height 63
click at [324, 124] on button "Mover para retirada disponível" at bounding box center [296, 123] width 79 height 12
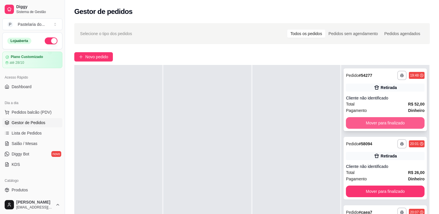
click at [369, 126] on button "Mover para finalizado" at bounding box center [385, 123] width 79 height 12
click at [369, 126] on button "Mover para finalizado" at bounding box center [385, 123] width 76 height 11
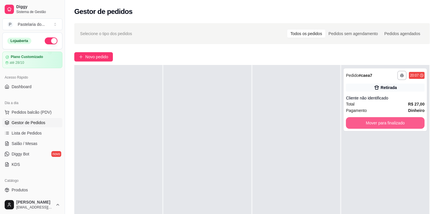
click at [369, 126] on button "Mover para finalizado" at bounding box center [385, 123] width 79 height 12
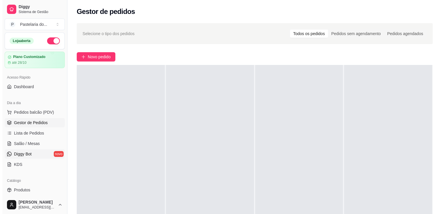
scroll to position [87, 0]
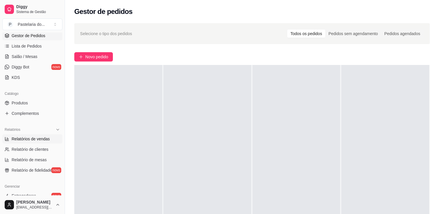
click at [30, 141] on span "Relatórios de vendas" at bounding box center [31, 139] width 38 height 6
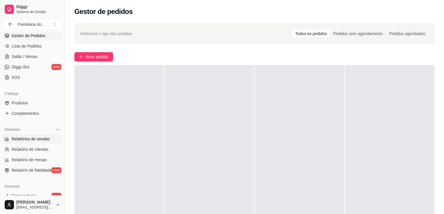
select select "ALL"
select select "0"
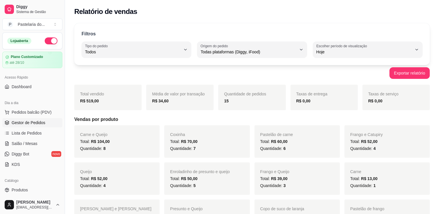
click at [26, 123] on span "Gestor de Pedidos" at bounding box center [29, 123] width 34 height 6
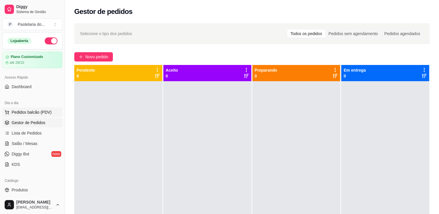
click at [29, 113] on span "Pedidos balcão (PDV)" at bounding box center [32, 112] width 40 height 6
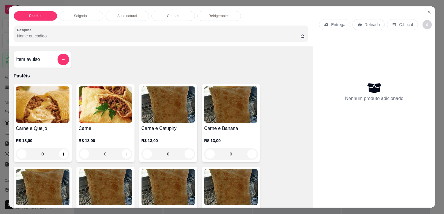
click at [34, 99] on img at bounding box center [42, 105] width 53 height 36
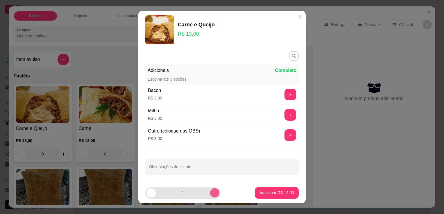
click at [211, 192] on button "increase-product-quantity" at bounding box center [214, 192] width 9 height 9
type input "3"
click at [261, 194] on p "Adicionar R$ 39,00" at bounding box center [276, 193] width 35 height 6
type input "3"
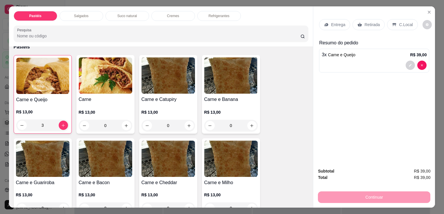
scroll to position [58, 0]
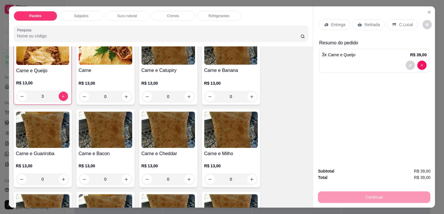
click at [38, 150] on h4 "Carne e Guariroba" at bounding box center [42, 153] width 53 height 7
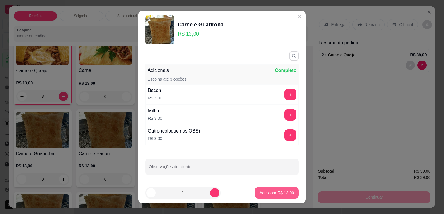
click at [267, 193] on p "Adicionar R$ 13,00" at bounding box center [276, 193] width 35 height 6
type input "1"
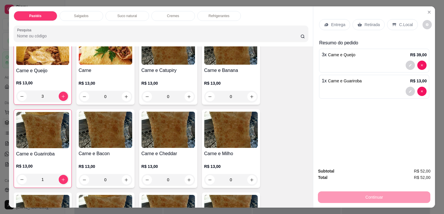
click at [369, 24] on p "Retirada" at bounding box center [371, 25] width 15 height 6
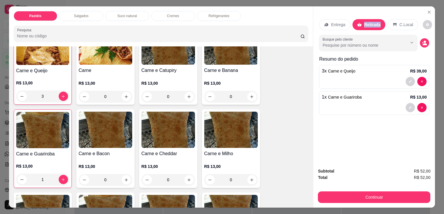
click at [376, 194] on button "Continuar" at bounding box center [374, 198] width 112 height 12
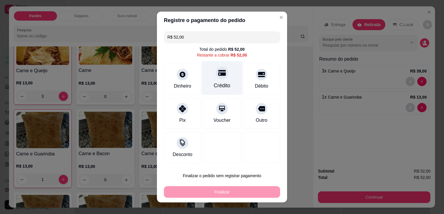
click at [226, 82] on div "Crédito" at bounding box center [222, 78] width 41 height 34
type input "R$ 0,00"
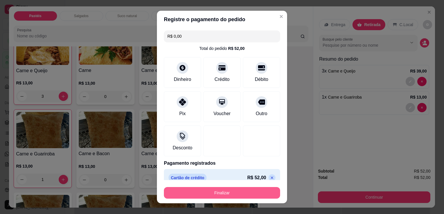
click at [238, 192] on button "Finalizar" at bounding box center [222, 193] width 116 height 12
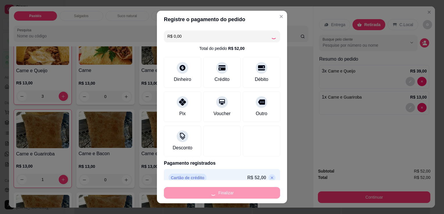
type input "0"
type input "-R$ 52,00"
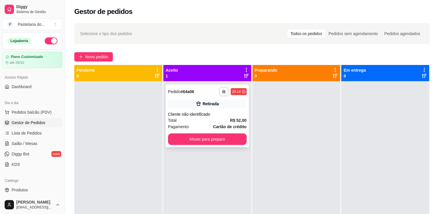
click at [211, 146] on div "**********" at bounding box center [207, 116] width 83 height 63
click at [225, 139] on button "Mover para preparo" at bounding box center [207, 139] width 76 height 11
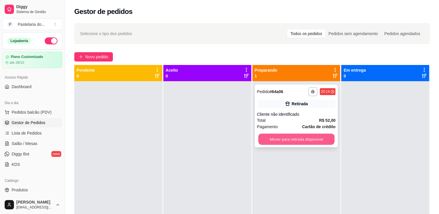
click at [278, 140] on button "Mover para retirada disponível" at bounding box center [296, 139] width 76 height 11
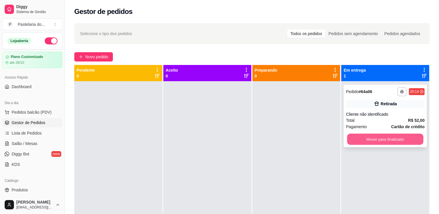
click at [369, 139] on button "Mover para finalizado" at bounding box center [385, 139] width 76 height 11
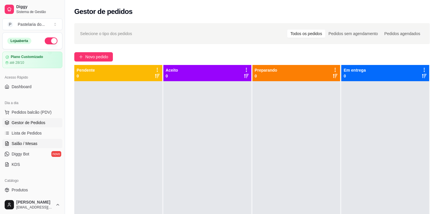
click at [19, 142] on span "Salão / Mesas" at bounding box center [25, 144] width 26 height 6
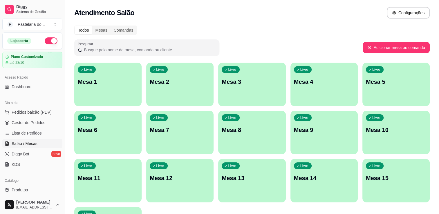
click at [312, 86] on div "Livre Mesa 4" at bounding box center [324, 81] width 67 height 37
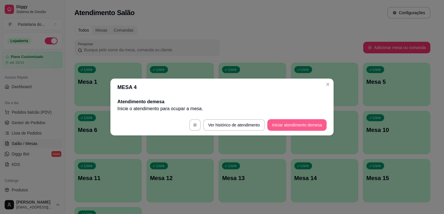
click at [281, 124] on button "Iniciar atendimento de mesa" at bounding box center [296, 125] width 59 height 12
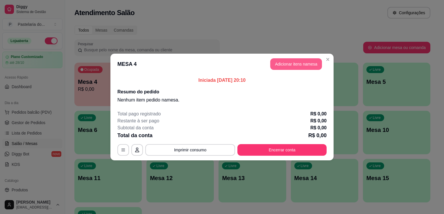
click at [307, 59] on button "Adicionar itens na mesa" at bounding box center [296, 64] width 52 height 12
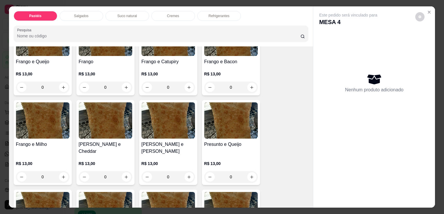
scroll to position [349, 0]
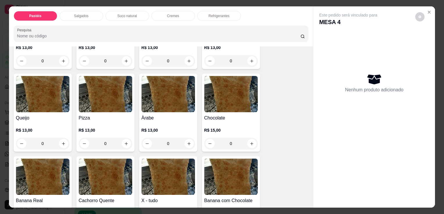
click at [152, 98] on img at bounding box center [167, 94] width 53 height 36
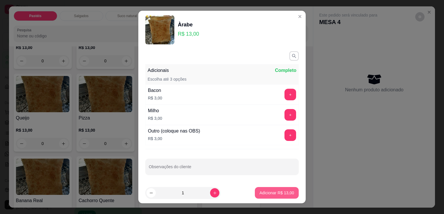
click at [268, 194] on p "Adicionar R$ 13,00" at bounding box center [276, 193] width 35 height 6
type input "1"
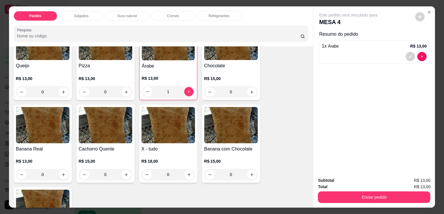
scroll to position [407, 0]
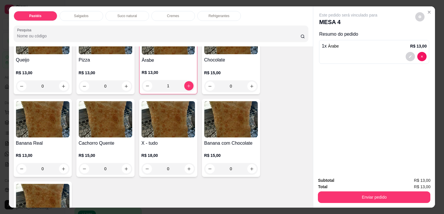
click at [150, 123] on img at bounding box center [167, 119] width 53 height 36
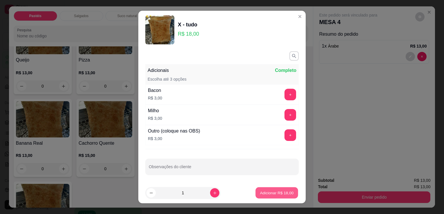
click at [272, 188] on button "Adicionar R$ 18,00" at bounding box center [276, 193] width 43 height 11
type input "1"
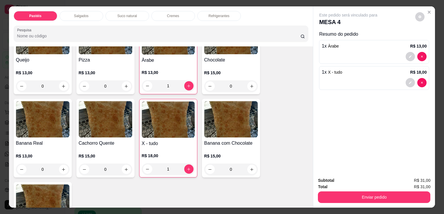
click at [168, 130] on div "X - tudo R$ 18,00 1" at bounding box center [168, 138] width 58 height 79
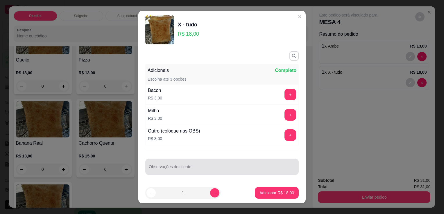
click at [200, 169] on input "Observações do cliente" at bounding box center [222, 169] width 146 height 6
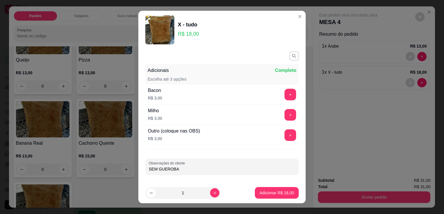
type input "SEM GUEROBA"
click at [270, 196] on p "Adicionar R$ 18,00" at bounding box center [277, 193] width 34 height 6
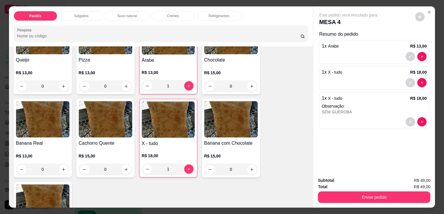
click at [91, 11] on div "Salgados" at bounding box center [82, 16] width 44 height 10
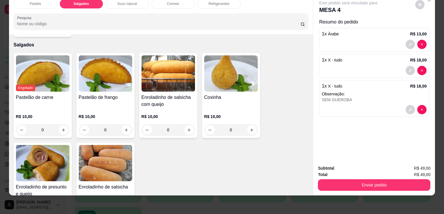
click at [241, 94] on h4 "Coxinha" at bounding box center [230, 97] width 53 height 7
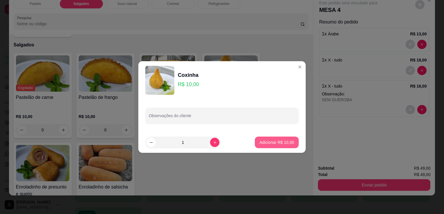
click at [262, 138] on button "Adicionar R$ 10,00" at bounding box center [277, 143] width 44 height 12
type input "1"
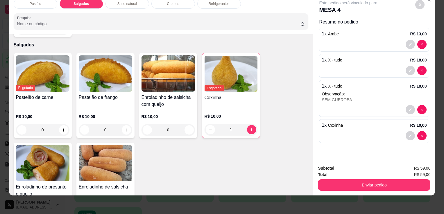
click at [138, 5] on div "Pastéis Salgados Suco natural Cremes Refrigerantes Pesquisa" at bounding box center [161, 14] width 304 height 40
click at [135, 3] on div "Suco natural" at bounding box center [127, 4] width 44 height 10
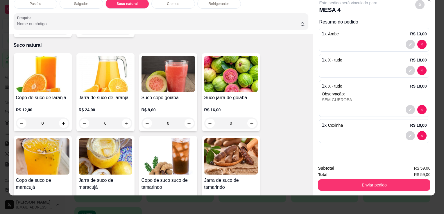
click at [110, 73] on img at bounding box center [105, 74] width 53 height 36
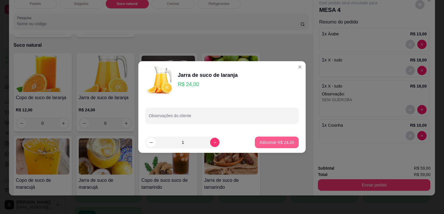
click at [261, 139] on button "Adicionar R$ 24,00" at bounding box center [277, 143] width 44 height 12
type input "1"
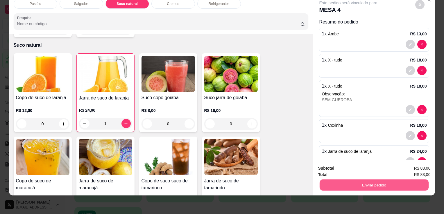
click at [356, 183] on button "Enviar pedido" at bounding box center [373, 184] width 109 height 11
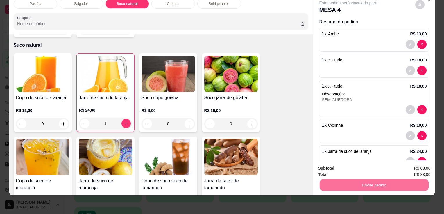
click at [405, 162] on button "Enviar pedido" at bounding box center [415, 166] width 32 height 11
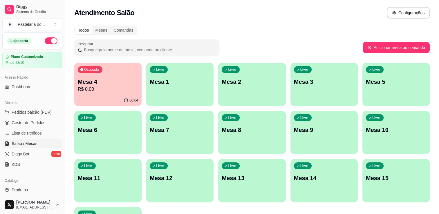
click at [190, 183] on div "Livre Mesa 12" at bounding box center [179, 177] width 67 height 37
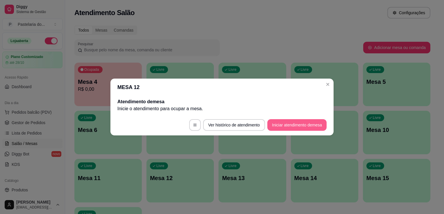
click at [280, 123] on button "Iniciar atendimento de mesa" at bounding box center [296, 125] width 59 height 12
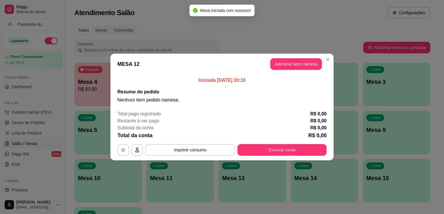
click at [305, 64] on button "Adicionar itens na mesa" at bounding box center [296, 64] width 52 height 12
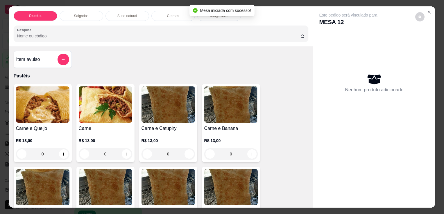
click at [76, 11] on div "Salgados" at bounding box center [82, 16] width 44 height 10
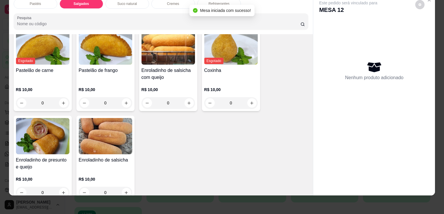
scroll to position [646, 0]
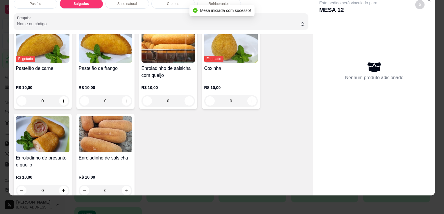
click at [37, 120] on img at bounding box center [42, 134] width 53 height 36
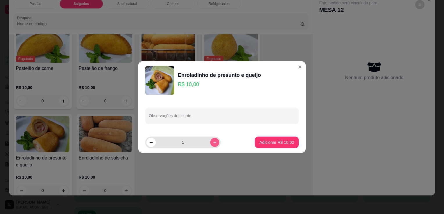
click at [213, 143] on icon "increase-product-quantity" at bounding box center [215, 143] width 4 height 4
type input "2"
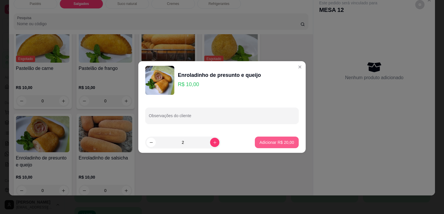
click at [275, 145] on p "Adicionar R$ 20,00" at bounding box center [276, 143] width 35 height 6
type input "2"
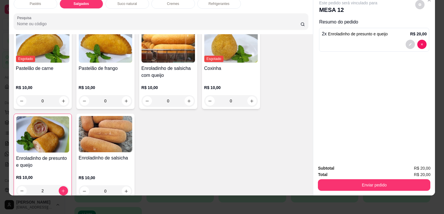
click at [219, 2] on div "Refrigerantes" at bounding box center [219, 4] width 44 height 10
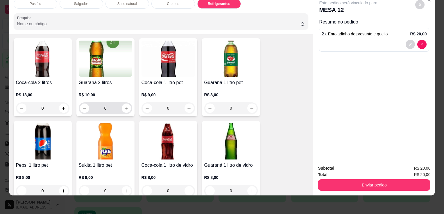
scroll to position [1371, 0]
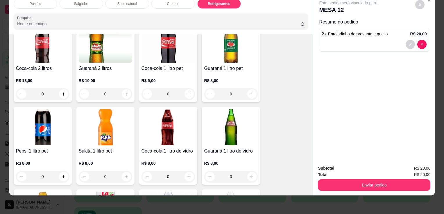
click at [173, 126] on img at bounding box center [167, 127] width 53 height 36
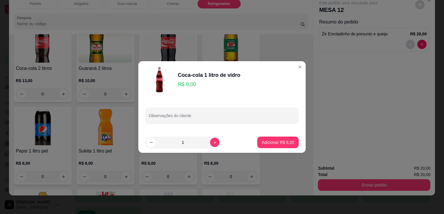
click at [272, 146] on button "Adicionar R$ 8,00" at bounding box center [278, 143] width 42 height 12
type input "1"
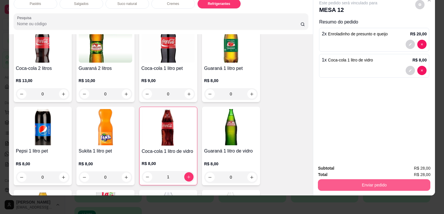
click at [373, 184] on button "Enviar pedido" at bounding box center [374, 185] width 112 height 12
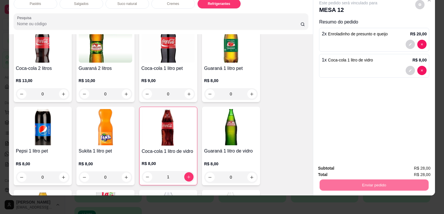
click at [418, 168] on button "Enviar pedido" at bounding box center [415, 166] width 32 height 11
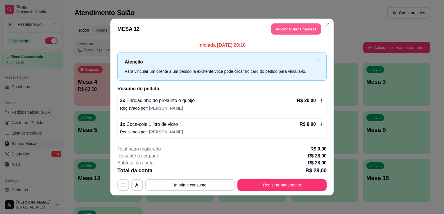
click at [299, 31] on button "Adicionar itens na mesa" at bounding box center [296, 29] width 50 height 11
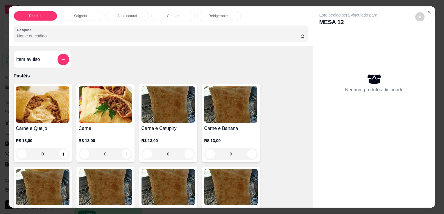
click at [77, 15] on p "Salgados" at bounding box center [81, 16] width 15 height 5
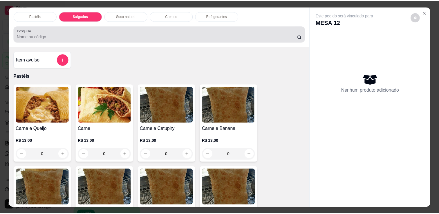
scroll to position [14, 0]
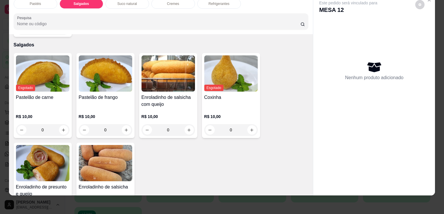
click at [30, 159] on img at bounding box center [42, 163] width 53 height 36
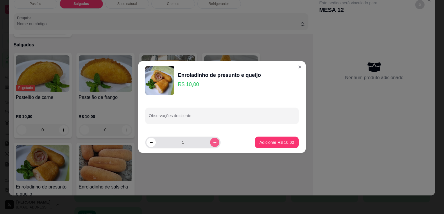
click at [213, 143] on icon "increase-product-quantity" at bounding box center [215, 143] width 4 height 4
type input "2"
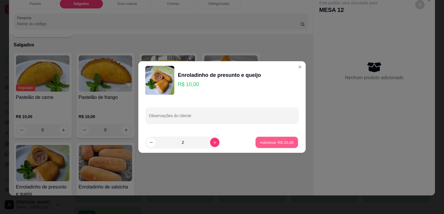
click at [266, 142] on p "Adicionar R$ 20,00" at bounding box center [277, 143] width 34 height 6
type input "2"
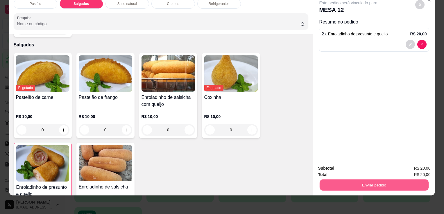
click at [394, 179] on button "Enviar pedido" at bounding box center [373, 184] width 109 height 11
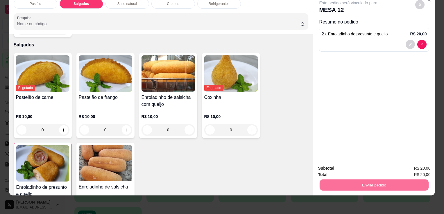
click at [414, 167] on button "Enviar pedido" at bounding box center [415, 166] width 32 height 11
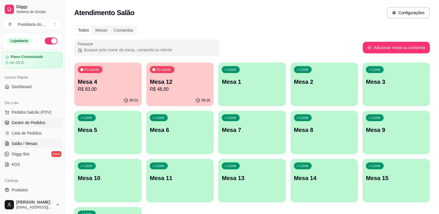
click at [28, 123] on span "Gestor de Pedidos" at bounding box center [29, 123] width 34 height 6
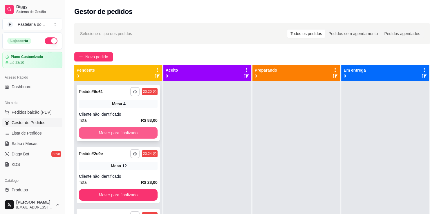
click at [141, 134] on button "Mover para finalizado" at bounding box center [118, 133] width 79 height 12
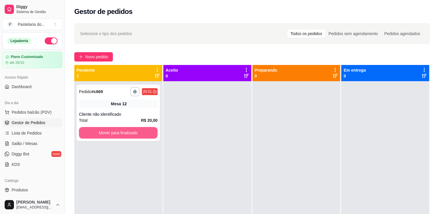
click at [141, 134] on button "Mover para finalizado" at bounding box center [118, 133] width 79 height 12
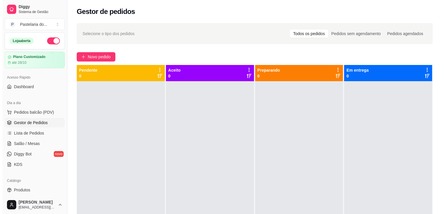
scroll to position [87, 0]
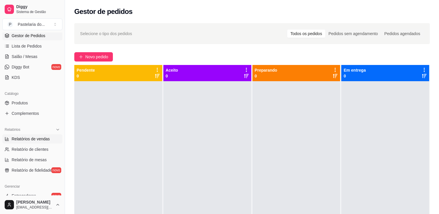
click at [36, 136] on span "Relatórios de vendas" at bounding box center [31, 139] width 38 height 6
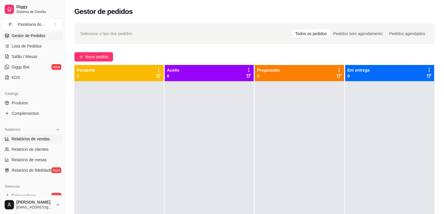
select select "ALL"
select select "0"
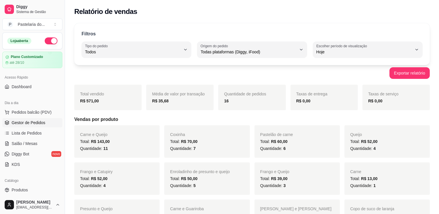
click at [23, 126] on link "Gestor de Pedidos" at bounding box center [32, 122] width 60 height 9
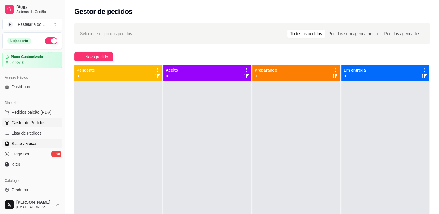
click at [11, 146] on link "Salão / Mesas" at bounding box center [32, 143] width 60 height 9
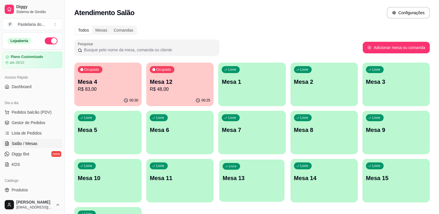
click at [247, 181] on p "Mesa 13" at bounding box center [252, 179] width 59 height 8
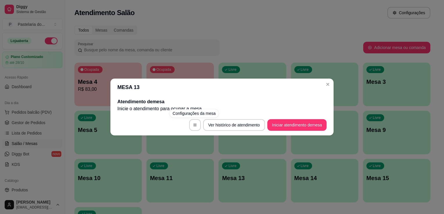
click at [283, 128] on button "Iniciar atendimento de mesa" at bounding box center [296, 125] width 59 height 12
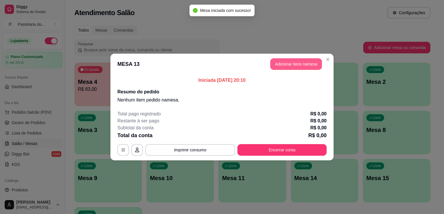
click at [309, 64] on button "Adicionar itens na mesa" at bounding box center [296, 64] width 52 height 12
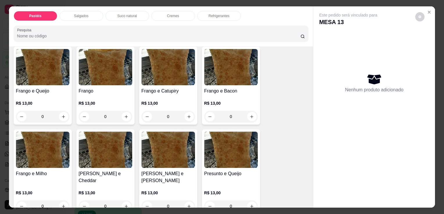
scroll to position [203, 0]
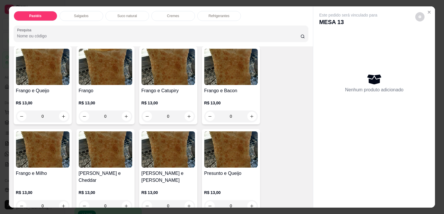
click at [45, 90] on h4 "Frango e Queijo" at bounding box center [42, 90] width 53 height 7
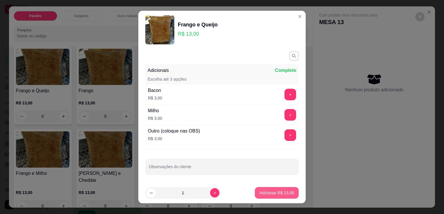
click at [277, 192] on p "Adicionar R$ 13,00" at bounding box center [276, 193] width 35 height 6
type input "1"
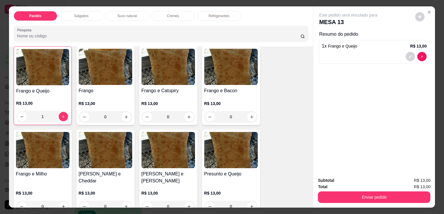
click at [125, 14] on p "Suco natural" at bounding box center [126, 16] width 19 height 5
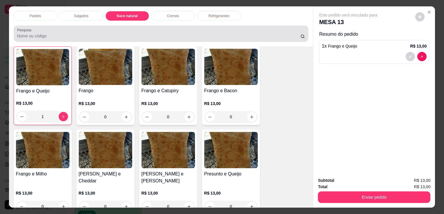
scroll to position [14, 0]
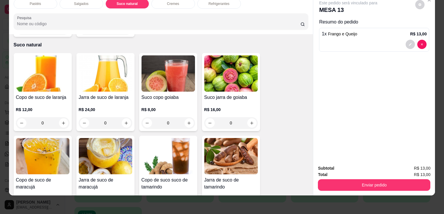
click at [94, 74] on img at bounding box center [105, 73] width 53 height 36
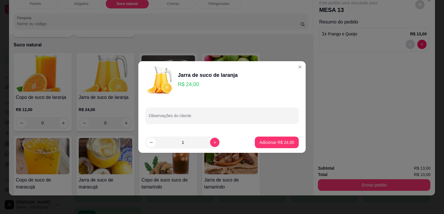
click at [268, 146] on button "Adicionar R$ 24,00" at bounding box center [277, 143] width 44 height 12
type input "1"
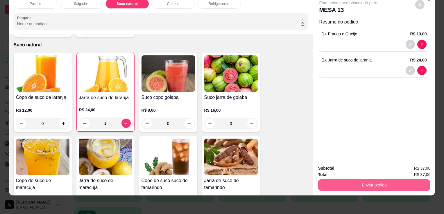
click at [368, 184] on button "Enviar pedido" at bounding box center [374, 185] width 112 height 12
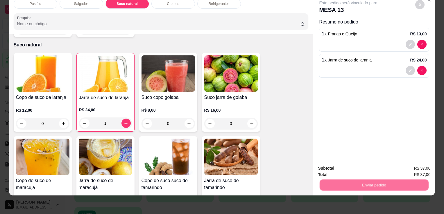
click at [415, 166] on button "Enviar pedido" at bounding box center [415, 166] width 33 height 11
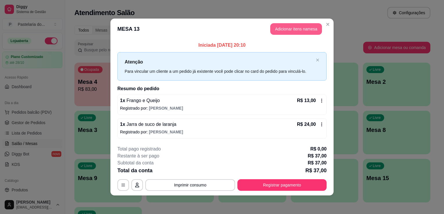
click at [287, 28] on button "Adicionar itens na mesa" at bounding box center [296, 29] width 52 height 12
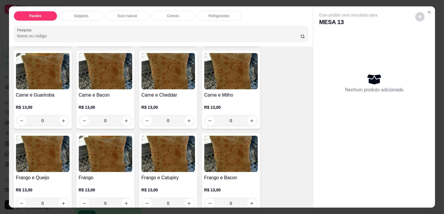
scroll to position [203, 0]
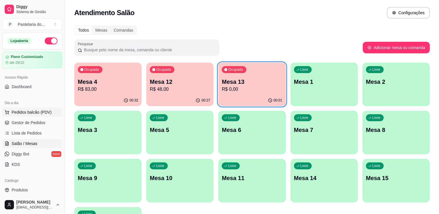
click at [25, 109] on button "Pedidos balcão (PDV)" at bounding box center [32, 112] width 60 height 9
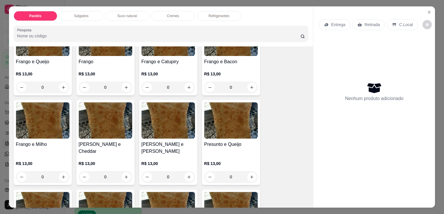
scroll to position [261, 0]
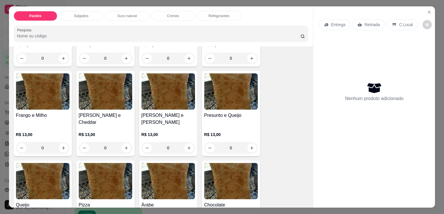
click at [156, 103] on img at bounding box center [167, 91] width 53 height 36
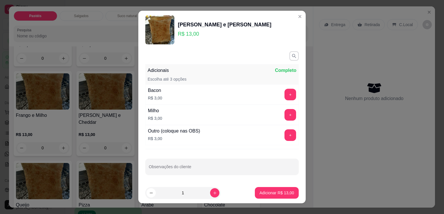
click at [262, 196] on p "Adicionar R$ 13,00" at bounding box center [276, 193] width 35 height 6
type input "1"
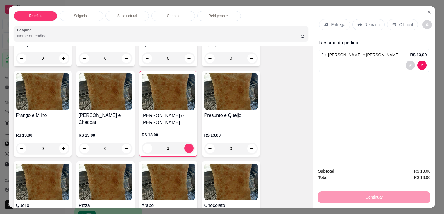
click at [360, 24] on div "Retirada" at bounding box center [368, 24] width 32 height 11
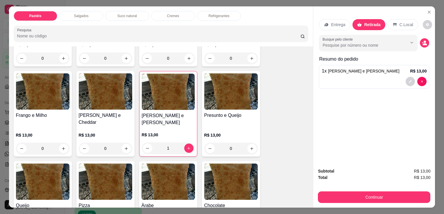
click at [367, 192] on button "Continuar" at bounding box center [374, 198] width 112 height 12
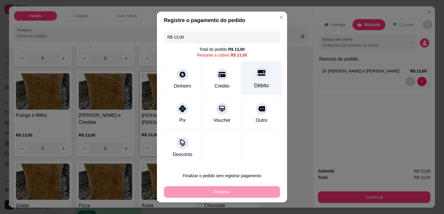
click at [250, 78] on div "Débito" at bounding box center [261, 78] width 41 height 34
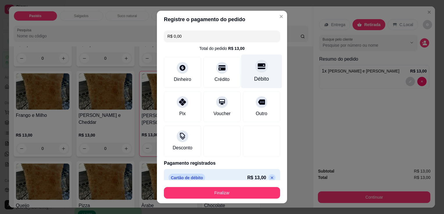
type input "R$ 0,00"
click at [205, 186] on div "Finalizar" at bounding box center [222, 192] width 116 height 14
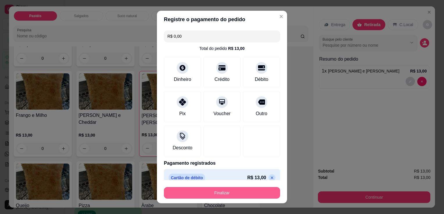
click at [198, 193] on button "Finalizar" at bounding box center [222, 193] width 116 height 12
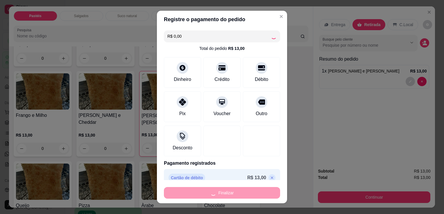
type input "0"
type input "-R$ 13,00"
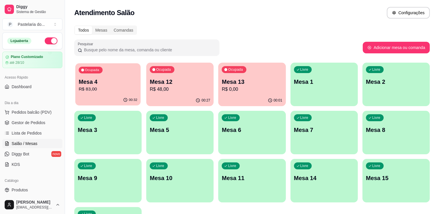
click at [111, 81] on p "Mesa 4" at bounding box center [108, 82] width 59 height 8
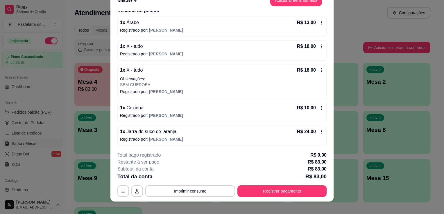
scroll to position [17, 0]
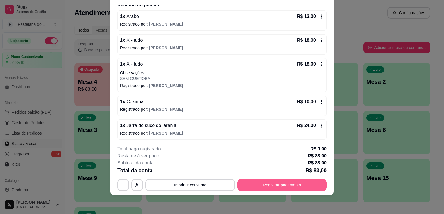
click at [276, 181] on button "Registrar pagamento" at bounding box center [281, 185] width 89 height 12
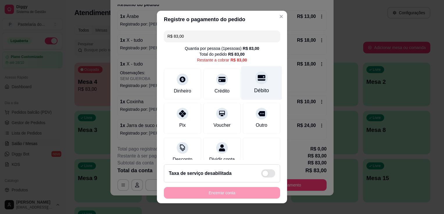
click at [257, 83] on div "Débito" at bounding box center [261, 83] width 41 height 34
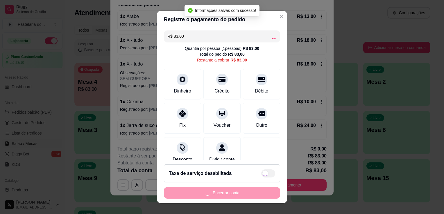
type input "R$ 0,00"
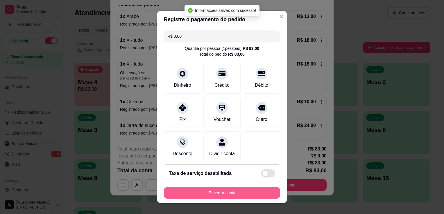
click at [224, 193] on button "Encerrar conta" at bounding box center [222, 193] width 116 height 12
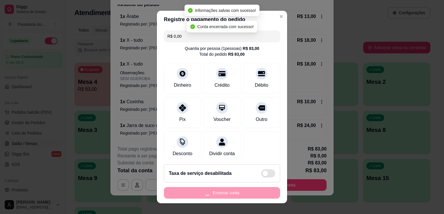
scroll to position [0, 0]
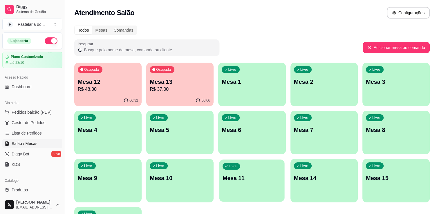
click at [224, 193] on div "Livre Mesa 11" at bounding box center [252, 177] width 65 height 35
click at [41, 106] on div "Dia a dia" at bounding box center [32, 102] width 60 height 9
click at [43, 114] on span "Pedidos balcão (PDV)" at bounding box center [32, 112] width 40 height 6
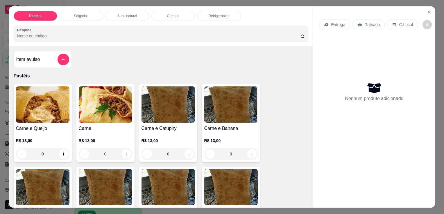
click at [87, 8] on div "Pastéis Salgados Suco natural Cremes Refrigerantes Pesquisa" at bounding box center [161, 26] width 304 height 40
click at [87, 11] on div "Salgados" at bounding box center [82, 16] width 44 height 10
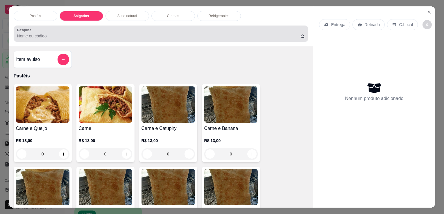
scroll to position [14, 0]
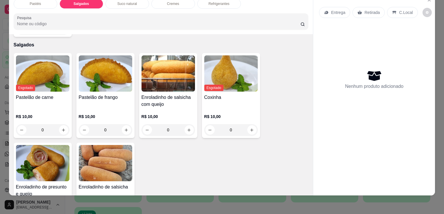
click at [106, 94] on h4 "Pastelão de frango" at bounding box center [105, 97] width 53 height 7
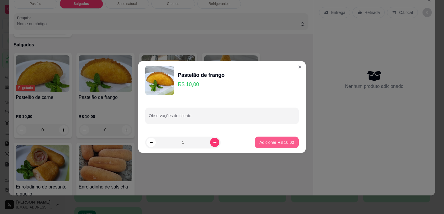
click at [266, 141] on p "Adicionar R$ 10,00" at bounding box center [276, 143] width 35 height 6
type input "1"
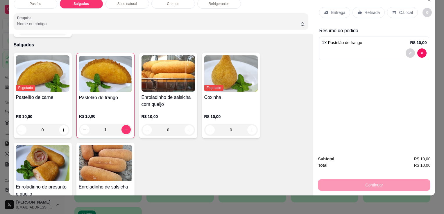
click at [371, 7] on div "Retirada" at bounding box center [368, 12] width 32 height 11
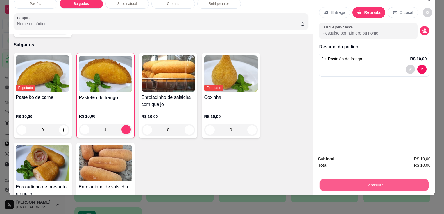
click at [344, 185] on button "Continuar" at bounding box center [373, 184] width 109 height 11
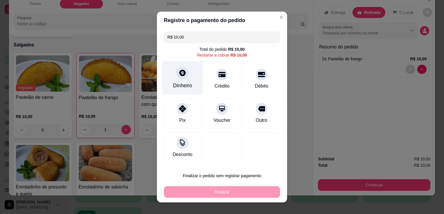
click at [189, 77] on div "Dinheiro" at bounding box center [182, 78] width 41 height 34
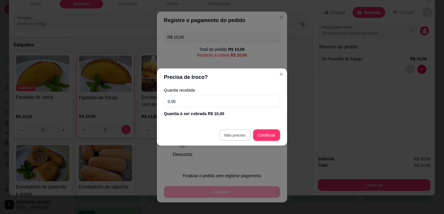
type input "R$ 0,00"
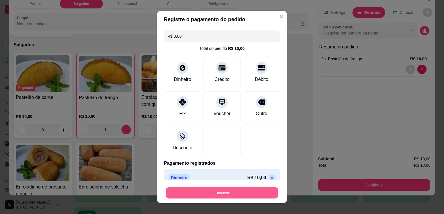
click at [240, 197] on button "Finalizar" at bounding box center [222, 193] width 113 height 11
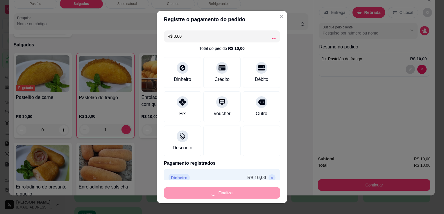
type input "0"
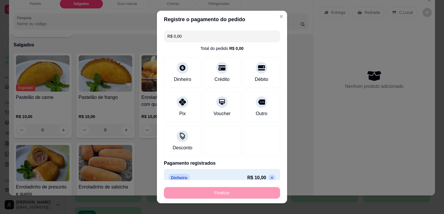
type input "-R$ 10,00"
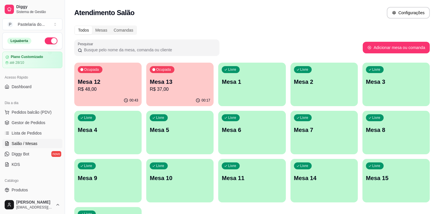
click at [176, 81] on p "Mesa 13" at bounding box center [180, 82] width 60 height 8
click at [176, 81] on body "Diggy Sistema de Gestão P Pastelaria do ... Loja aberta Plano Customizado até 2…" at bounding box center [219, 107] width 439 height 214
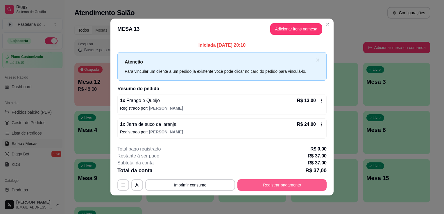
click at [272, 185] on button "Registrar pagamento" at bounding box center [281, 185] width 89 height 12
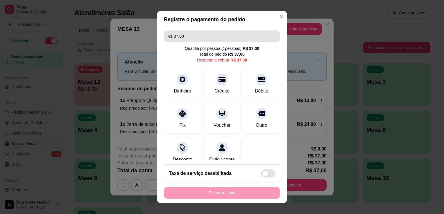
click at [209, 33] on input "R$ 37,00" at bounding box center [221, 36] width 109 height 12
click at [210, 33] on input "R$ 37,00" at bounding box center [221, 36] width 109 height 12
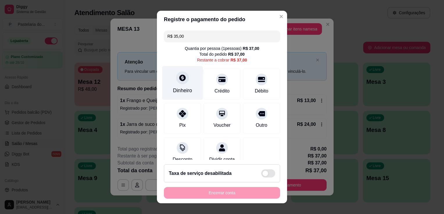
click at [175, 87] on div "Dinheiro" at bounding box center [182, 91] width 19 height 8
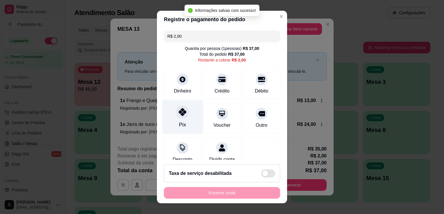
click at [179, 125] on div "Pix" at bounding box center [182, 125] width 7 height 8
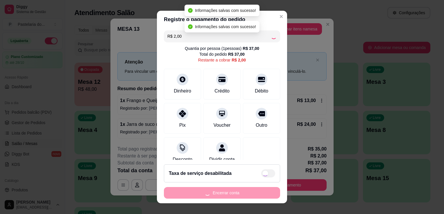
type input "R$ 0,00"
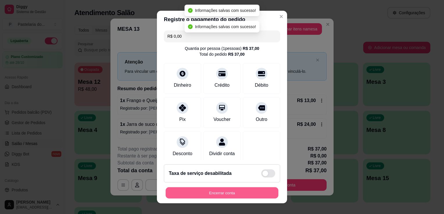
click at [200, 191] on button "Encerrar conta" at bounding box center [222, 193] width 113 height 11
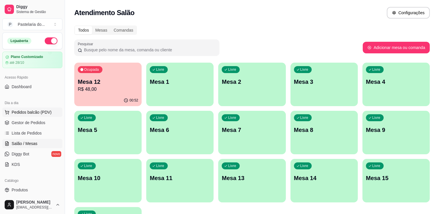
click at [24, 109] on button "Pedidos balcão (PDV)" at bounding box center [32, 112] width 60 height 9
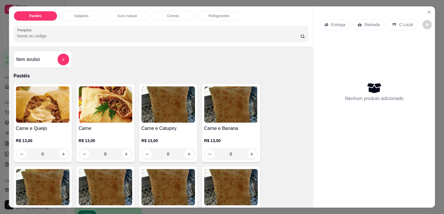
click at [74, 15] on p "Salgados" at bounding box center [81, 16] width 15 height 5
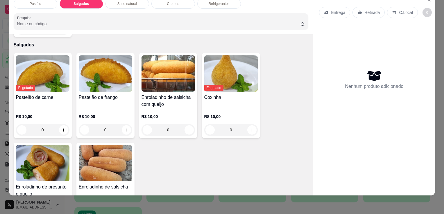
click at [112, 82] on div "Pastelão de frango R$ 10,00 0" at bounding box center [105, 95] width 58 height 85
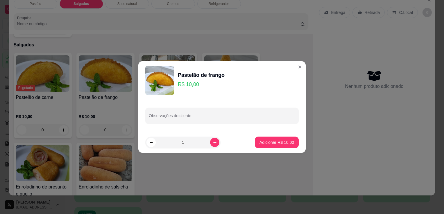
drag, startPoint x: 276, startPoint y: 148, endPoint x: 275, endPoint y: 145, distance: 3.0
click at [276, 147] on footer "1 Adicionar R$ 10,00" at bounding box center [221, 142] width 167 height 21
click at [275, 145] on p "Adicionar R$ 10,00" at bounding box center [276, 143] width 35 height 6
type input "1"
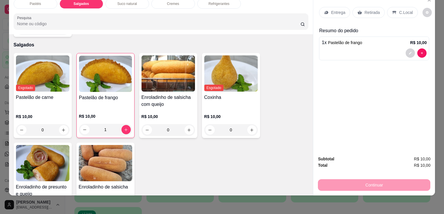
click at [156, 94] on h4 "Enroladinho de salsicha com queijo" at bounding box center [167, 101] width 53 height 14
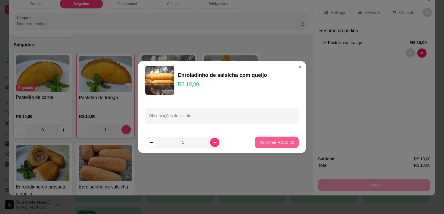
click at [264, 146] on button "Adicionar R$ 10,00" at bounding box center [277, 143] width 44 height 12
type input "1"
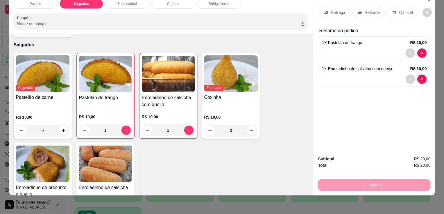
click at [45, 155] on img at bounding box center [42, 164] width 53 height 36
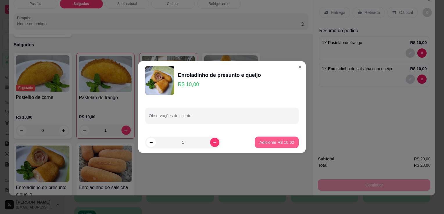
click at [286, 143] on p "Adicionar R$ 10,00" at bounding box center [276, 143] width 35 height 6
type input "1"
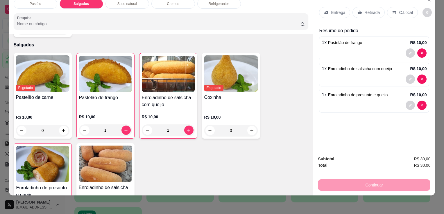
click at [355, 2] on div "Entrega Retirada C.Local" at bounding box center [374, 12] width 110 height 20
click at [368, 10] on p "Retirada" at bounding box center [371, 13] width 15 height 6
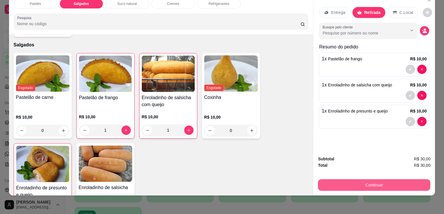
click at [372, 181] on button "Continuar" at bounding box center [374, 185] width 112 height 12
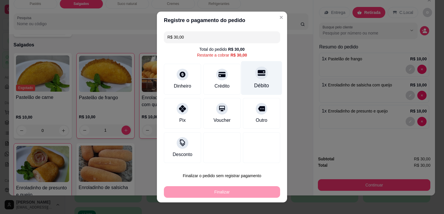
click at [259, 80] on div "Débito" at bounding box center [261, 78] width 41 height 34
type input "R$ 0,00"
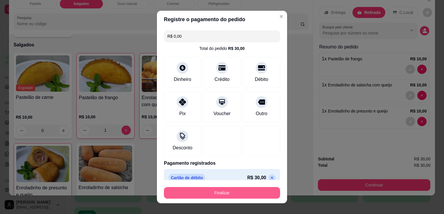
click at [229, 194] on button "Finalizar" at bounding box center [222, 193] width 116 height 12
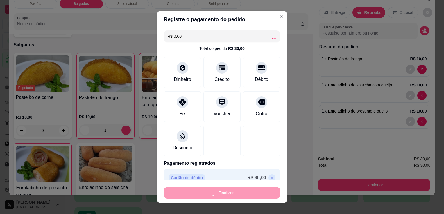
type input "0"
type input "-R$ 30,00"
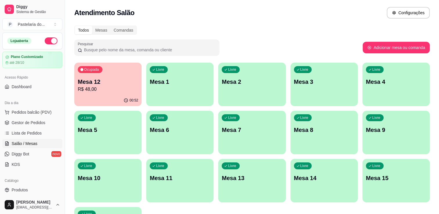
click at [88, 79] on p "Mesa 12" at bounding box center [108, 82] width 60 height 8
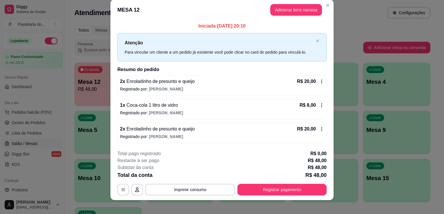
scroll to position [11, 0]
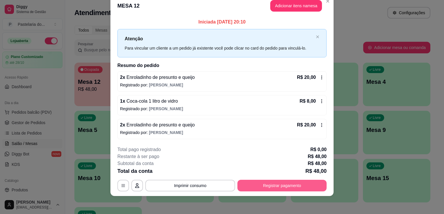
click at [272, 186] on button "Registrar pagamento" at bounding box center [281, 186] width 89 height 12
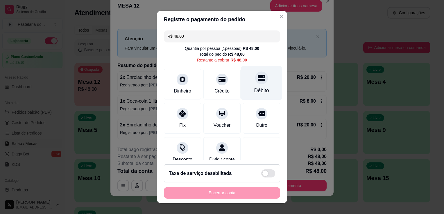
click at [241, 80] on div "Débito" at bounding box center [261, 83] width 41 height 34
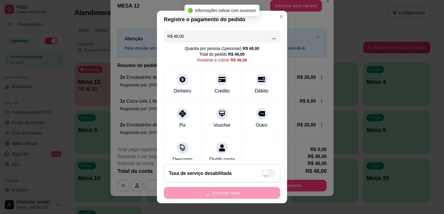
type input "R$ 0,00"
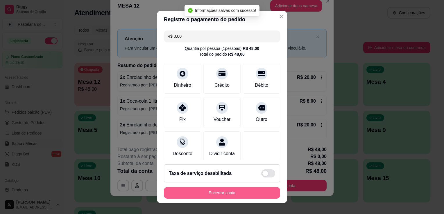
click at [254, 191] on button "Encerrar conta" at bounding box center [222, 193] width 116 height 12
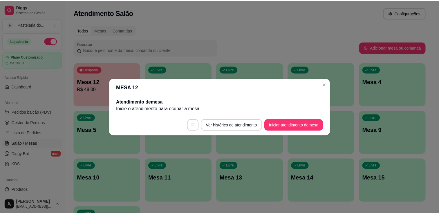
scroll to position [0, 0]
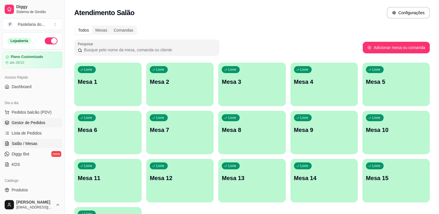
click at [24, 121] on span "Gestor de Pedidos" at bounding box center [29, 123] width 34 height 6
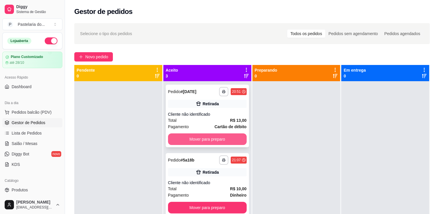
click at [199, 137] on button "Mover para preparo" at bounding box center [207, 140] width 79 height 12
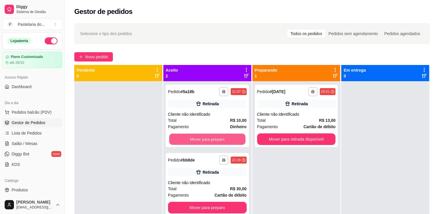
click at [216, 139] on button "Mover para preparo" at bounding box center [207, 139] width 76 height 11
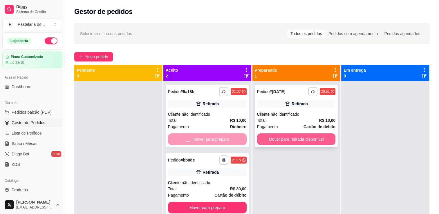
click at [281, 138] on button "Mover para retirada disponível" at bounding box center [296, 140] width 79 height 12
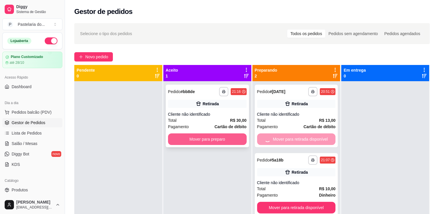
click at [227, 141] on button "Mover para preparo" at bounding box center [207, 140] width 79 height 12
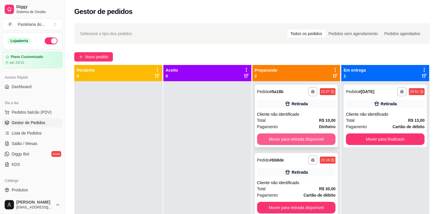
click at [290, 137] on button "Mover para retirada disponível" at bounding box center [296, 140] width 79 height 12
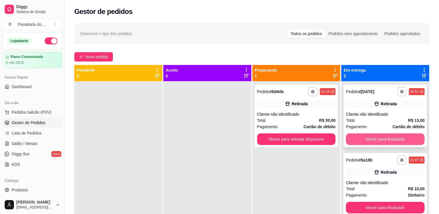
click at [384, 133] on div "**********" at bounding box center [385, 116] width 83 height 63
click at [367, 138] on button "Mover para finalizado" at bounding box center [385, 140] width 79 height 12
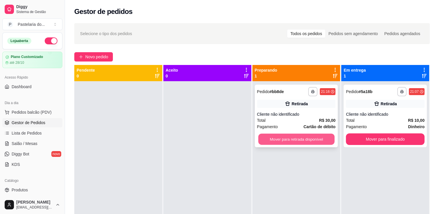
click at [323, 140] on button "Mover para retirada disponível" at bounding box center [296, 139] width 76 height 11
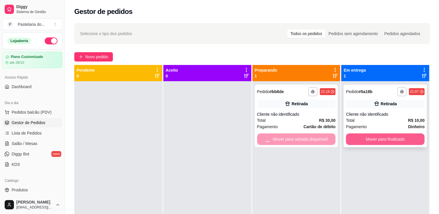
click at [371, 139] on button "Mover para finalizado" at bounding box center [385, 140] width 79 height 12
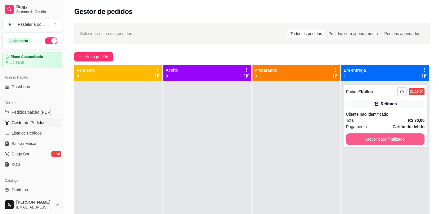
click at [371, 139] on button "Mover para finalizado" at bounding box center [385, 140] width 79 height 12
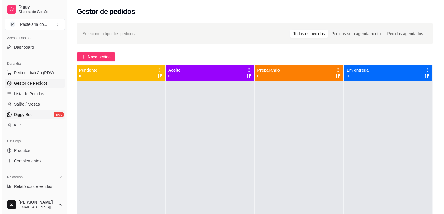
scroll to position [58, 0]
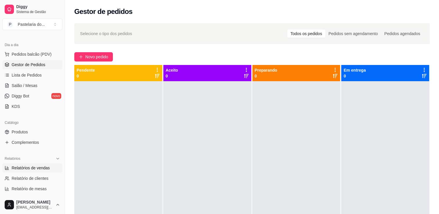
click at [26, 164] on link "Relatórios de vendas" at bounding box center [32, 168] width 60 height 9
select select "ALL"
select select "0"
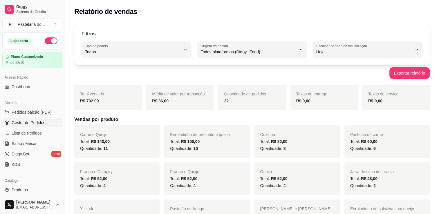
click at [25, 121] on span "Gestor de Pedidos" at bounding box center [29, 123] width 34 height 6
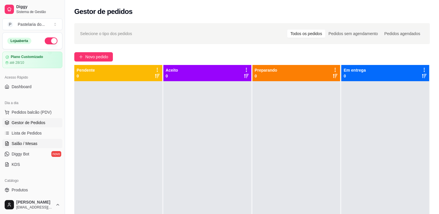
click at [29, 144] on span "Salão / Mesas" at bounding box center [25, 144] width 26 height 6
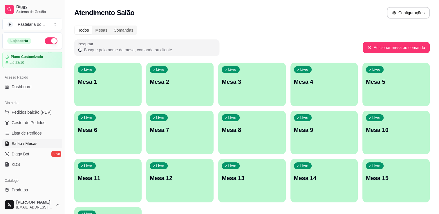
click at [148, 102] on div "button" at bounding box center [179, 102] width 67 height 7
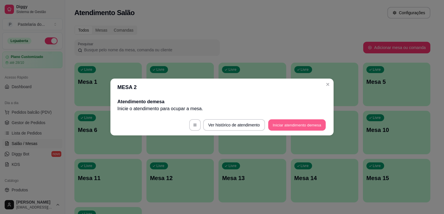
click at [294, 125] on button "Iniciar atendimento de mesa" at bounding box center [297, 125] width 58 height 11
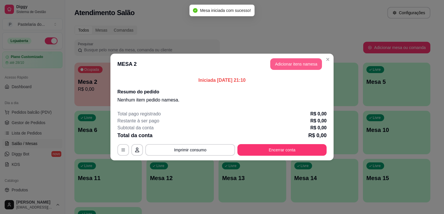
click at [297, 63] on button "Adicionar itens na mesa" at bounding box center [296, 64] width 52 height 12
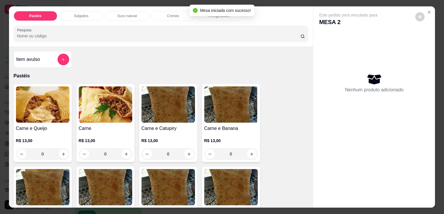
click at [71, 14] on div "Salgados" at bounding box center [82, 16] width 44 height 10
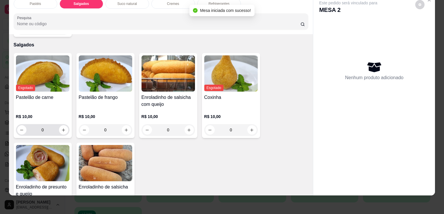
click at [47, 184] on h4 "Enroladinho de presunto e queijo" at bounding box center [42, 191] width 53 height 14
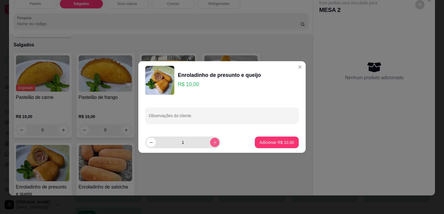
click at [212, 144] on button "increase-product-quantity" at bounding box center [214, 142] width 9 height 9
type input "2"
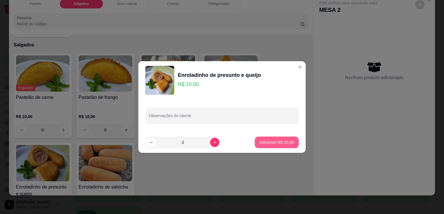
click at [283, 141] on p "Adicionar R$ 20,00" at bounding box center [276, 143] width 35 height 6
type input "2"
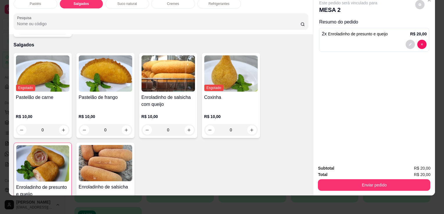
click at [207, 2] on div "Refrigerantes" at bounding box center [219, 4] width 44 height 10
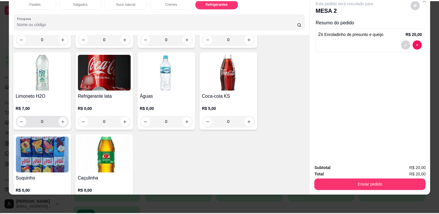
scroll to position [1606, 0]
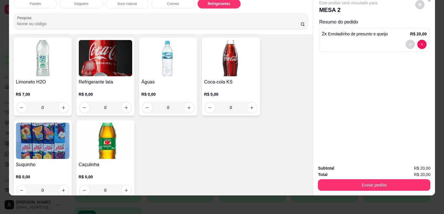
click at [35, 130] on img at bounding box center [42, 141] width 53 height 36
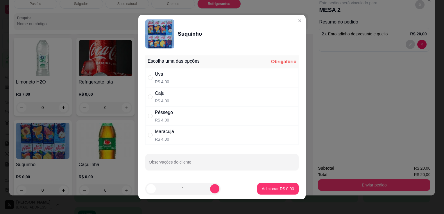
click at [219, 99] on div "Caju R$ 4,00" at bounding box center [221, 96] width 153 height 19
radio input "true"
drag, startPoint x: 299, startPoint y: 176, endPoint x: 286, endPoint y: 187, distance: 16.9
click at [296, 184] on section "Suquinho Escolha uma das opções Completo Uva R$ 4,00 Caju R$ 4,00 Pêssego R$ 4,…" at bounding box center [221, 107] width 167 height 185
click at [286, 187] on p "Adicionar R$ 4,00" at bounding box center [278, 189] width 32 height 6
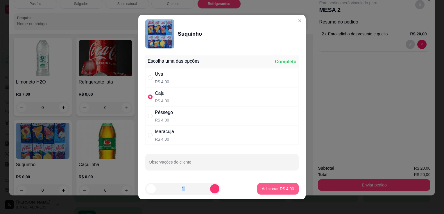
type input "1"
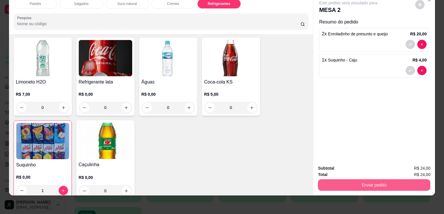
click at [358, 179] on button "Enviar pedido" at bounding box center [374, 185] width 112 height 12
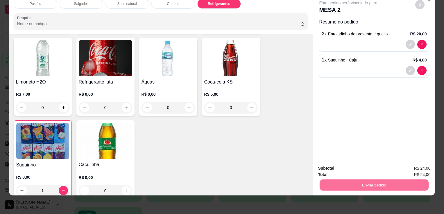
click at [409, 170] on button "Enviar pedido" at bounding box center [415, 166] width 33 height 11
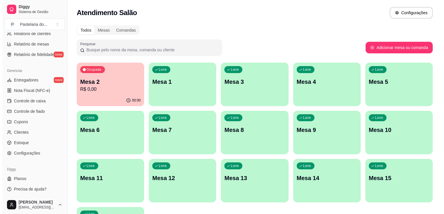
scroll to position [203, 0]
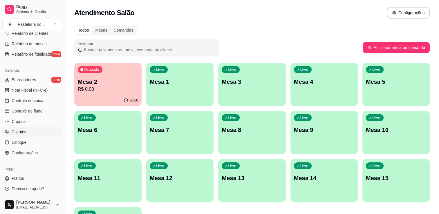
click at [30, 135] on link "Clientes" at bounding box center [32, 131] width 60 height 9
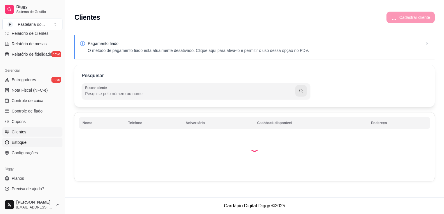
click at [30, 141] on link "Estoque" at bounding box center [32, 142] width 60 height 9
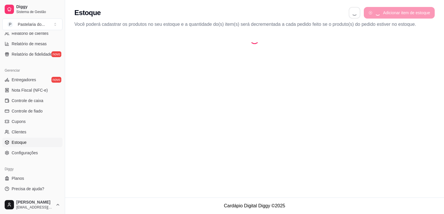
select select "QUANTITY_ORDER"
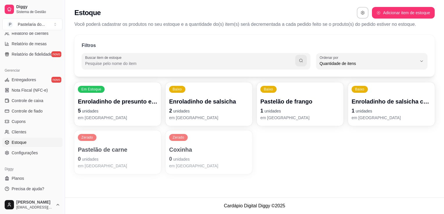
scroll to position [6, 0]
click at [169, 100] on div "Baixo Enroladinho de salsicha 2 unidades em [GEOGRAPHIC_DATA]" at bounding box center [209, 104] width 87 height 44
click at [99, 109] on p "5 unidades" at bounding box center [117, 111] width 77 height 8
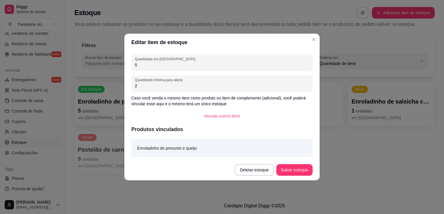
click at [150, 66] on input "5" at bounding box center [222, 65] width 174 height 6
type input "4"
click at [302, 171] on button "Salvar estoque" at bounding box center [294, 170] width 36 height 12
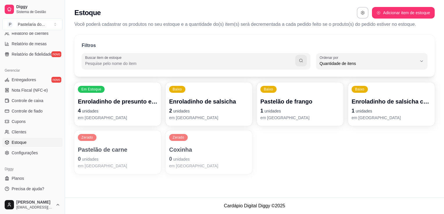
click at [378, 98] on p "Enroladinho de salsicha com queijo" at bounding box center [391, 102] width 80 height 8
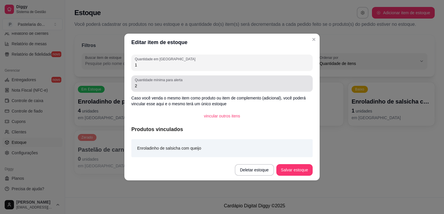
click at [215, 70] on div "Quantidade em estoque 1" at bounding box center [221, 63] width 181 height 16
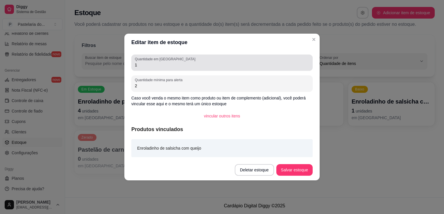
click at [215, 70] on div "Quantidade em estoque 1" at bounding box center [221, 63] width 181 height 16
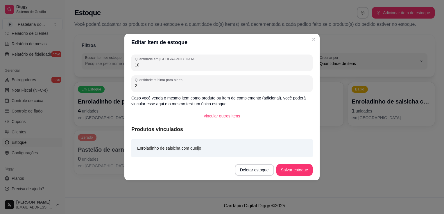
type input "1"
type input "0"
click at [292, 170] on button "Salvar estoque" at bounding box center [294, 170] width 36 height 12
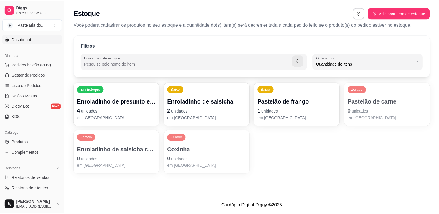
scroll to position [0, 0]
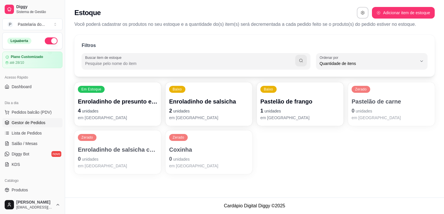
click at [33, 123] on span "Gestor de Pedidos" at bounding box center [29, 123] width 34 height 6
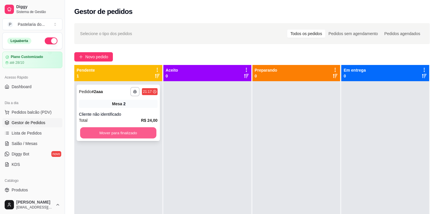
click at [122, 132] on button "Mover para finalizado" at bounding box center [118, 132] width 76 height 11
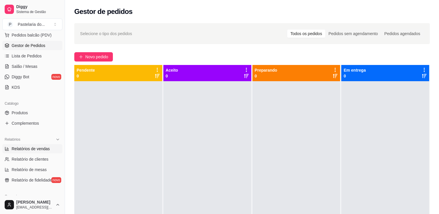
scroll to position [87, 0]
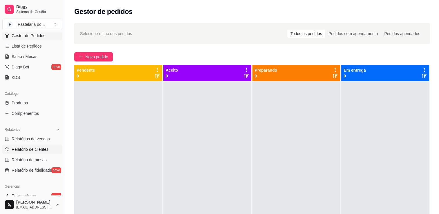
click at [17, 145] on link "Relatório de clientes" at bounding box center [32, 149] width 60 height 9
select select "30"
select select "HIGHEST_TOTAL_SPENT_WITH_ORDERS"
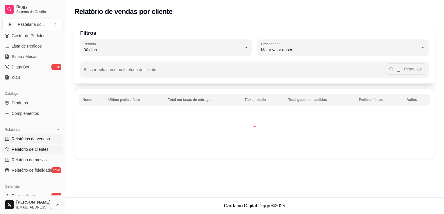
click at [23, 140] on span "Relatórios de vendas" at bounding box center [31, 139] width 38 height 6
select select "ALL"
select select "0"
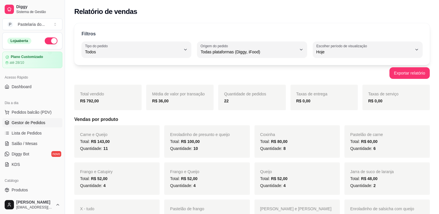
click at [37, 123] on span "Gestor de Pedidos" at bounding box center [29, 123] width 34 height 6
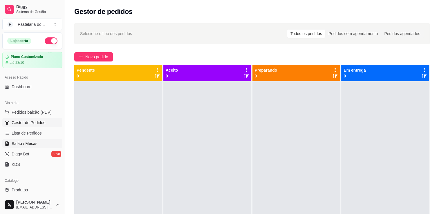
click at [26, 141] on span "Salão / Mesas" at bounding box center [25, 144] width 26 height 6
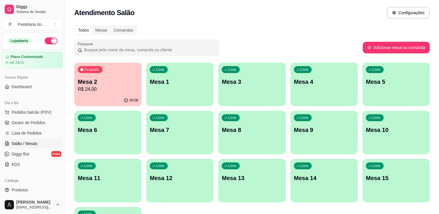
click at [94, 88] on p "R$ 24,00" at bounding box center [108, 89] width 60 height 7
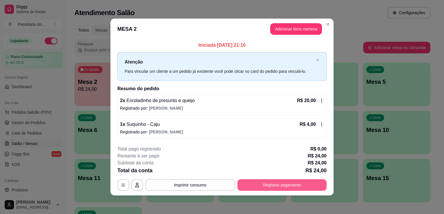
click at [265, 189] on button "Registrar pagamento" at bounding box center [281, 185] width 89 height 12
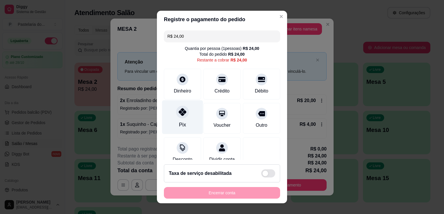
click at [183, 109] on div at bounding box center [182, 112] width 13 height 13
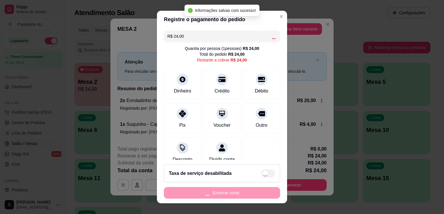
type input "R$ 0,00"
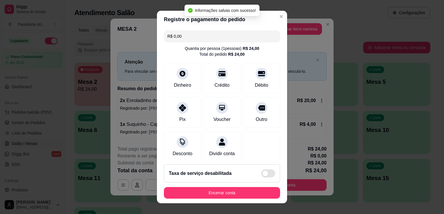
drag, startPoint x: 211, startPoint y: 200, endPoint x: 213, endPoint y: 197, distance: 3.5
click at [211, 200] on footer "Taxa de serviço desabilitada Encerrar conta" at bounding box center [222, 182] width 130 height 44
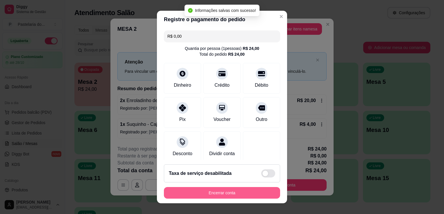
click at [213, 197] on button "Encerrar conta" at bounding box center [222, 193] width 116 height 12
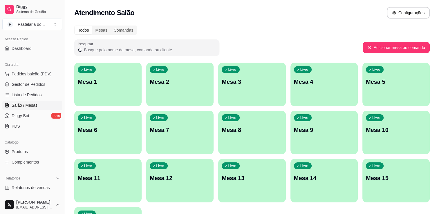
scroll to position [116, 0]
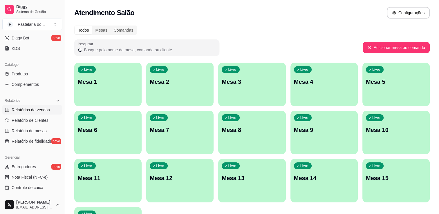
click at [29, 110] on span "Relatórios de vendas" at bounding box center [31, 110] width 38 height 6
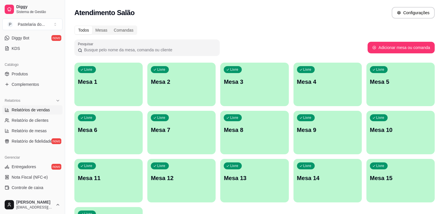
select select "ALL"
select select "0"
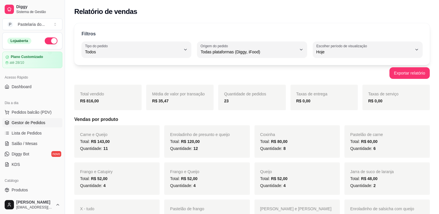
click at [41, 123] on span "Gestor de Pedidos" at bounding box center [29, 123] width 34 height 6
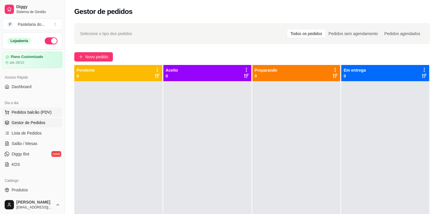
click at [17, 114] on span "Pedidos balcão (PDV)" at bounding box center [32, 112] width 40 height 6
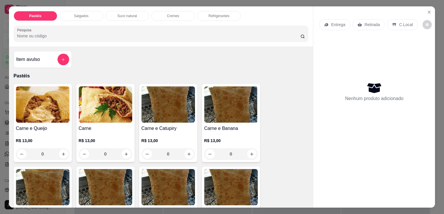
click at [74, 11] on div "Salgados" at bounding box center [82, 16] width 44 height 10
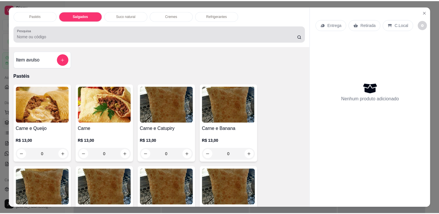
scroll to position [14, 0]
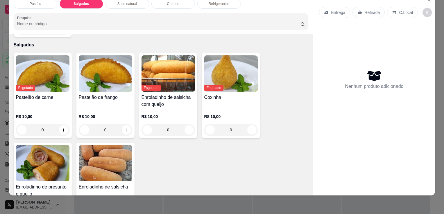
click at [37, 151] on img at bounding box center [42, 163] width 53 height 36
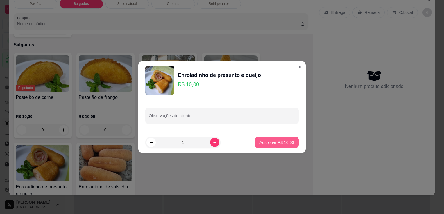
click at [271, 147] on button "Adicionar R$ 10,00" at bounding box center [277, 143] width 44 height 12
type input "1"
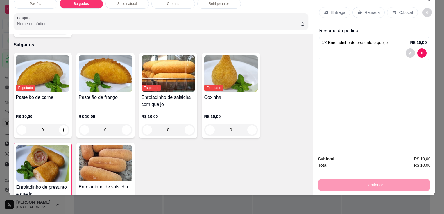
click at [365, 11] on div "Retirada" at bounding box center [368, 12] width 32 height 11
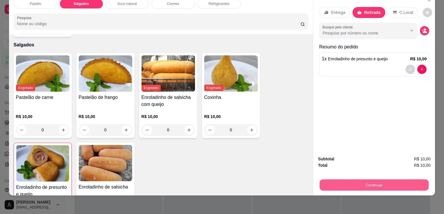
click at [375, 179] on button "Continuar" at bounding box center [373, 184] width 109 height 11
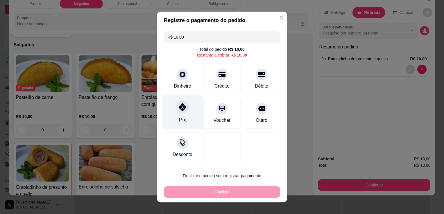
click at [179, 109] on icon at bounding box center [183, 107] width 8 height 8
type input "R$ 0,00"
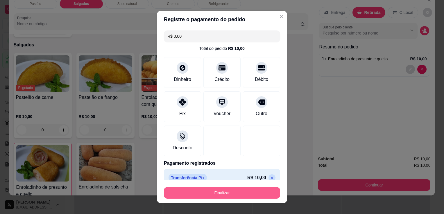
click at [199, 193] on button "Finalizar" at bounding box center [222, 193] width 116 height 12
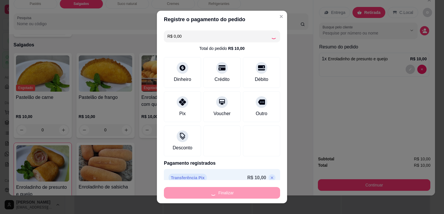
type input "0"
type input "-R$ 10,00"
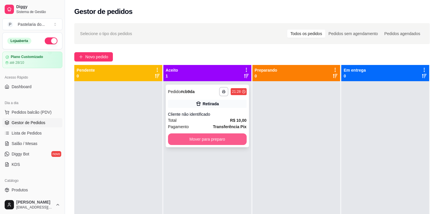
click at [231, 138] on button "Mover para preparo" at bounding box center [207, 140] width 79 height 12
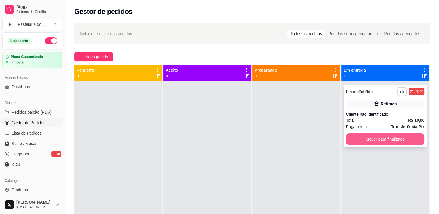
click at [397, 135] on button "Mover para finalizado" at bounding box center [385, 140] width 79 height 12
click at [397, 135] on div "Mover para finalizado" at bounding box center [385, 140] width 79 height 12
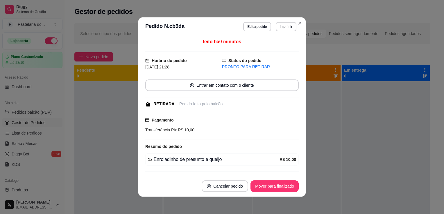
click at [261, 190] on button "Mover para finalizado" at bounding box center [274, 187] width 48 height 12
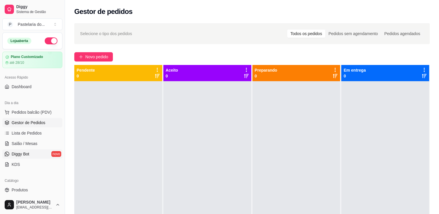
scroll to position [87, 0]
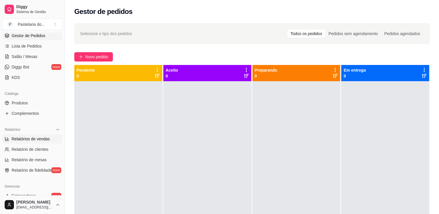
click at [18, 139] on span "Relatórios de vendas" at bounding box center [31, 139] width 38 height 6
select select "ALL"
select select "0"
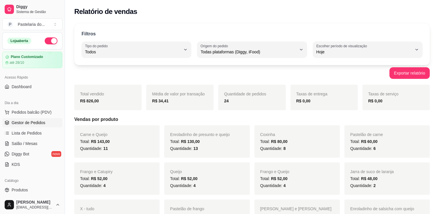
click at [20, 125] on span "Gestor de Pedidos" at bounding box center [29, 123] width 34 height 6
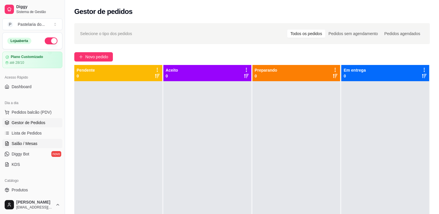
click at [31, 140] on link "Salão / Mesas" at bounding box center [32, 143] width 60 height 9
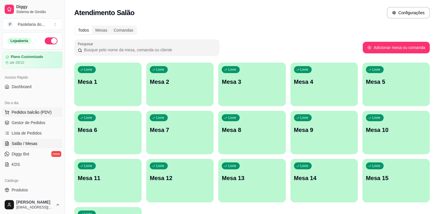
click at [20, 109] on button "Pedidos balcão (PDV)" at bounding box center [32, 112] width 60 height 9
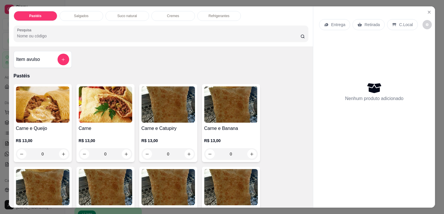
click at [67, 19] on div "Pastéis Salgados Suco natural Cremes Refrigerantes Pesquisa" at bounding box center [161, 26] width 304 height 40
click at [67, 18] on div "Pastéis Salgados Suco natural Cremes Refrigerantes Pesquisa" at bounding box center [161, 26] width 304 height 40
click at [67, 18] on div "Salgados" at bounding box center [82, 16] width 44 height 10
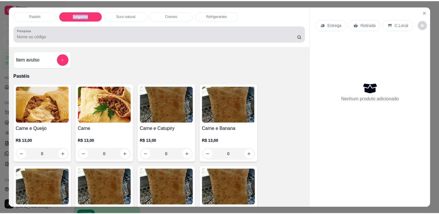
scroll to position [14, 0]
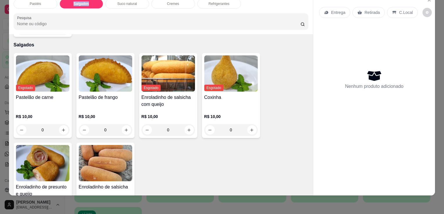
click at [35, 165] on img at bounding box center [42, 163] width 53 height 36
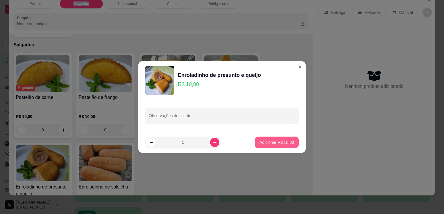
click at [273, 143] on p "Adicionar R$ 10,00" at bounding box center [276, 143] width 35 height 6
type input "1"
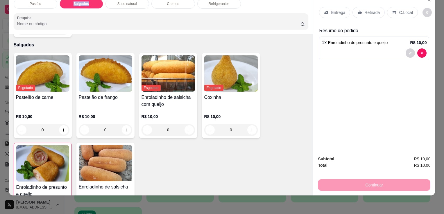
click at [361, 8] on div "Retirada" at bounding box center [368, 12] width 32 height 11
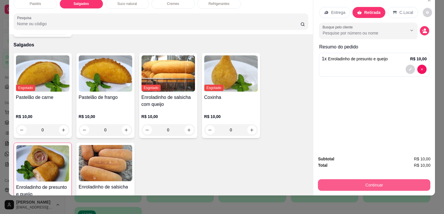
click at [347, 179] on button "Continuar" at bounding box center [374, 185] width 112 height 12
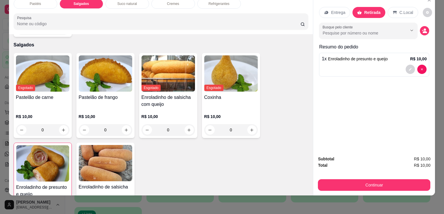
click at [347, 178] on div "Continuar" at bounding box center [374, 184] width 112 height 13
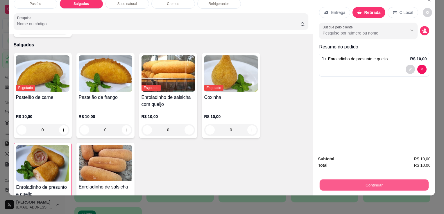
click at [344, 179] on button "Continuar" at bounding box center [373, 184] width 109 height 11
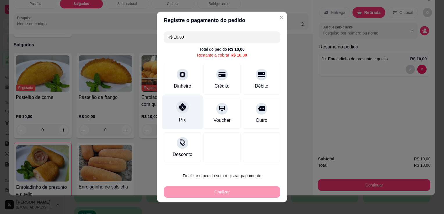
click at [177, 116] on div "Pix" at bounding box center [182, 113] width 41 height 34
type input "R$ 0,00"
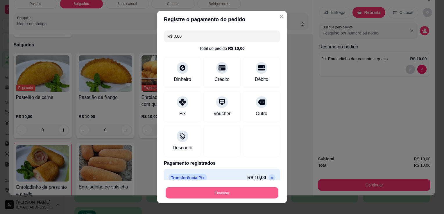
click at [208, 196] on button "Finalizar" at bounding box center [222, 193] width 113 height 11
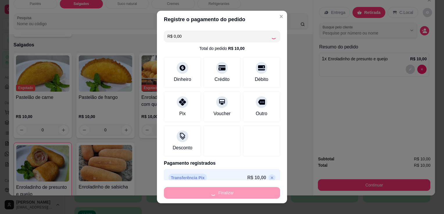
type input "0"
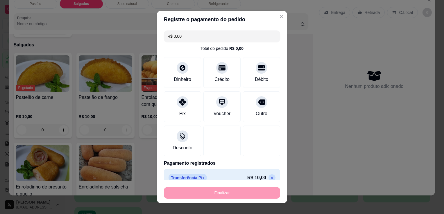
type input "-R$ 10,00"
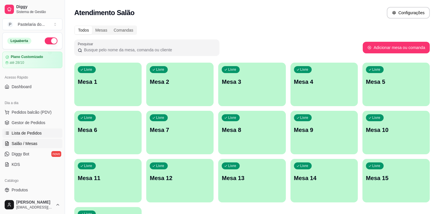
drag, startPoint x: 199, startPoint y: 112, endPoint x: 14, endPoint y: 138, distance: 187.0
click at [14, 138] on link "Lista de Pedidos" at bounding box center [32, 133] width 60 height 9
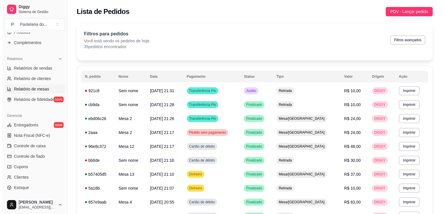
scroll to position [174, 0]
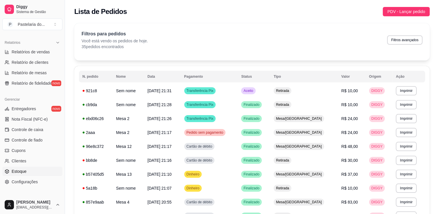
click at [32, 169] on link "Estoque" at bounding box center [32, 171] width 60 height 9
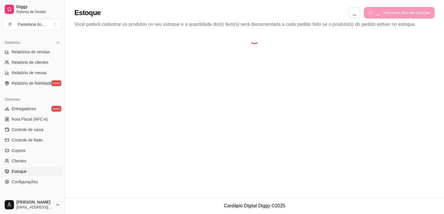
select select "QUANTITY_ORDER"
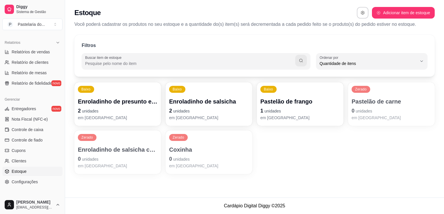
scroll to position [6, 0]
click at [135, 100] on p "Enroladinho de presunto e queijo" at bounding box center [118, 102] width 80 height 8
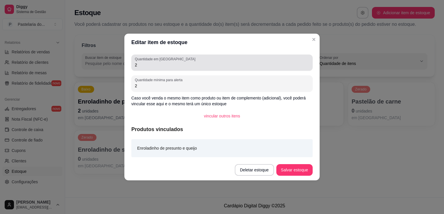
click at [157, 69] on div "Quantidade em estoque 2" at bounding box center [221, 63] width 181 height 16
click at [158, 68] on div "2" at bounding box center [222, 63] width 174 height 12
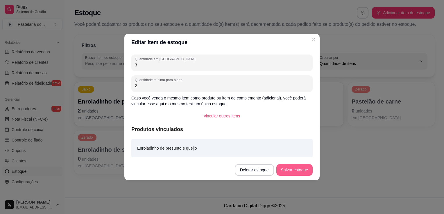
type input "3"
click at [294, 169] on button "Salvar estoque" at bounding box center [294, 170] width 36 height 12
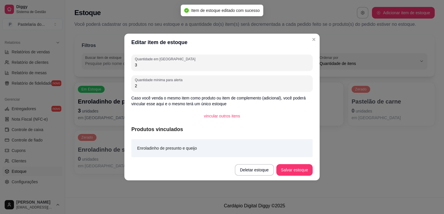
click at [131, 148] on div "Enroladinho de presunto e queijo" at bounding box center [221, 148] width 181 height 18
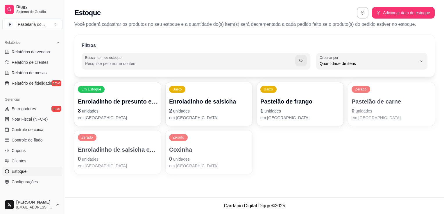
click at [282, 100] on p "Pastelão de frango" at bounding box center [300, 102] width 80 height 8
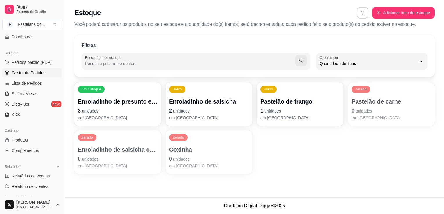
scroll to position [0, 0]
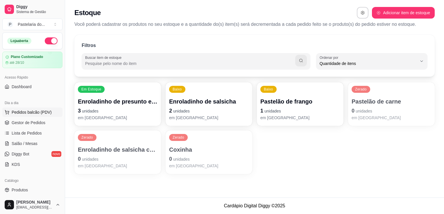
click at [28, 115] on button "Pedidos balcão (PDV)" at bounding box center [32, 112] width 60 height 9
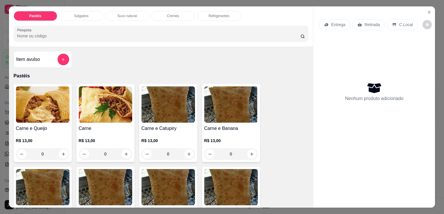
click at [82, 14] on p "Salgados" at bounding box center [81, 16] width 15 height 5
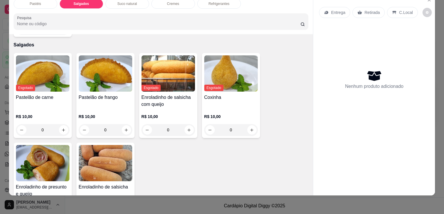
click at [79, 71] on img at bounding box center [105, 73] width 53 height 36
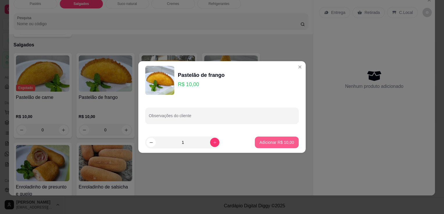
click at [271, 144] on p "Adicionar R$ 10,00" at bounding box center [276, 143] width 35 height 6
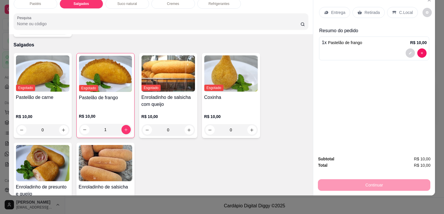
click at [228, 5] on div "Pastéis Salgados Suco natural Cremes Refrigerantes Pesquisa" at bounding box center [161, 14] width 304 height 40
drag, startPoint x: 228, startPoint y: 3, endPoint x: 229, endPoint y: 8, distance: 4.4
click at [229, 4] on div "Pastéis Salgados Suco natural Cremes Refrigerantes Pesquisa" at bounding box center [161, 14] width 304 height 40
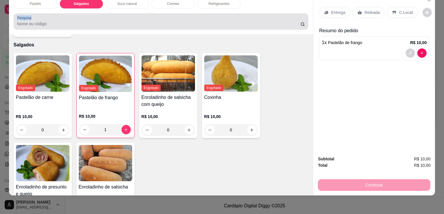
click at [223, 4] on div "Pastéis Salgados Suco natural Cremes Refrigerantes Pesquisa" at bounding box center [161, 14] width 304 height 40
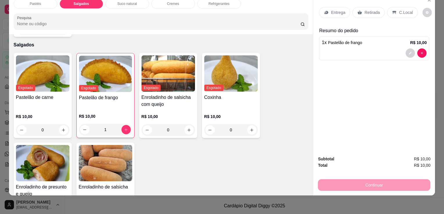
click at [223, 4] on div "Pastéis Salgados Suco natural Cremes Refrigerantes Pesquisa" at bounding box center [161, 14] width 304 height 40
click at [223, 3] on div "Refrigerantes" at bounding box center [219, 4] width 44 height 10
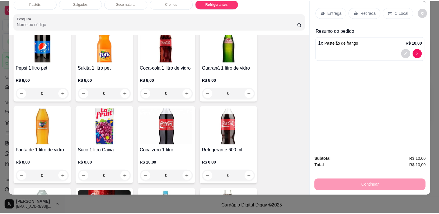
scroll to position [1516, 0]
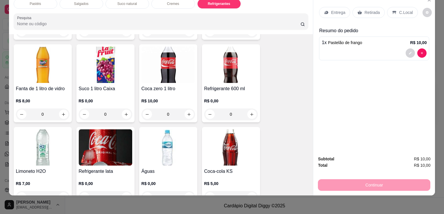
click at [232, 140] on img at bounding box center [230, 148] width 53 height 36
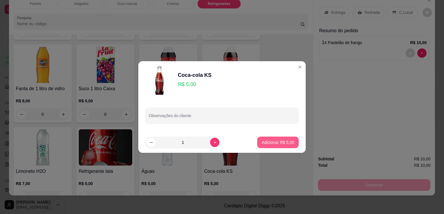
click at [282, 140] on p "Adicionar R$ 5,00" at bounding box center [278, 143] width 32 height 6
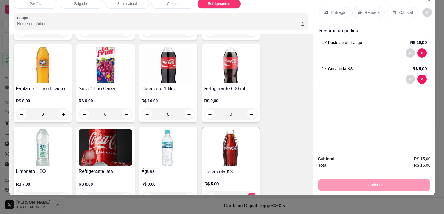
click at [366, 10] on p "Retirada" at bounding box center [371, 13] width 15 height 6
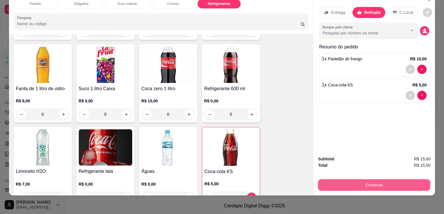
click at [375, 181] on button "Continuar" at bounding box center [374, 185] width 112 height 12
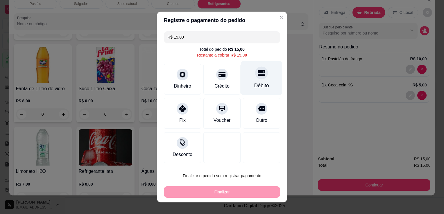
click at [255, 78] on div at bounding box center [261, 73] width 13 height 13
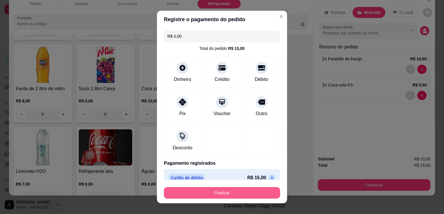
click at [251, 194] on button "Finalizar" at bounding box center [222, 193] width 116 height 12
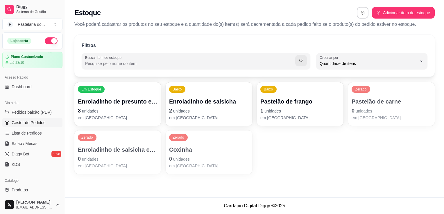
click at [19, 122] on span "Gestor de Pedidos" at bounding box center [29, 123] width 34 height 6
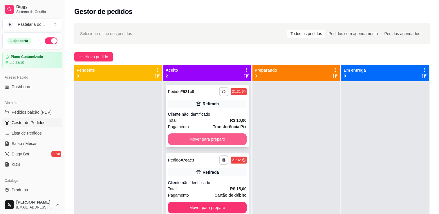
click at [188, 143] on button "Mover para preparo" at bounding box center [207, 140] width 79 height 12
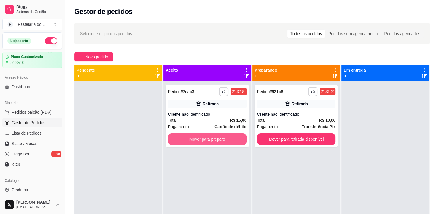
click at [188, 143] on button "Mover para preparo" at bounding box center [207, 140] width 79 height 12
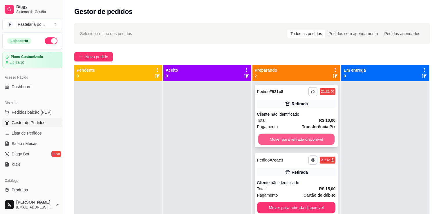
click at [277, 142] on button "Mover para retirada disponível" at bounding box center [296, 139] width 76 height 11
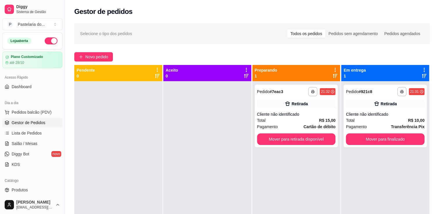
click at [312, 150] on div "**********" at bounding box center [297, 188] width 88 height 214
click at [316, 146] on div "**********" at bounding box center [296, 116] width 83 height 63
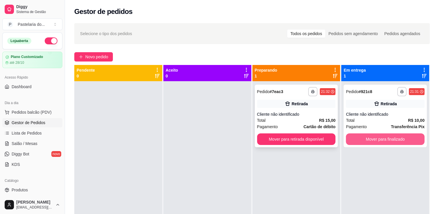
click at [333, 139] on div "**********" at bounding box center [296, 116] width 83 height 63
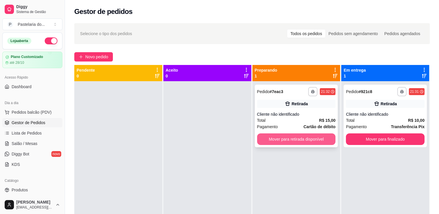
click at [321, 141] on button "Mover para retirada disponível" at bounding box center [296, 140] width 79 height 12
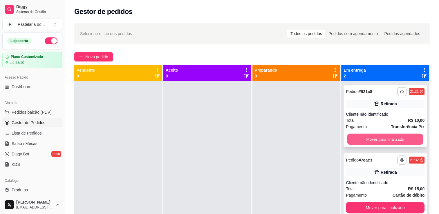
click at [371, 138] on button "Mover para finalizado" at bounding box center [385, 139] width 76 height 11
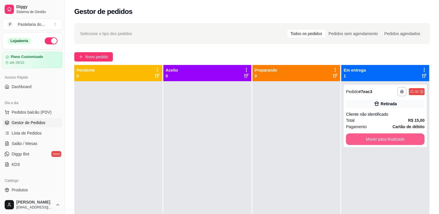
click at [369, 139] on button "Mover para finalizado" at bounding box center [385, 140] width 79 height 12
click at [369, 139] on div "Mover para finalizado" at bounding box center [385, 140] width 79 height 12
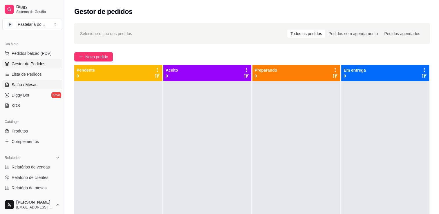
scroll to position [29, 0]
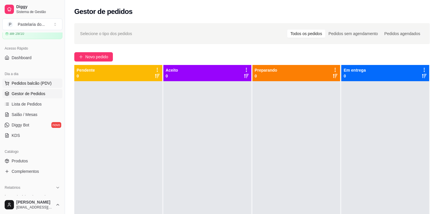
click at [25, 82] on span "Pedidos balcão (PDV)" at bounding box center [32, 83] width 40 height 6
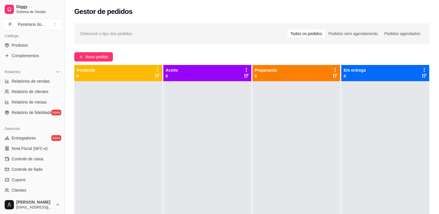
scroll to position [145, 0]
drag, startPoint x: 33, startPoint y: 153, endPoint x: 180, endPoint y: 14, distance: 202.4
click at [180, 14] on div "Gestor de pedidos" at bounding box center [252, 11] width 356 height 9
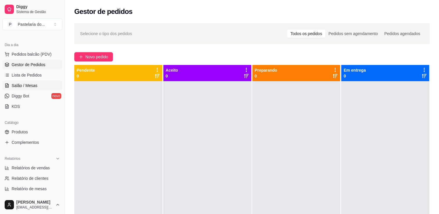
click at [10, 86] on link "Salão / Mesas" at bounding box center [32, 85] width 60 height 9
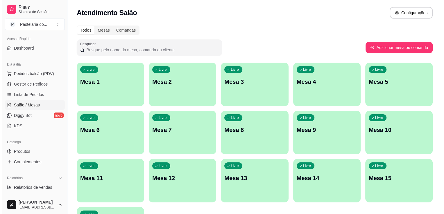
scroll to position [29, 0]
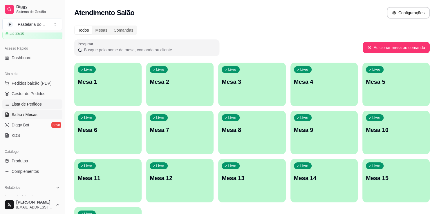
click at [24, 100] on link "Lista de Pedidos" at bounding box center [32, 104] width 60 height 9
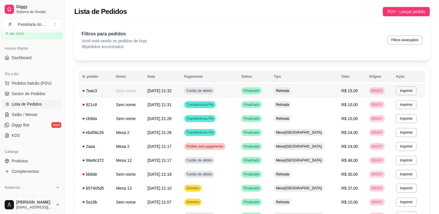
click at [312, 90] on td "Retirada" at bounding box center [304, 91] width 68 height 14
click at [19, 91] on span "Gestor de Pedidos" at bounding box center [29, 94] width 34 height 6
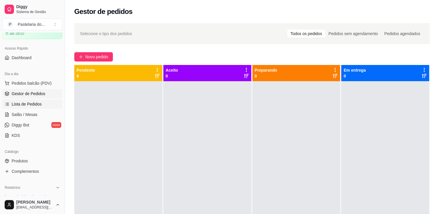
click at [17, 104] on span "Lista de Pedidos" at bounding box center [27, 104] width 30 height 6
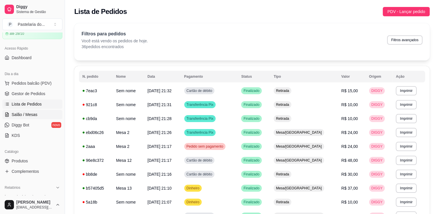
click at [24, 114] on span "Salão / Mesas" at bounding box center [25, 115] width 26 height 6
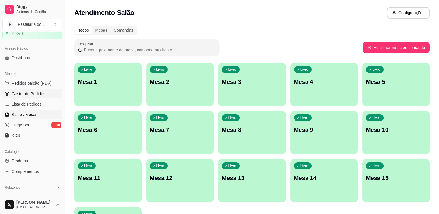
click at [24, 94] on span "Gestor de Pedidos" at bounding box center [29, 94] width 34 height 6
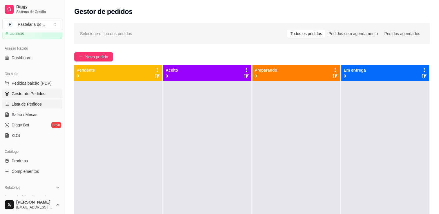
click at [29, 105] on span "Lista de Pedidos" at bounding box center [27, 104] width 30 height 6
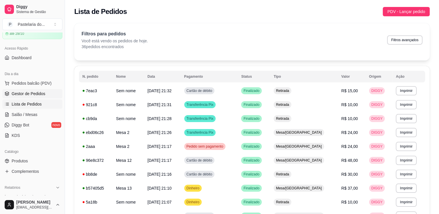
click at [28, 96] on span "Gestor de Pedidos" at bounding box center [29, 94] width 34 height 6
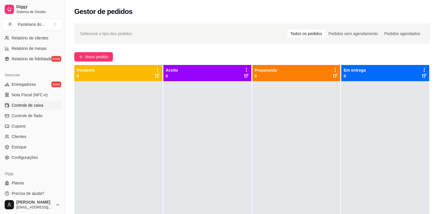
scroll to position [203, 0]
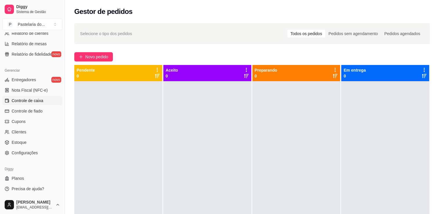
click at [36, 99] on span "Controle de caixa" at bounding box center [28, 101] width 32 height 6
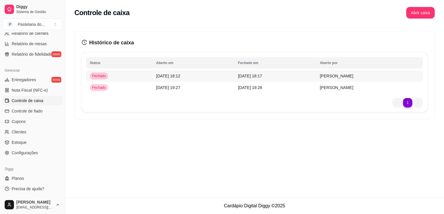
click at [376, 73] on td "[PERSON_NAME]" at bounding box center [369, 76] width 106 height 12
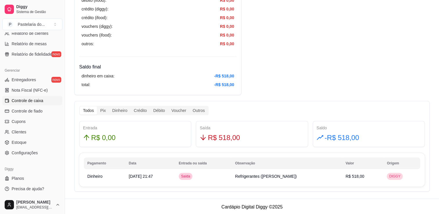
scroll to position [240, 0]
click at [249, 130] on div "Saída" at bounding box center [252, 128] width 105 height 6
click at [157, 147] on div "Todos Pix Dinheiro Crédito Débito Voucher Outros Entrada R$ 0,00 Saída R$ 518,0…" at bounding box center [252, 146] width 356 height 91
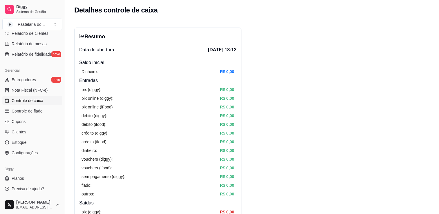
scroll to position [0, 0]
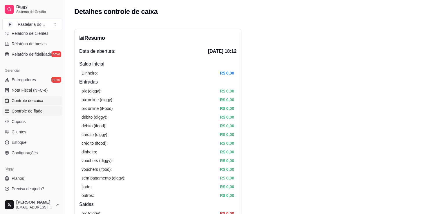
click at [30, 112] on span "Controle de fiado" at bounding box center [27, 111] width 31 height 6
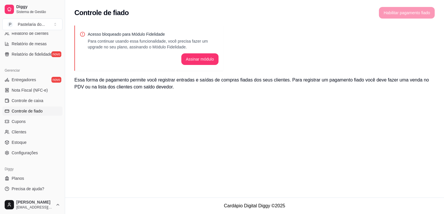
click at [30, 112] on span "Controle de fiado" at bounding box center [27, 111] width 31 height 6
click at [31, 97] on link "Controle de caixa" at bounding box center [32, 100] width 60 height 9
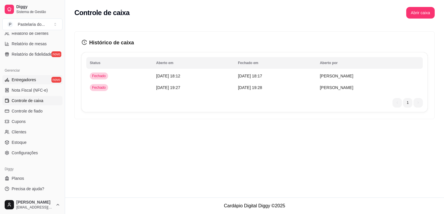
click at [31, 78] on span "Entregadores" at bounding box center [24, 80] width 24 height 6
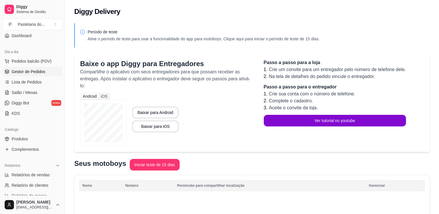
scroll to position [29, 0]
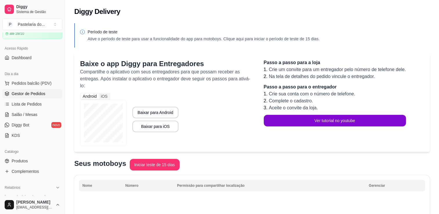
click at [36, 94] on span "Gestor de Pedidos" at bounding box center [29, 94] width 34 height 6
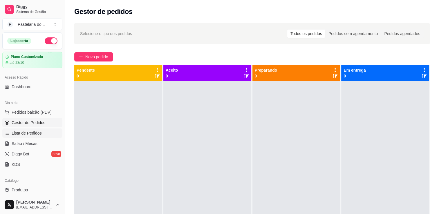
click at [28, 133] on span "Lista de Pedidos" at bounding box center [27, 133] width 30 height 6
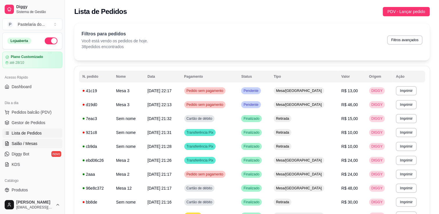
click at [25, 143] on span "Salão / Mesas" at bounding box center [25, 144] width 26 height 6
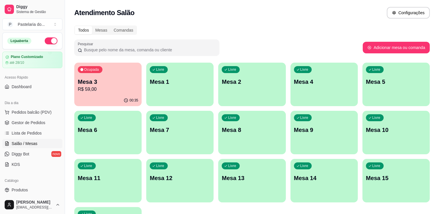
click at [118, 87] on p "R$ 59,00" at bounding box center [108, 89] width 60 height 7
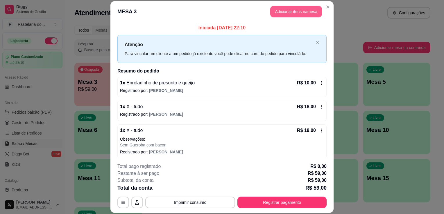
click at [278, 15] on button "Adicionar itens na mesa" at bounding box center [296, 12] width 52 height 12
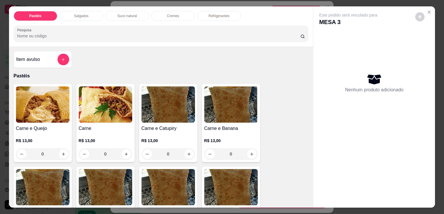
drag, startPoint x: 196, startPoint y: 8, endPoint x: 180, endPoint y: 13, distance: 17.2
click at [195, 9] on div "Pastéis Salgados Suco natural Cremes Refrigerantes Pesquisa" at bounding box center [161, 26] width 304 height 40
click at [174, 14] on p "Cremes" at bounding box center [173, 16] width 12 height 5
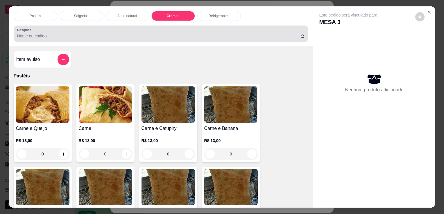
scroll to position [14, 0]
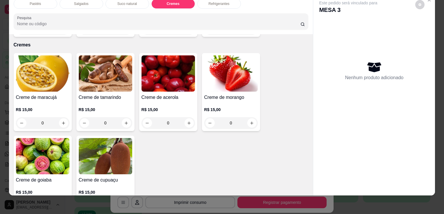
click at [39, 94] on h4 "Creme de maracujá" at bounding box center [42, 97] width 53 height 7
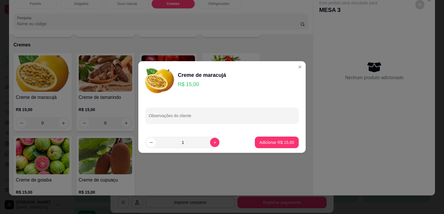
click at [216, 145] on div "1" at bounding box center [195, 143] width 100 height 12
click at [213, 142] on icon "increase-product-quantity" at bounding box center [214, 142] width 3 height 3
click at [265, 143] on p "Adicionar R$ 30,00" at bounding box center [276, 143] width 35 height 6
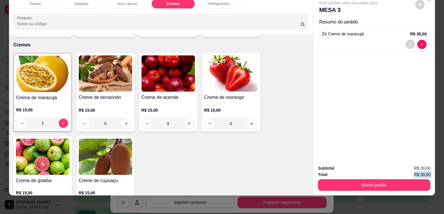
drag, startPoint x: 355, startPoint y: 173, endPoint x: 360, endPoint y: 179, distance: 7.1
click at [355, 174] on div "Subtotal R$ 30,00 Total R$ 30,00 Enviar pedido" at bounding box center [374, 178] width 112 height 26
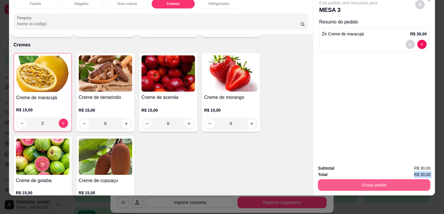
click at [361, 181] on button "Enviar pedido" at bounding box center [374, 185] width 112 height 12
click at [414, 170] on button "Enviar pedido" at bounding box center [415, 166] width 33 height 11
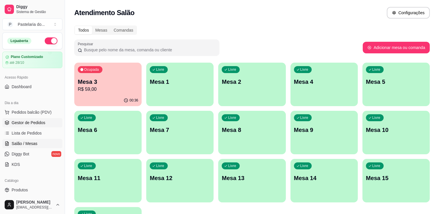
click at [27, 125] on span "Gestor de Pedidos" at bounding box center [29, 123] width 34 height 6
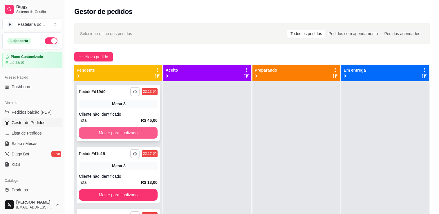
click at [131, 131] on button "Mover para finalizado" at bounding box center [118, 133] width 79 height 12
click at [131, 131] on button "Mover para finalizado" at bounding box center [118, 132] width 76 height 11
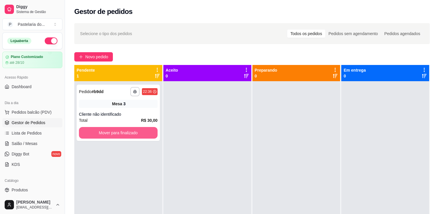
click at [131, 131] on button "Mover para finalizado" at bounding box center [118, 133] width 79 height 12
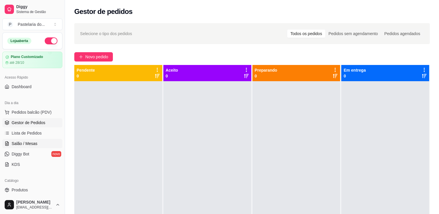
click at [16, 142] on span "Salão / Mesas" at bounding box center [25, 144] width 26 height 6
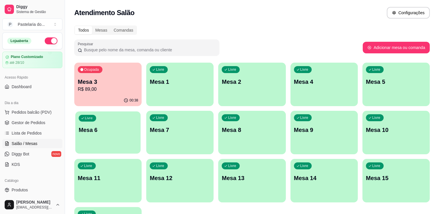
click at [105, 132] on p "Mesa 6" at bounding box center [108, 130] width 59 height 8
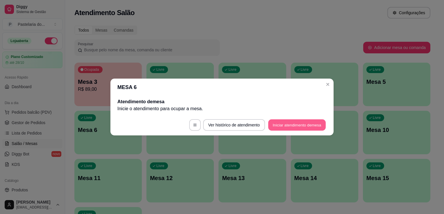
click at [301, 126] on button "Iniciar atendimento de mesa" at bounding box center [297, 125] width 58 height 11
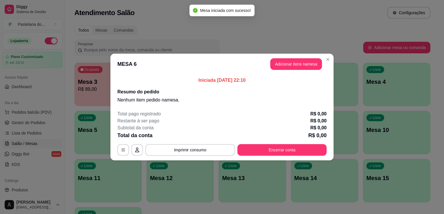
click at [286, 67] on button "Adicionar itens na mesa" at bounding box center [296, 64] width 52 height 12
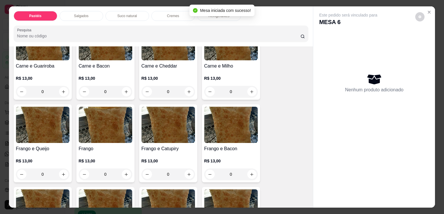
scroll to position [261, 0]
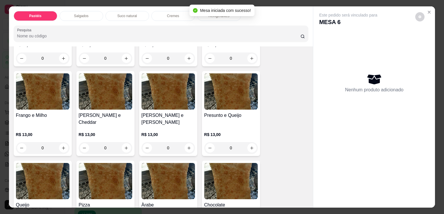
click at [216, 100] on img at bounding box center [230, 91] width 53 height 36
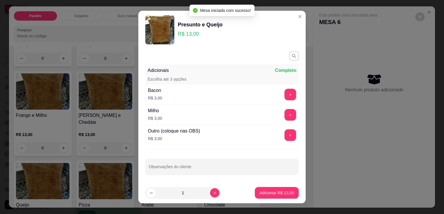
click at [283, 192] on p "Adicionar R$ 13,00" at bounding box center [276, 193] width 35 height 6
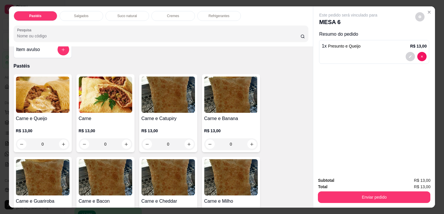
scroll to position [0, 0]
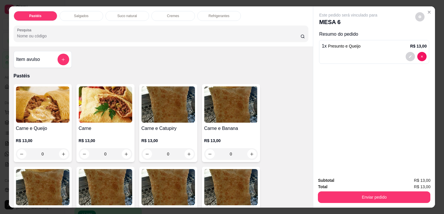
click at [93, 117] on img at bounding box center [105, 105] width 53 height 36
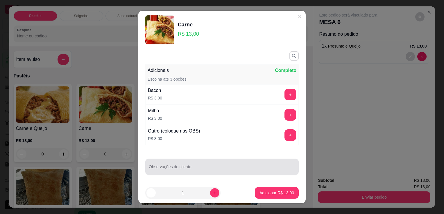
click at [159, 170] on input "Observações do cliente" at bounding box center [222, 169] width 146 height 6
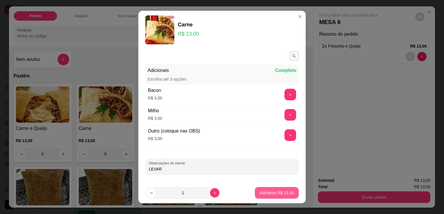
click at [262, 197] on button "Adicionar R$ 13,00" at bounding box center [277, 193] width 44 height 12
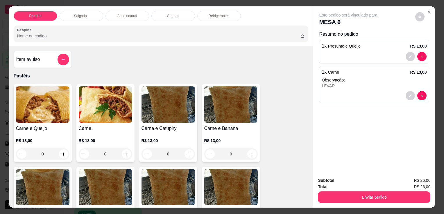
click at [374, 91] on div at bounding box center [373, 95] width 105 height 9
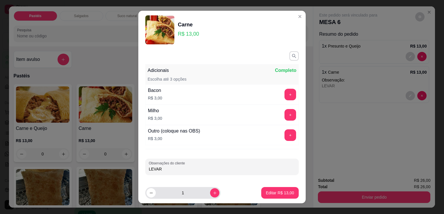
click at [210, 193] on button "increase-product-quantity" at bounding box center [214, 192] width 9 height 9
click at [270, 191] on p "Editar R$ 26,00" at bounding box center [279, 193] width 27 height 6
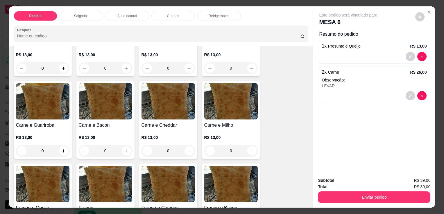
scroll to position [87, 0]
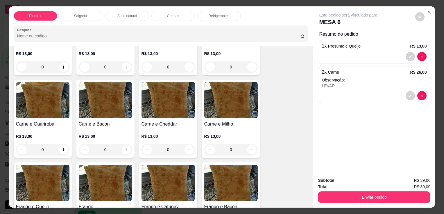
click at [97, 116] on img at bounding box center [105, 100] width 53 height 36
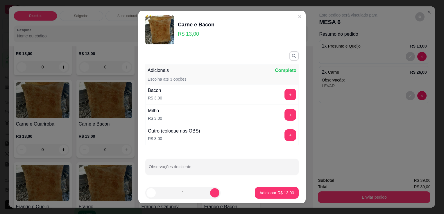
click at [259, 195] on p "Adicionar R$ 13,00" at bounding box center [276, 193] width 35 height 6
click at [254, 195] on img at bounding box center [230, 183] width 53 height 36
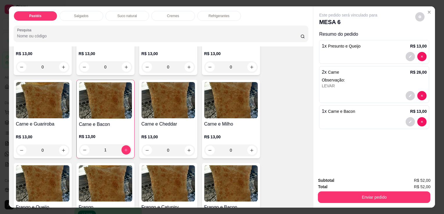
click at [214, 20] on div "Pastéis Salgados Suco natural Cremes Refrigerantes Pesquisa" at bounding box center [161, 26] width 304 height 40
click at [214, 14] on p "Refrigerantes" at bounding box center [219, 16] width 21 height 5
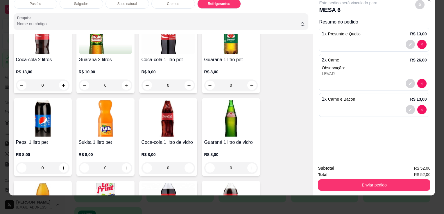
scroll to position [1430, 0]
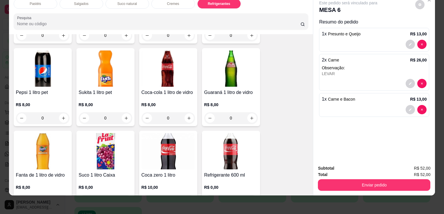
click at [185, 70] on img at bounding box center [167, 69] width 53 height 36
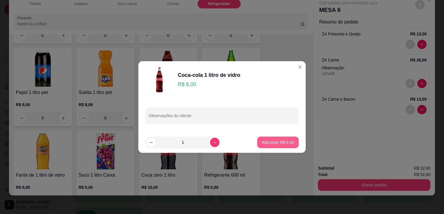
click at [262, 143] on p "Adicionar R$ 8,00" at bounding box center [278, 143] width 32 height 6
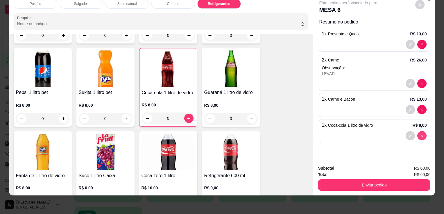
click at [417, 130] on div "Este pedido será vinculado para MESA 6 Resumo do pedido 1 x Presunto e Queijo R…" at bounding box center [374, 77] width 122 height 166
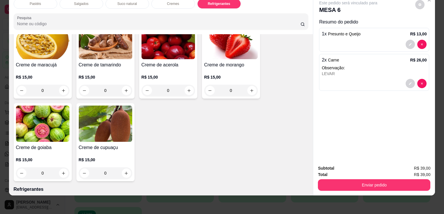
click at [48, 2] on div "Pastéis" at bounding box center [36, 4] width 44 height 10
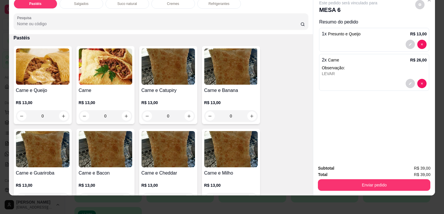
click at [105, 151] on img at bounding box center [105, 149] width 53 height 36
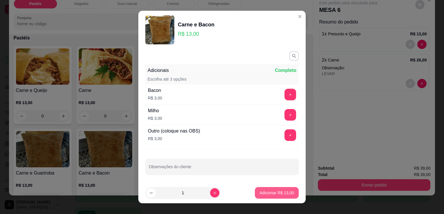
click at [263, 191] on p "Adicionar R$ 13,00" at bounding box center [276, 193] width 35 height 6
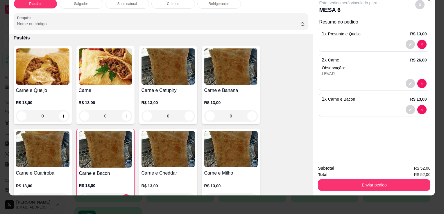
click at [208, 2] on div "Refrigerantes" at bounding box center [219, 4] width 44 height 10
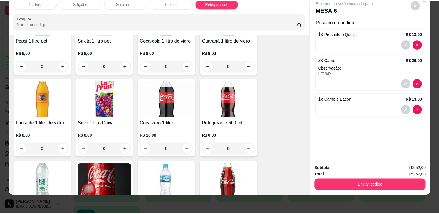
scroll to position [1517, 0]
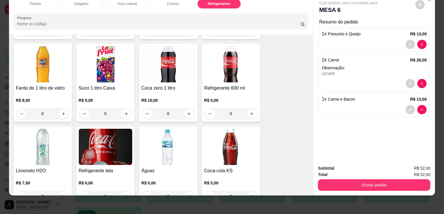
click at [210, 85] on h4 "Refrigerante 600 ml" at bounding box center [230, 88] width 53 height 7
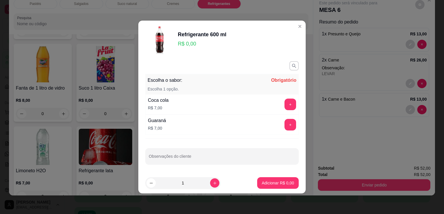
click at [284, 106] on button "+" at bounding box center [290, 105] width 12 height 12
click at [283, 106] on div "- 1 +" at bounding box center [277, 105] width 42 height 12
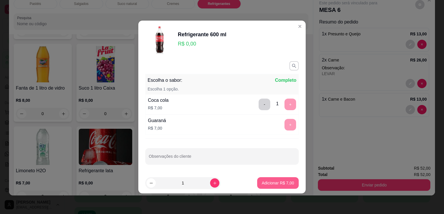
click at [270, 186] on p "Adicionar R$ 7,00" at bounding box center [278, 183] width 32 height 6
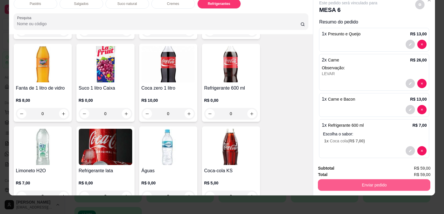
click at [394, 179] on button "Enviar pedido" at bounding box center [374, 185] width 112 height 12
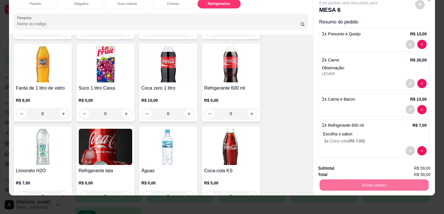
click at [416, 164] on button "Enviar pedido" at bounding box center [415, 166] width 33 height 11
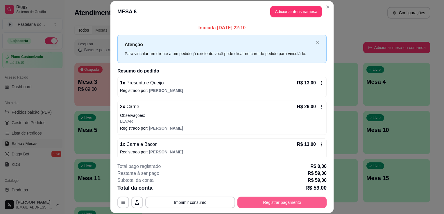
click at [263, 206] on button "Registrar pagamento" at bounding box center [281, 203] width 89 height 12
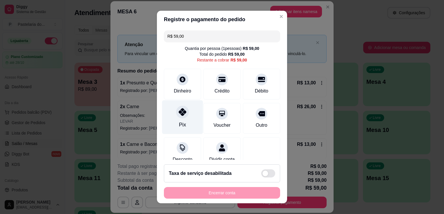
click at [181, 120] on div "Pix" at bounding box center [182, 117] width 41 height 34
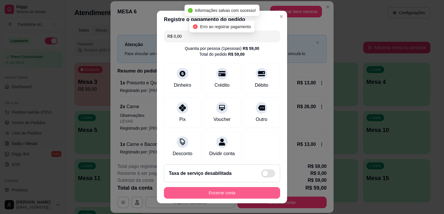
click at [198, 193] on button "Encerrar conta" at bounding box center [222, 193] width 116 height 12
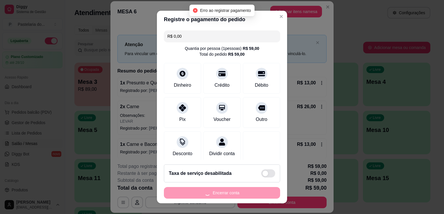
click at [198, 193] on div "Encerrar conta" at bounding box center [222, 193] width 116 height 12
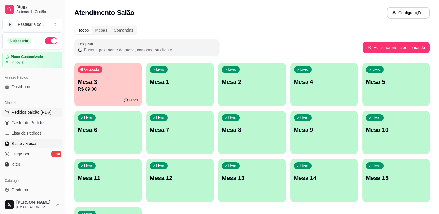
scroll to position [58, 0]
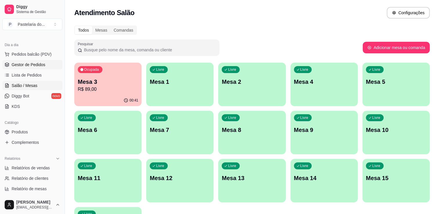
click at [27, 63] on span "Gestor de Pedidos" at bounding box center [29, 65] width 34 height 6
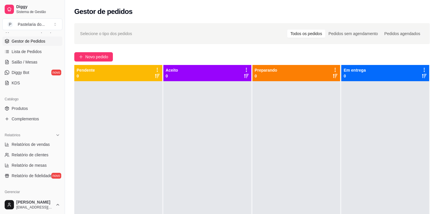
scroll to position [116, 0]
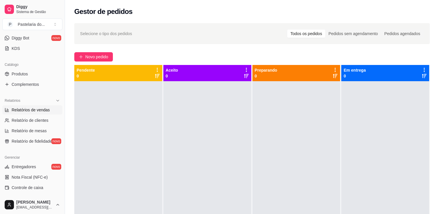
click at [38, 113] on link "Relatórios de vendas" at bounding box center [32, 109] width 60 height 9
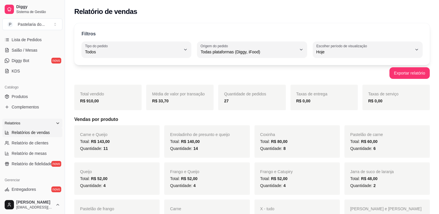
scroll to position [87, 0]
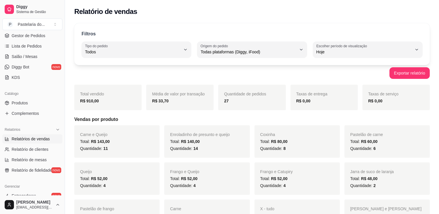
click at [29, 138] on span "Relatórios de vendas" at bounding box center [31, 139] width 38 height 6
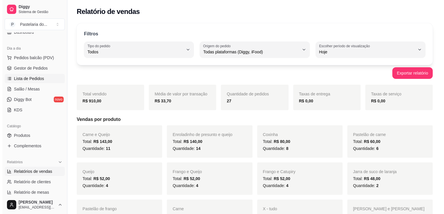
scroll to position [0, 0]
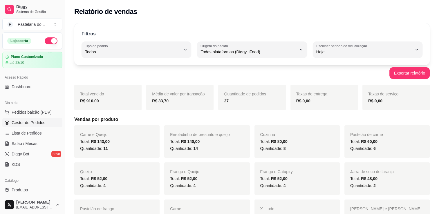
click at [33, 125] on span "Gestor de Pedidos" at bounding box center [29, 123] width 34 height 6
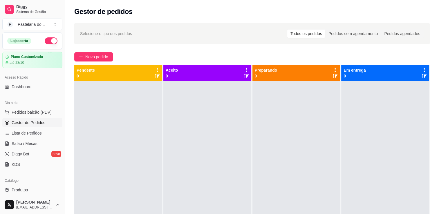
click at [32, 138] on ul "Pedidos balcão (PDV) Gestor de Pedidos Lista de Pedidos Salão / Mesas Diggy Bot…" at bounding box center [32, 139] width 60 height 62
click at [30, 146] on span "Salão / Mesas" at bounding box center [25, 144] width 26 height 6
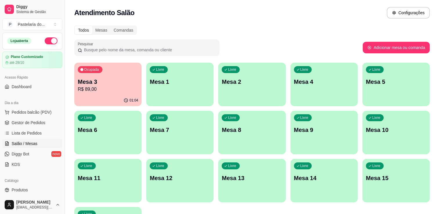
click at [97, 77] on div "Ocupada Mesa 3 R$ 89,00" at bounding box center [107, 79] width 67 height 32
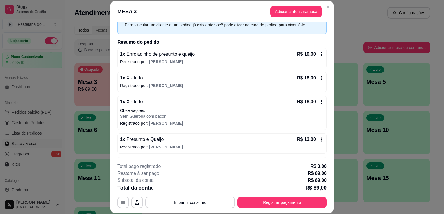
scroll to position [49, 0]
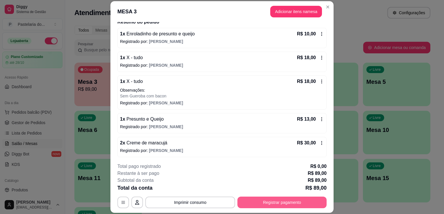
click at [256, 200] on button "Registrar pagamento" at bounding box center [281, 203] width 89 height 12
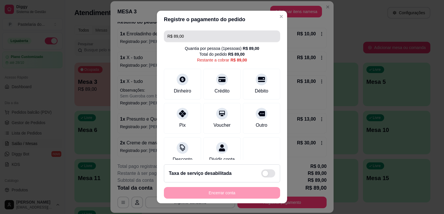
click at [175, 40] on input "R$ 89,00" at bounding box center [221, 36] width 109 height 12
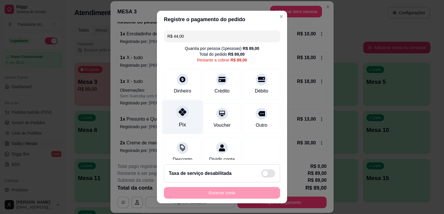
click at [184, 116] on div "Pix" at bounding box center [182, 117] width 41 height 34
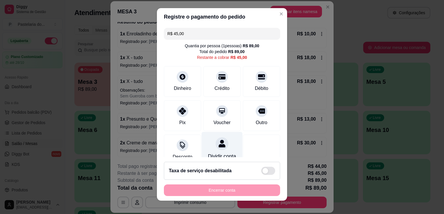
scroll to position [0, 0]
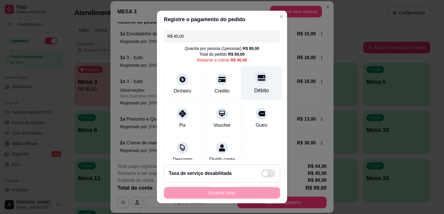
click at [266, 87] on div "Débito" at bounding box center [261, 83] width 41 height 34
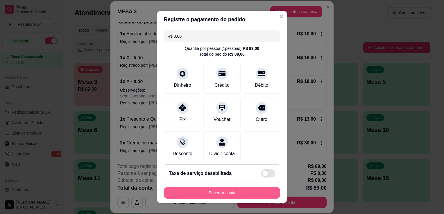
click at [215, 191] on button "Encerrar conta" at bounding box center [222, 193] width 116 height 12
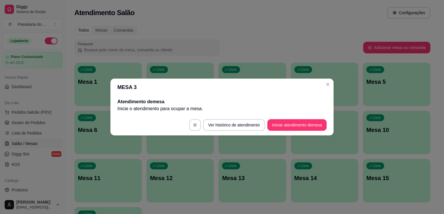
click at [284, 51] on div "Pesquisar" at bounding box center [218, 47] width 289 height 16
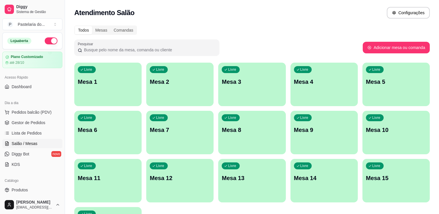
scroll to position [87, 0]
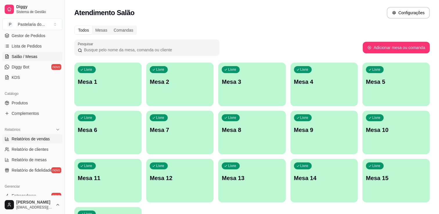
click at [25, 139] on span "Relatórios de vendas" at bounding box center [31, 139] width 38 height 6
